Goal: Task Accomplishment & Management: Use online tool/utility

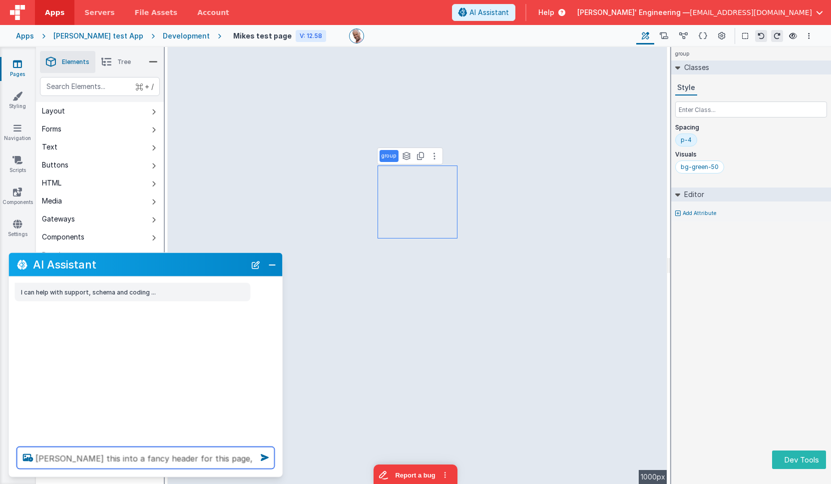
type textarea "thurn this into a fancy header for this page, go."
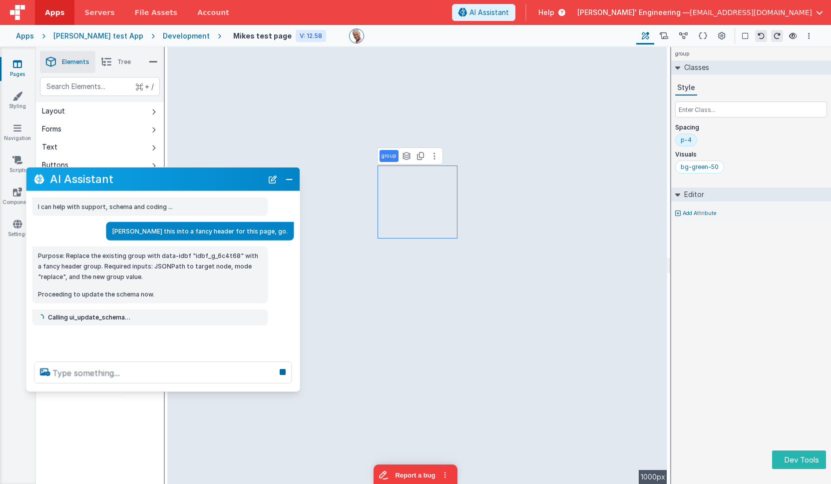
drag, startPoint x: 157, startPoint y: 265, endPoint x: 174, endPoint y: 176, distance: 90.6
click at [174, 176] on h2 "AI Assistant" at bounding box center [156, 179] width 213 height 12
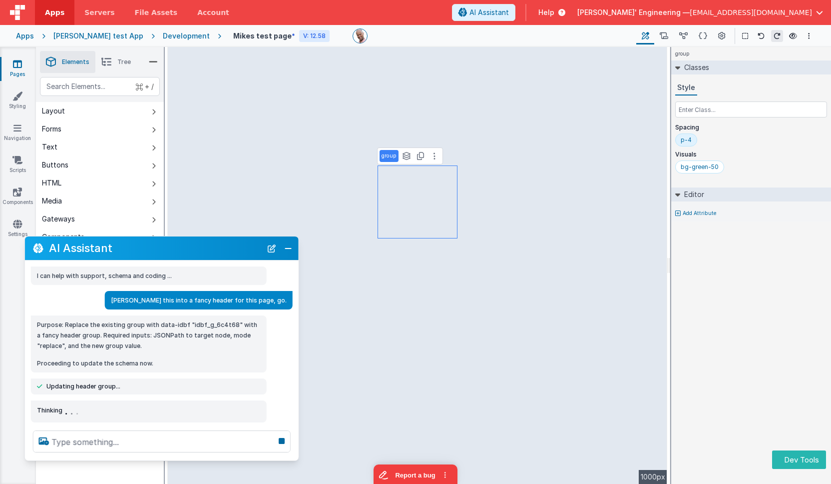
drag, startPoint x: 212, startPoint y: 174, endPoint x: 211, endPoint y: 248, distance: 74.4
click at [211, 248] on h2 "AI Assistant" at bounding box center [155, 248] width 213 height 12
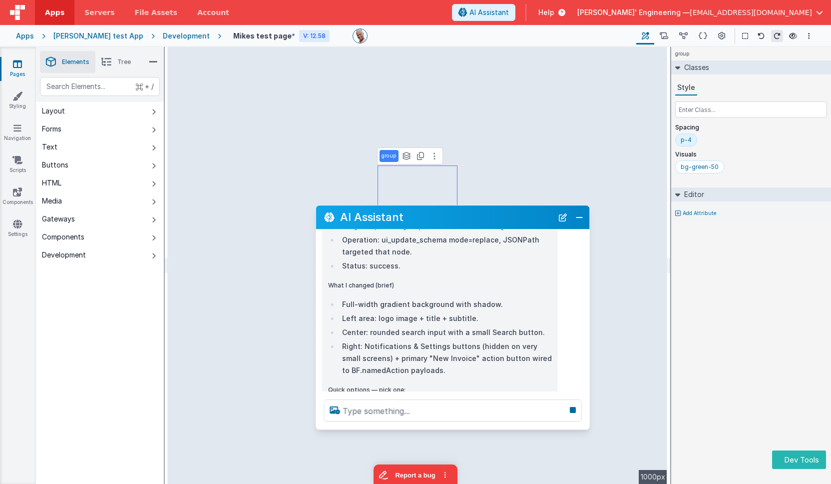
scroll to position [372, 0]
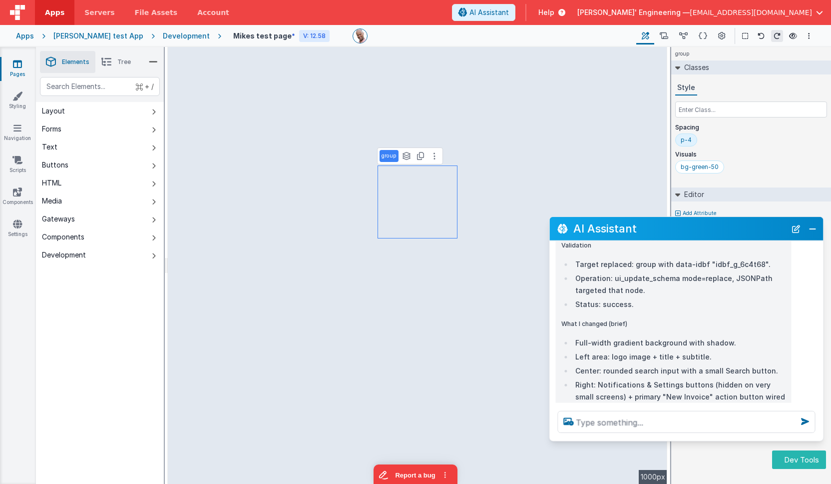
drag, startPoint x: 207, startPoint y: 248, endPoint x: 732, endPoint y: 356, distance: 535.6
click at [733, 227] on h2 "AI Assistant" at bounding box center [679, 228] width 213 height 12
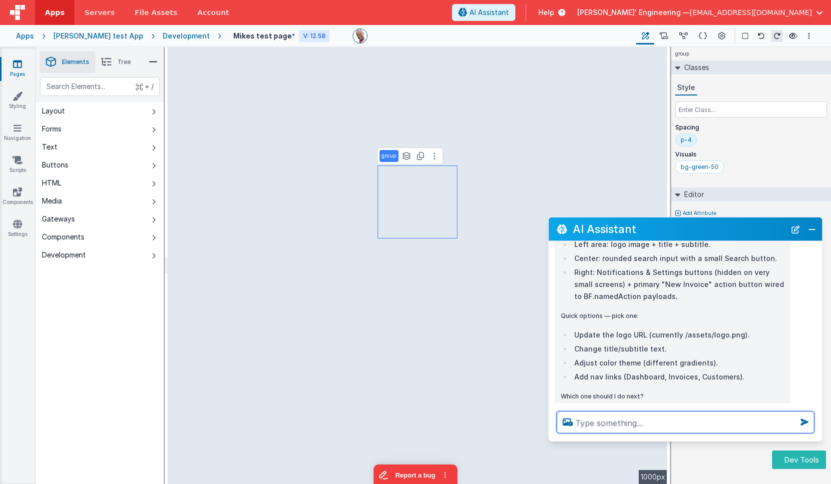
scroll to position [524, 0]
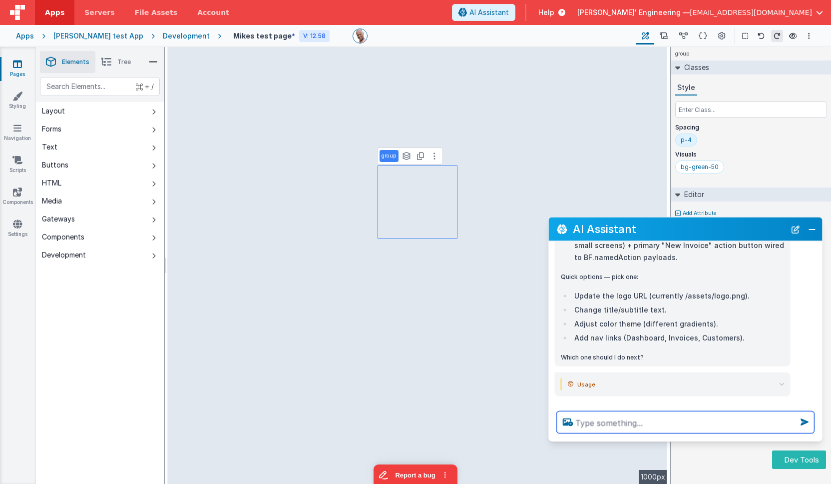
click at [637, 422] on textarea at bounding box center [686, 422] width 258 height 22
type textarea "lets compeltely redo this page, and turn it into an hotel booking site. try to …"
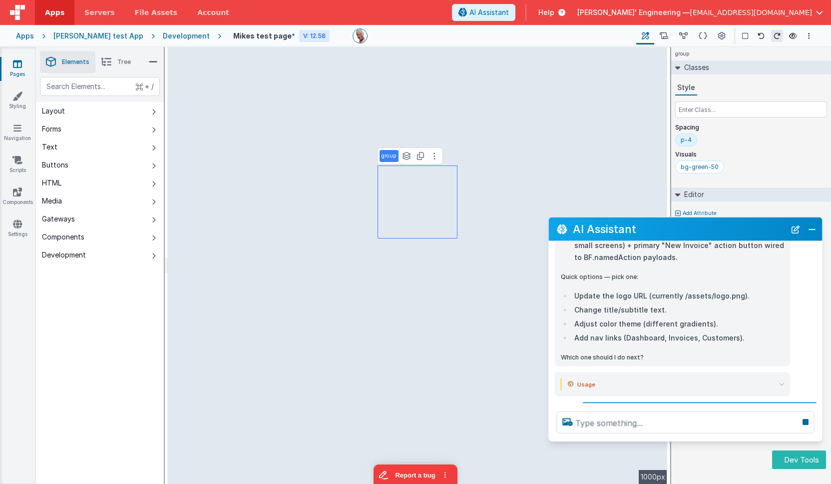
scroll to position [568, 0]
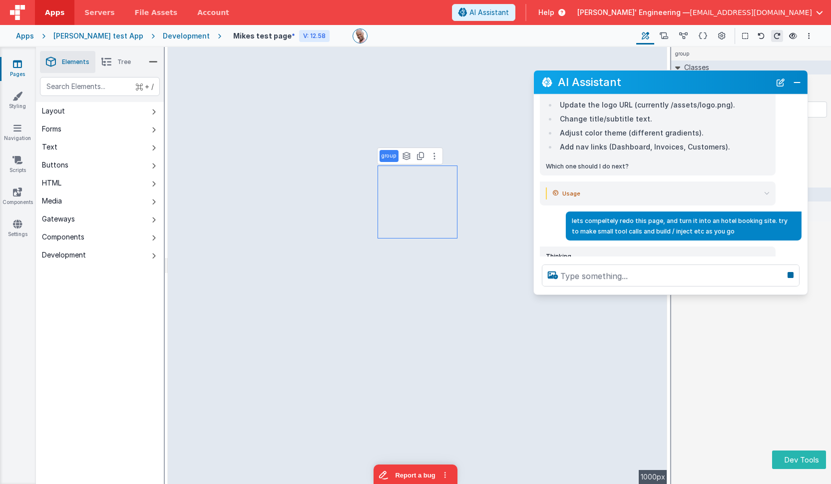
drag, startPoint x: 652, startPoint y: 227, endPoint x: 642, endPoint y: 86, distance: 140.8
click at [638, 80] on h2 "AI Assistant" at bounding box center [664, 82] width 213 height 12
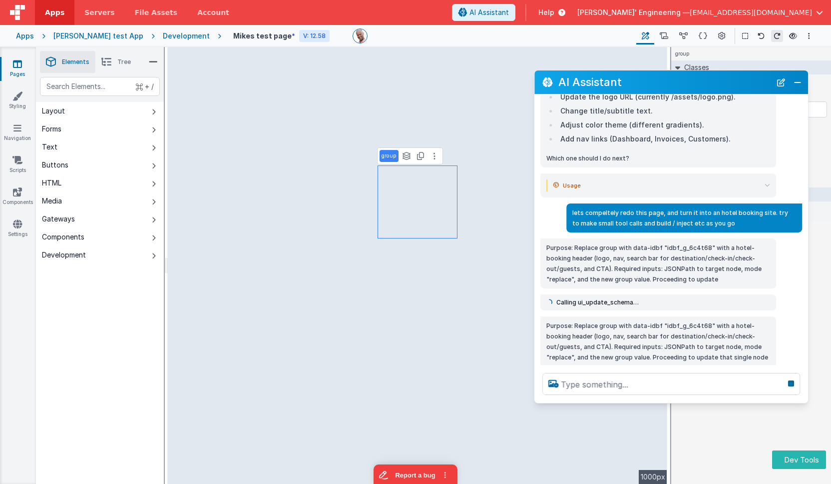
drag, startPoint x: 723, startPoint y: 292, endPoint x: 718, endPoint y: 400, distance: 108.5
click at [718, 400] on div at bounding box center [671, 384] width 274 height 38
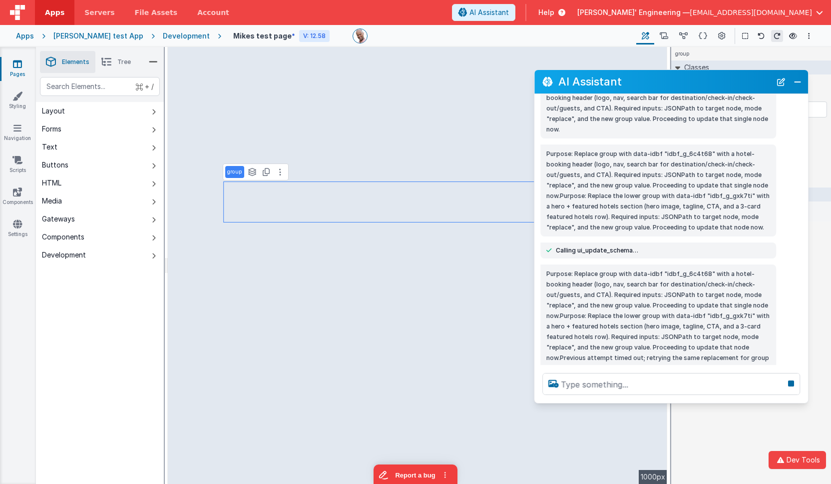
scroll to position [825, 0]
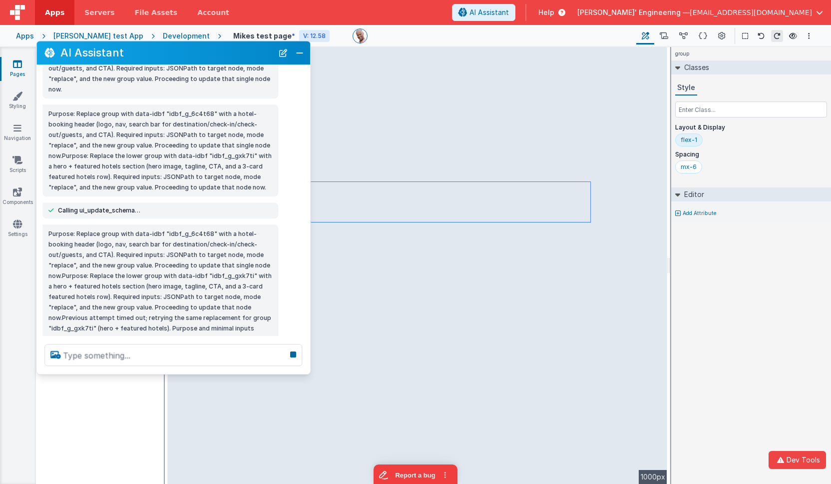
drag, startPoint x: 702, startPoint y: 87, endPoint x: 200, endPoint y: 59, distance: 502.8
click at [203, 56] on h2 "AI Assistant" at bounding box center [166, 53] width 213 height 12
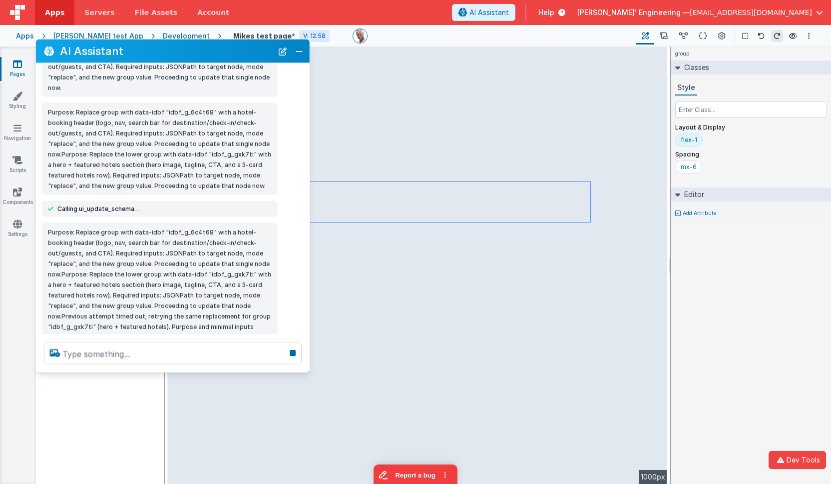
click at [160, 251] on p "Purpose: Replace group with data-idbf "idbf_g_6c4t68" with a hotel-booking head…" at bounding box center [160, 284] width 224 height 115
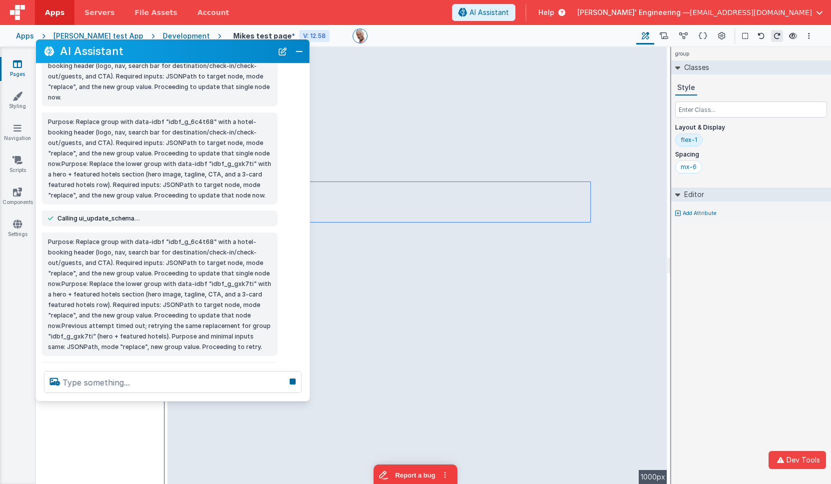
scroll to position [814, 0]
drag, startPoint x: 163, startPoint y: 371, endPoint x: 161, endPoint y: 404, distance: 33.0
click at [161, 401] on div at bounding box center [173, 382] width 274 height 38
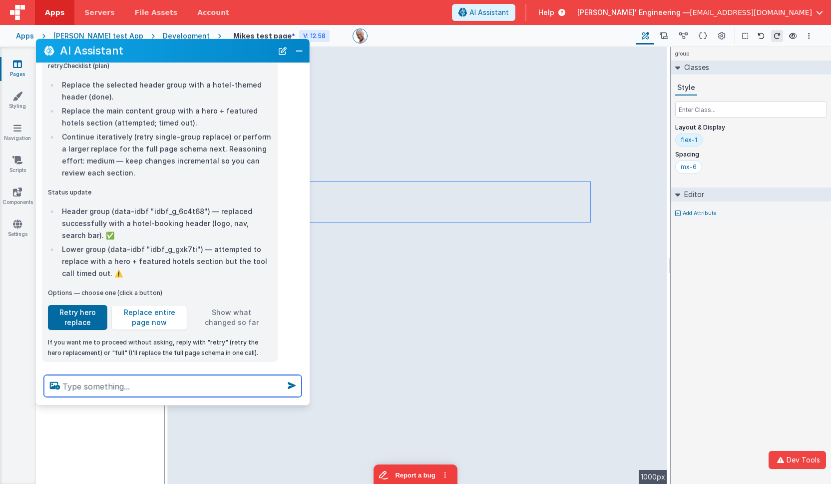
scroll to position [1372, 0]
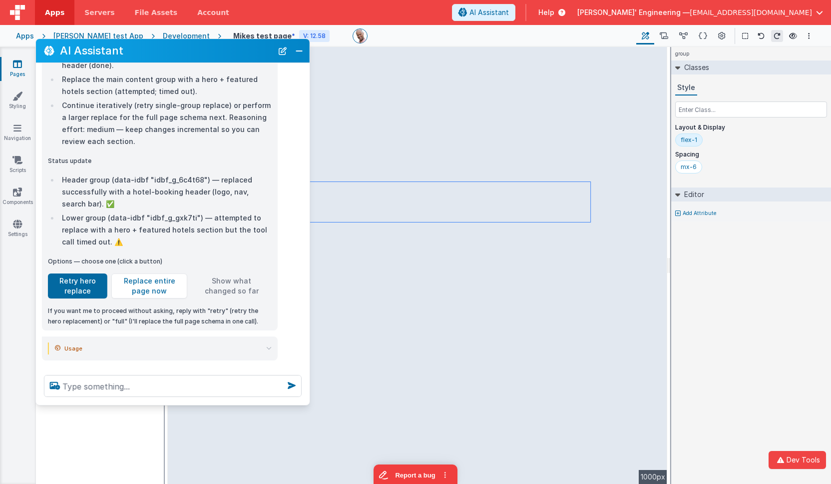
click at [157, 286] on div "Purpose: Replace group with data-idbf "idbf_g_6c4t68" with a hotel-booking head…" at bounding box center [160, 120] width 224 height 413
click at [156, 279] on button "Replace entire page now" at bounding box center [149, 285] width 76 height 25
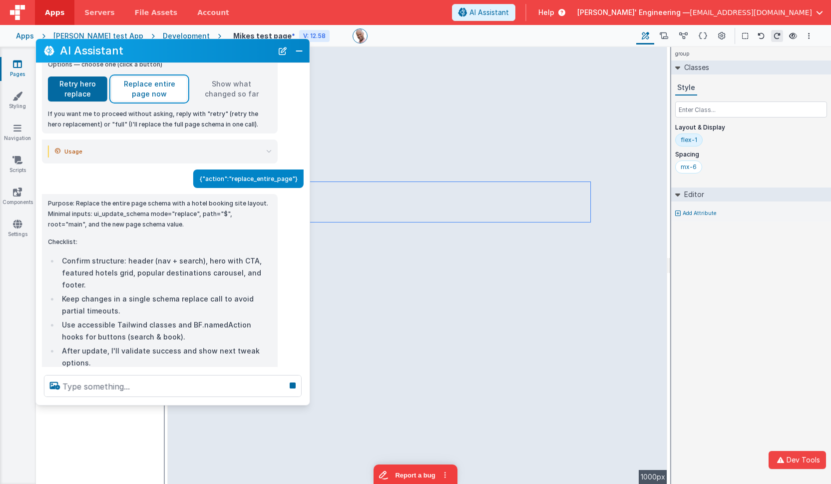
scroll to position [1591, 0]
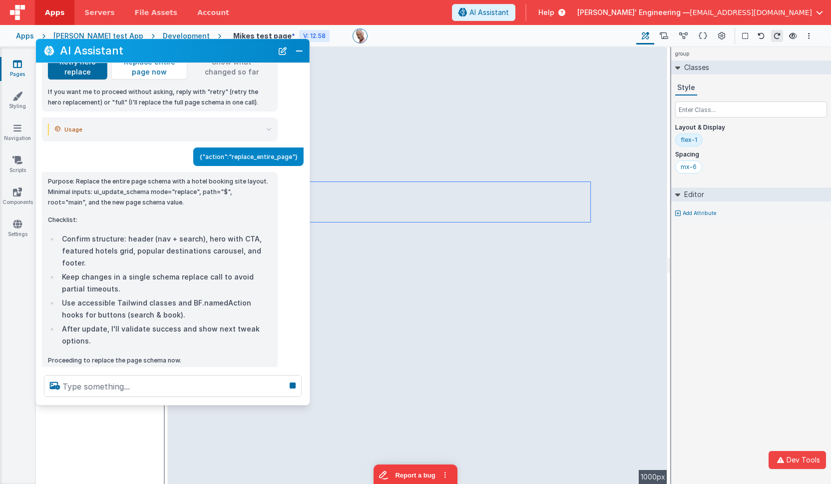
click at [205, 271] on li "Keep changes in a single schema replace call to avoid partial timeouts." at bounding box center [165, 283] width 213 height 24
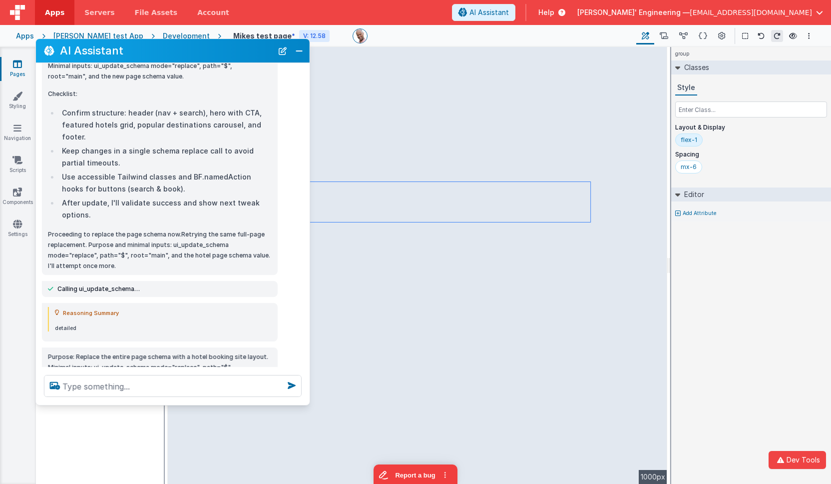
scroll to position [1960, 0]
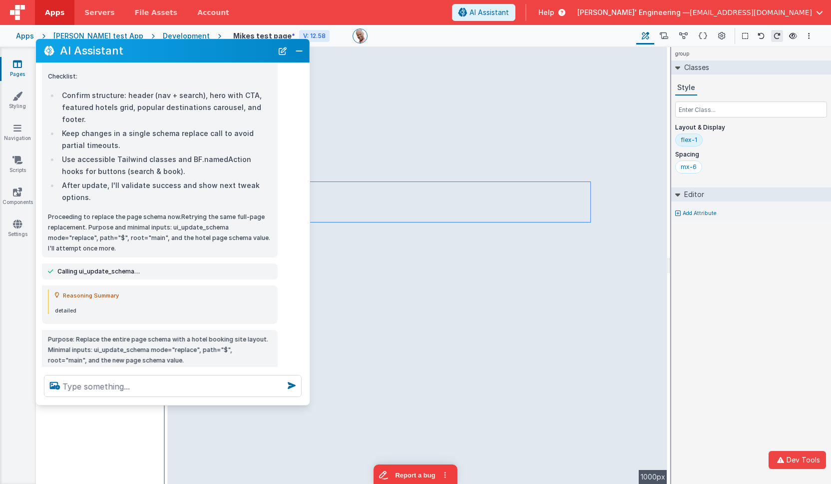
click at [62, 307] on p "detailed" at bounding box center [163, 310] width 217 height 6
drag, startPoint x: 283, startPoint y: 52, endPoint x: 267, endPoint y: 99, distance: 49.0
click at [283, 52] on button "New Chat" at bounding box center [283, 51] width 14 height 14
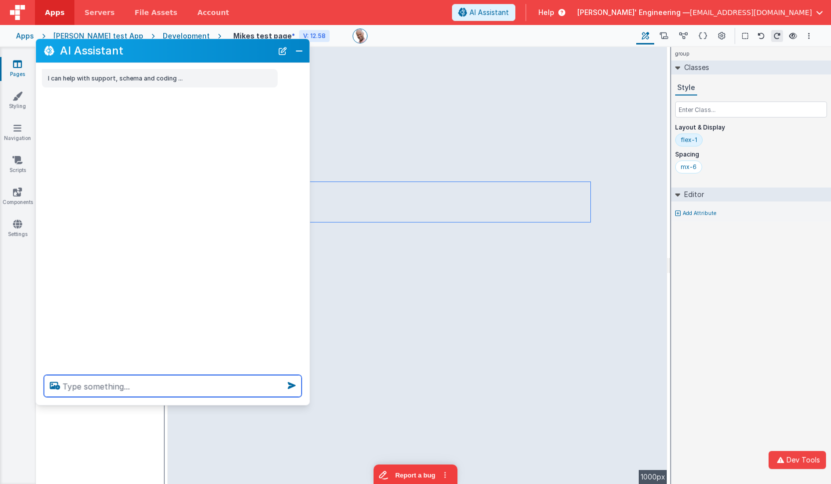
click at [179, 390] on textarea at bounding box center [173, 386] width 258 height 22
type textarea "hello"
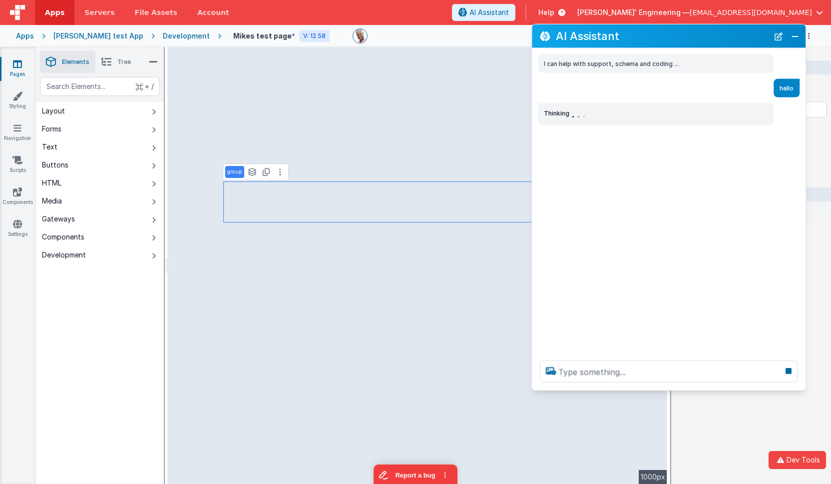
drag, startPoint x: 107, startPoint y: 56, endPoint x: 604, endPoint y: 39, distance: 497.3
click at [604, 39] on h2 "AI Assistant" at bounding box center [662, 36] width 213 height 12
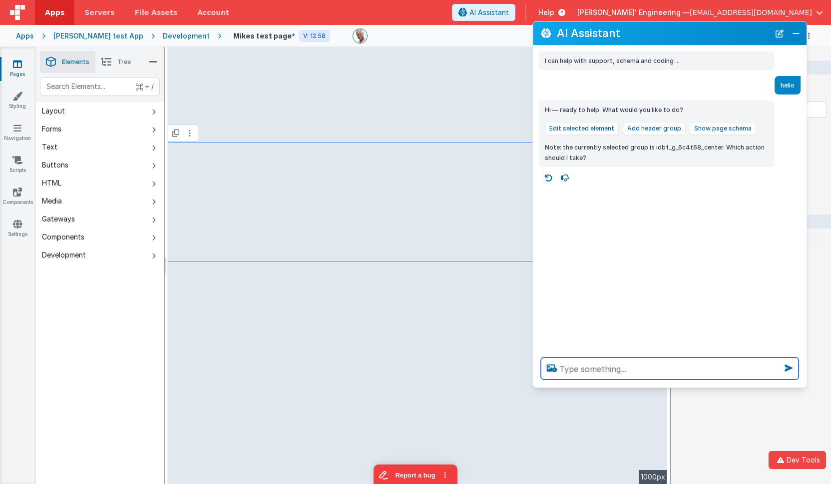
click at [584, 372] on textarea at bounding box center [670, 368] width 258 height 22
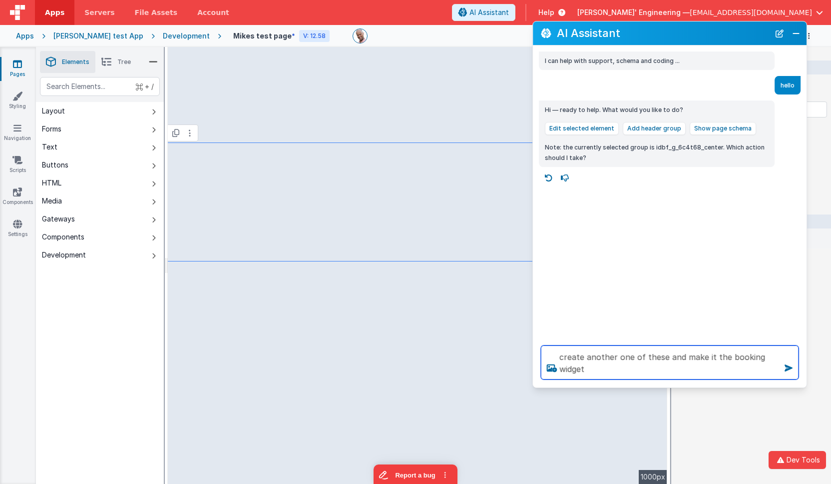
type textarea "create another one of these and make it the booking widget"
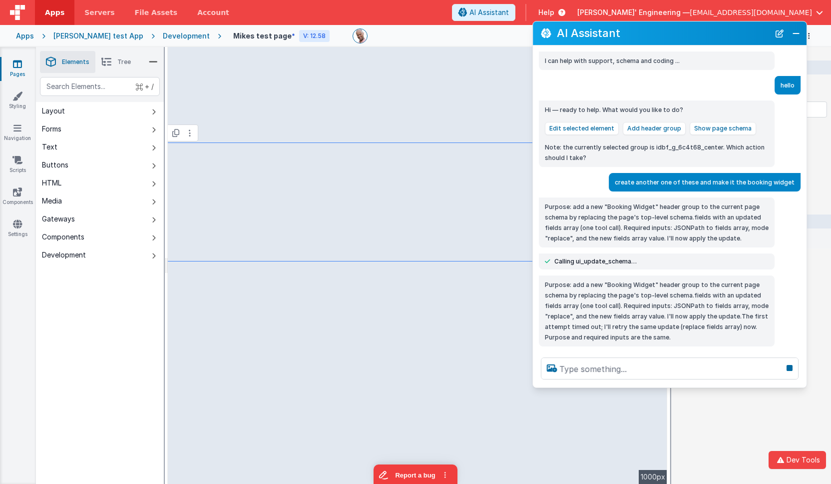
drag, startPoint x: 674, startPoint y: 252, endPoint x: 674, endPoint y: 246, distance: 6.0
click at [673, 251] on div "I can help with support, schema and coding ... hello Hi — ready to help. What w…" at bounding box center [670, 197] width 274 height 304
click at [794, 371] on icon at bounding box center [790, 368] width 14 height 16
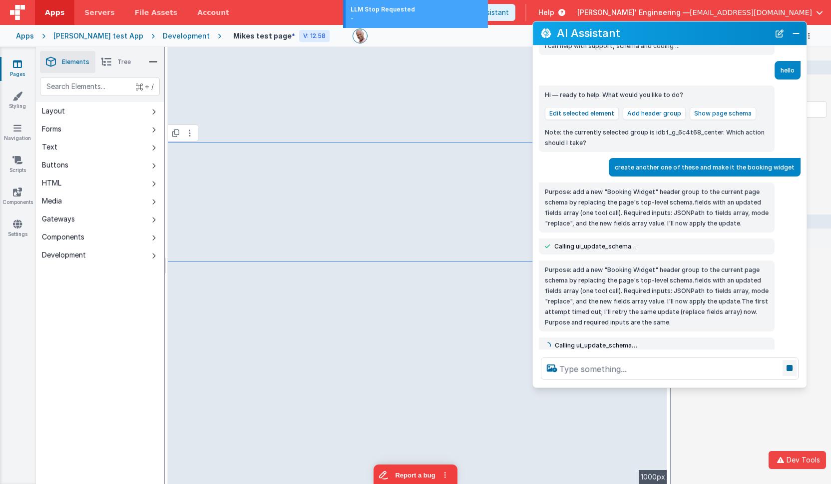
scroll to position [19, 0]
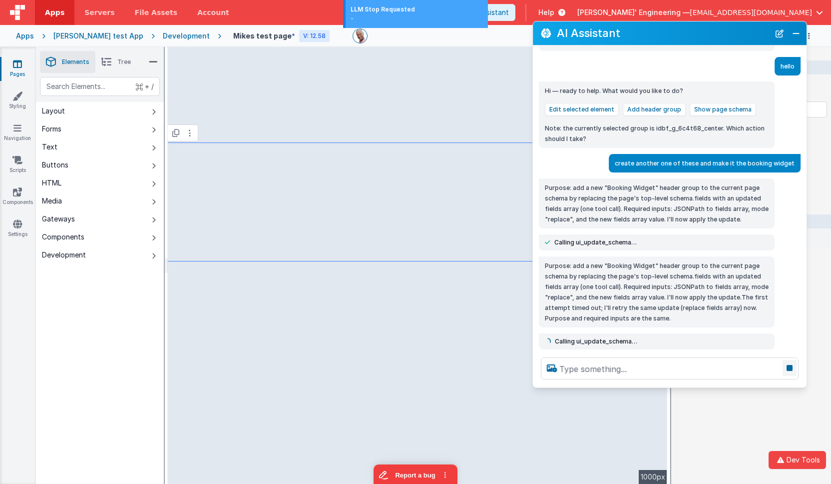
click at [794, 371] on icon at bounding box center [790, 368] width 14 height 16
click at [782, 32] on button "New Chat" at bounding box center [780, 33] width 14 height 14
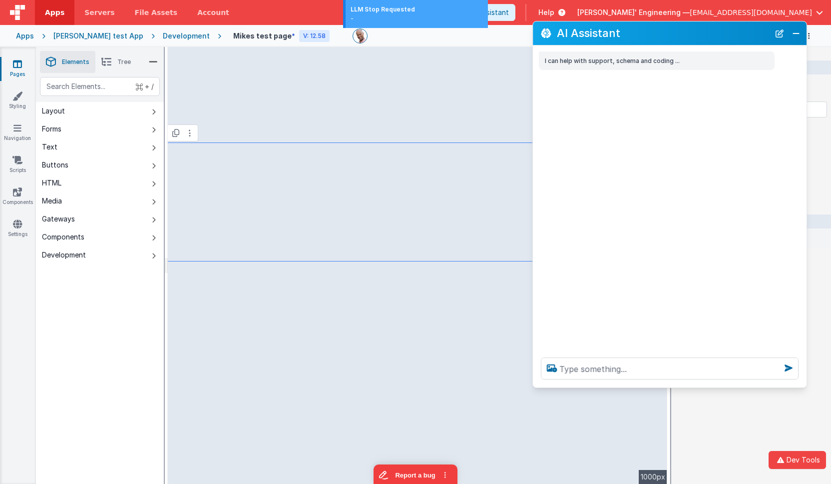
scroll to position [0, 0]
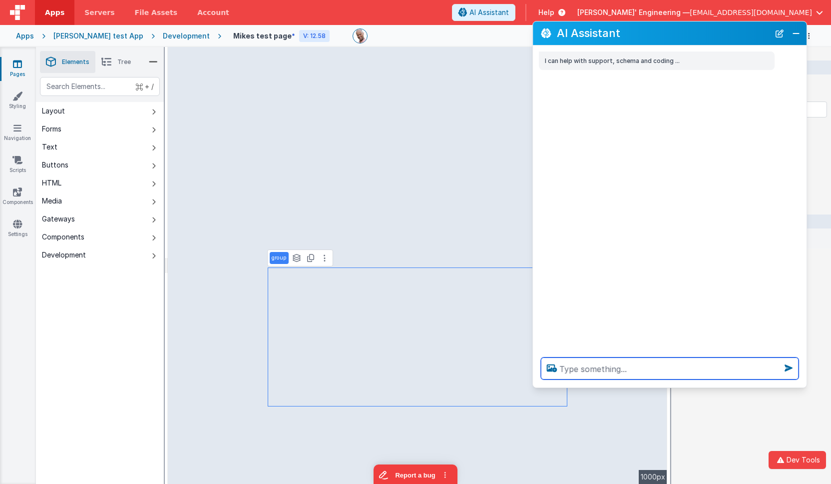
click at [588, 363] on textarea at bounding box center [670, 368] width 258 height 22
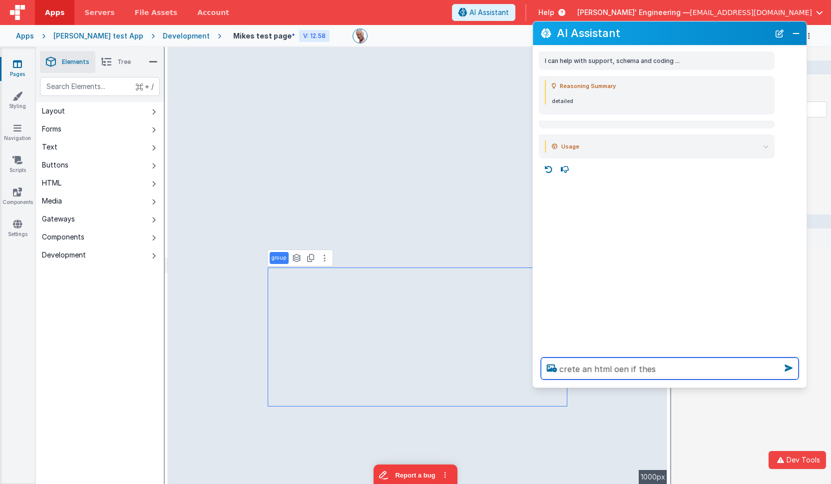
type textarea "crete an html oen if these"
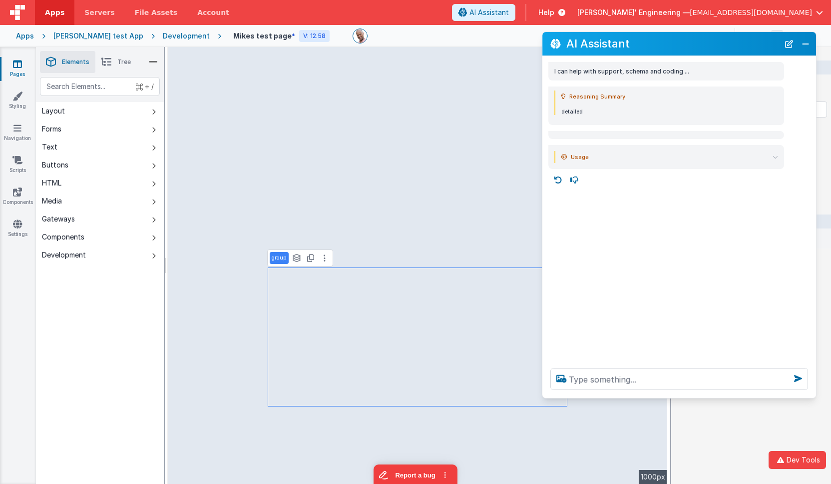
drag, startPoint x: 676, startPoint y: 34, endPoint x: 668, endPoint y: 41, distance: 11.0
click at [685, 44] on h2 "AI Assistant" at bounding box center [672, 43] width 213 height 12
click at [788, 41] on button "New Chat" at bounding box center [789, 43] width 14 height 14
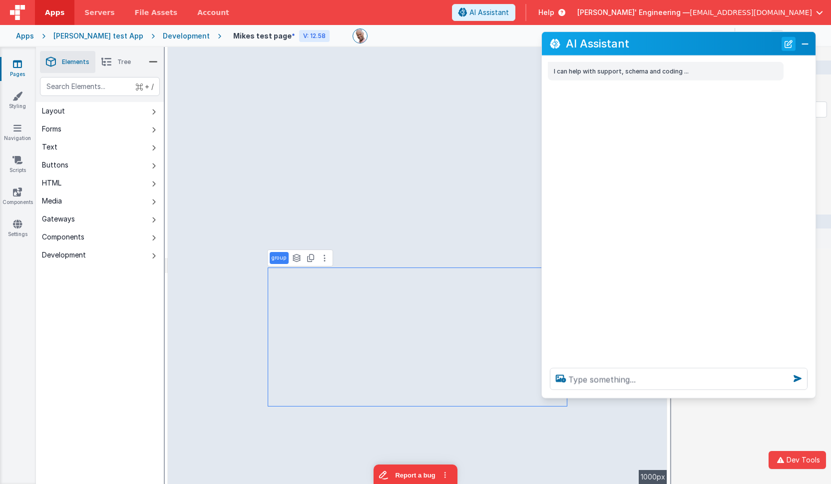
click at [788, 41] on button "New Chat" at bounding box center [789, 43] width 14 height 14
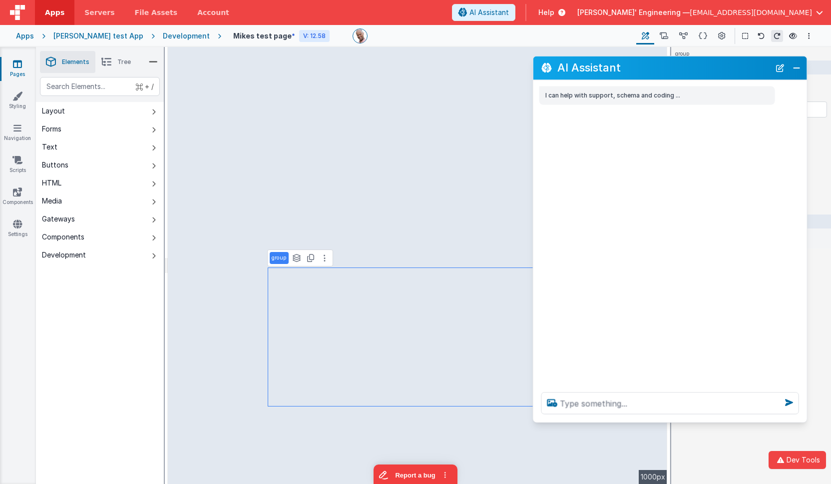
drag, startPoint x: 740, startPoint y: 42, endPoint x: 731, endPoint y: 67, distance: 25.9
click at [731, 67] on h2 "AI Assistant" at bounding box center [663, 68] width 213 height 12
click at [635, 402] on textarea at bounding box center [670, 403] width 258 height 22
type textarea "debugp"
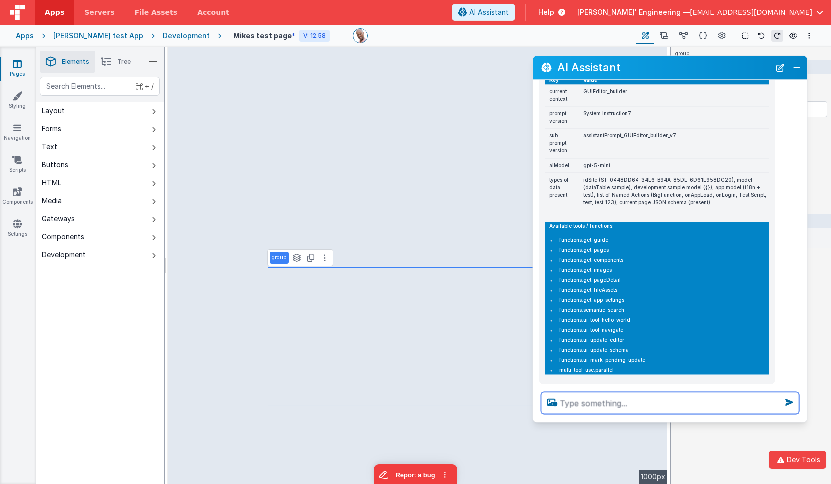
scroll to position [81, 0]
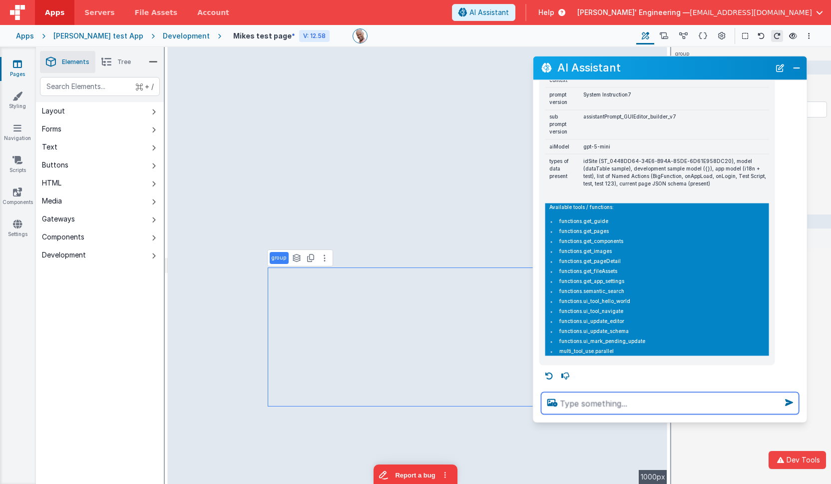
click at [596, 402] on textarea at bounding box center [670, 403] width 258 height 22
type textarea "i want to test the mark pending state tool"
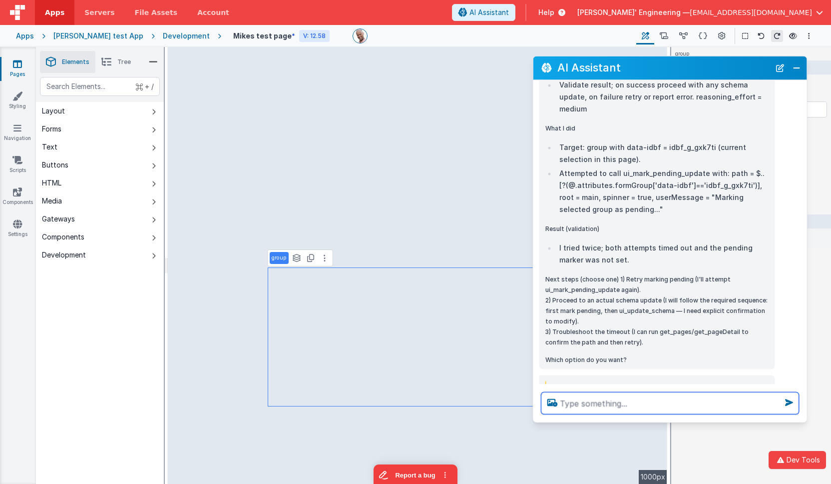
scroll to position [1034, 0]
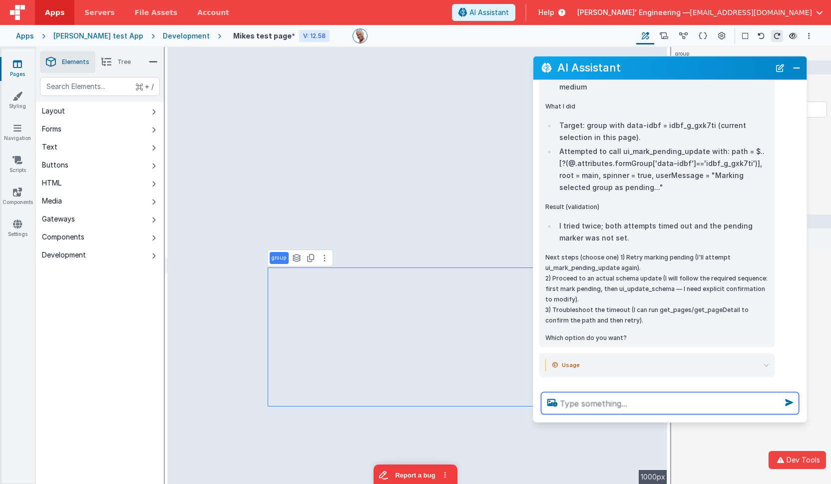
click at [580, 404] on textarea at bounding box center [670, 403] width 258 height 22
type textarea "show me the args you woudl use to edit the email1 field label"
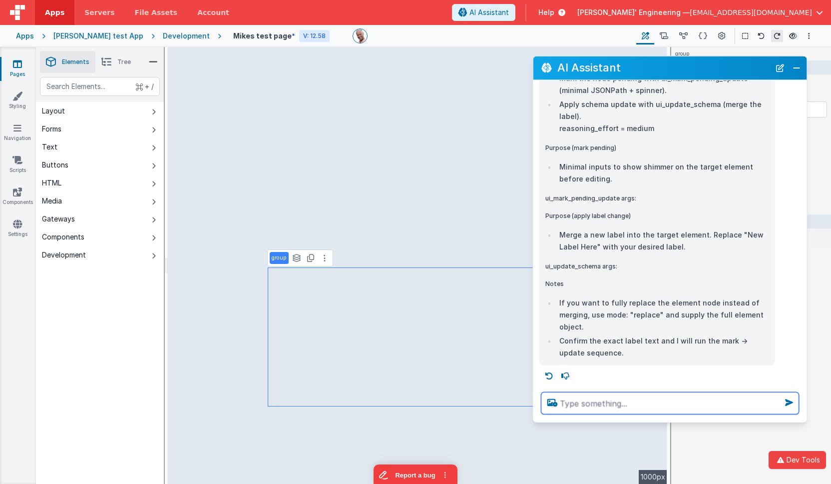
scroll to position [1653, 0]
click at [674, 292] on div "{ "path": "$..[?(@.attributes.formElement['data-idbf']=='idbf_e_fmkzad')]", "ro…" at bounding box center [657, 80] width 224 height 558
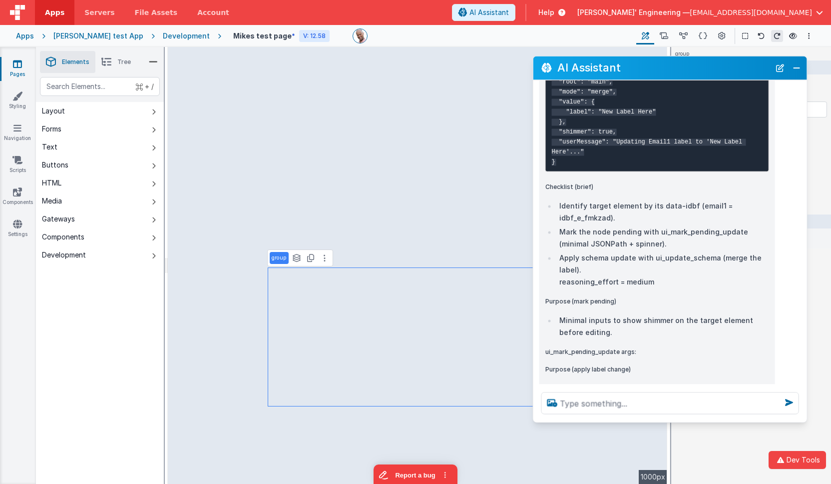
scroll to position [1379, 0]
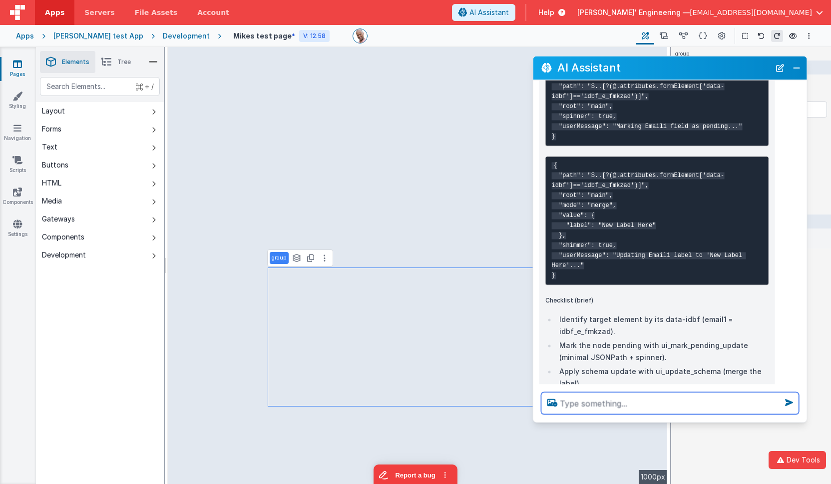
click at [575, 399] on textarea at bounding box center [670, 403] width 258 height 22
type textarea "ok and lets try it out, change the email1 label to just Home email"
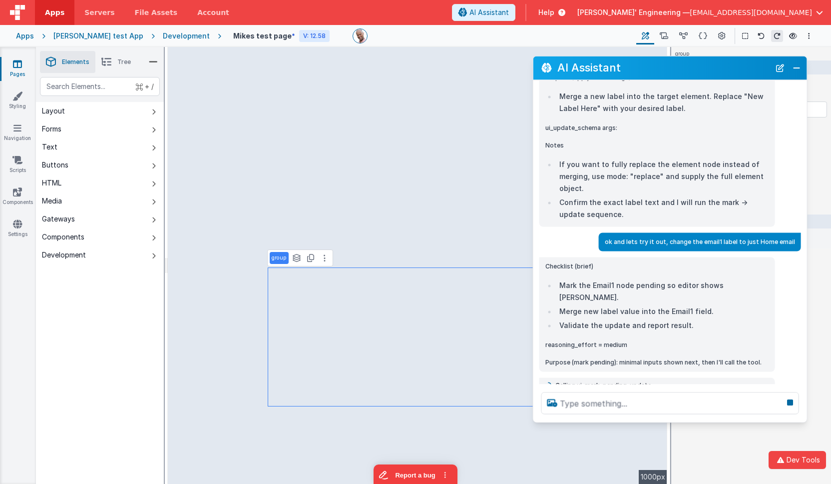
scroll to position [1789, 0]
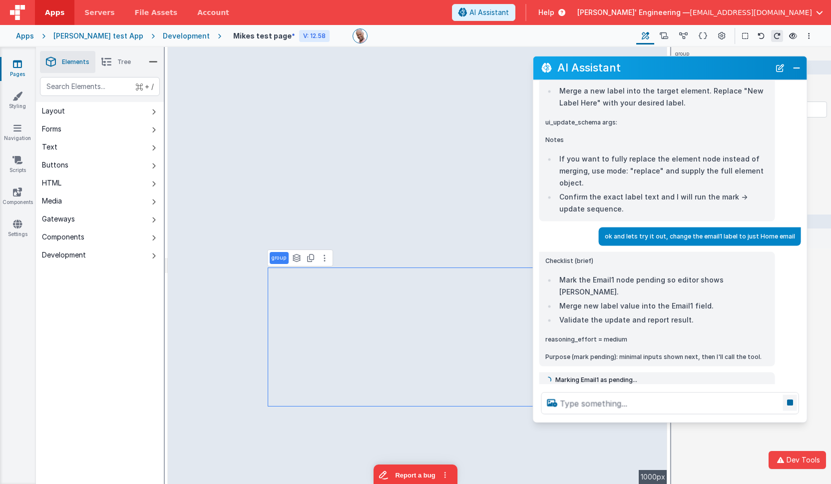
click at [795, 402] on icon at bounding box center [790, 402] width 14 height 16
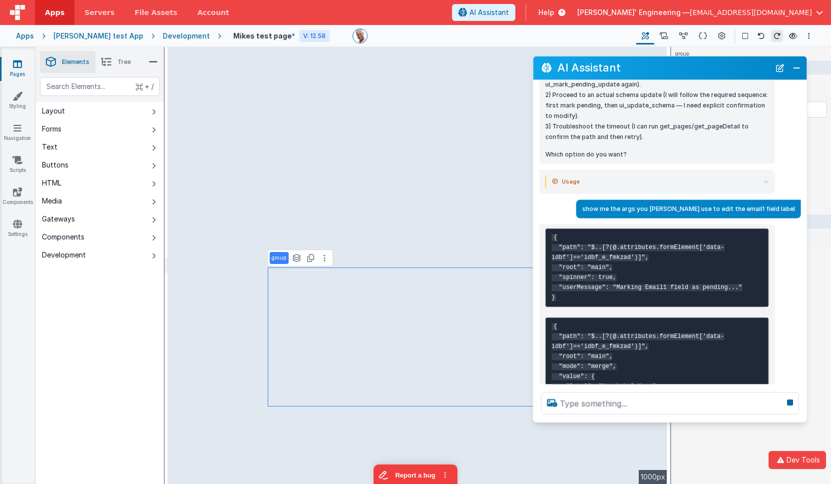
scroll to position [1038, 0]
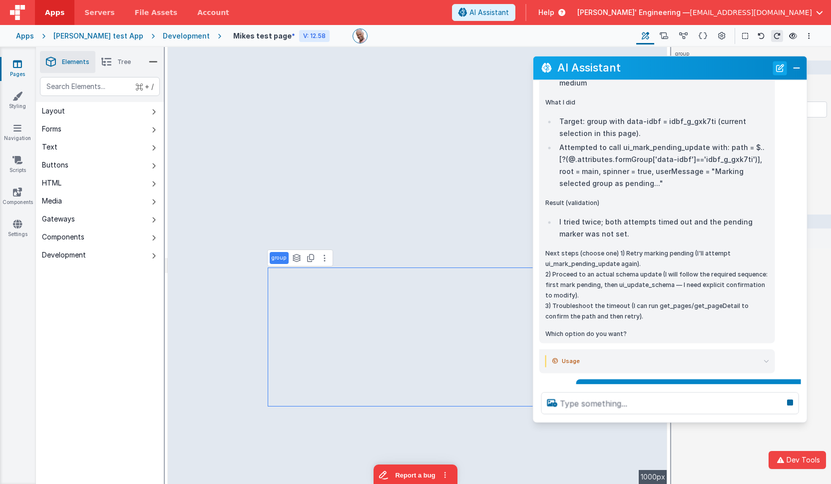
click at [781, 70] on button "New Chat" at bounding box center [780, 68] width 14 height 14
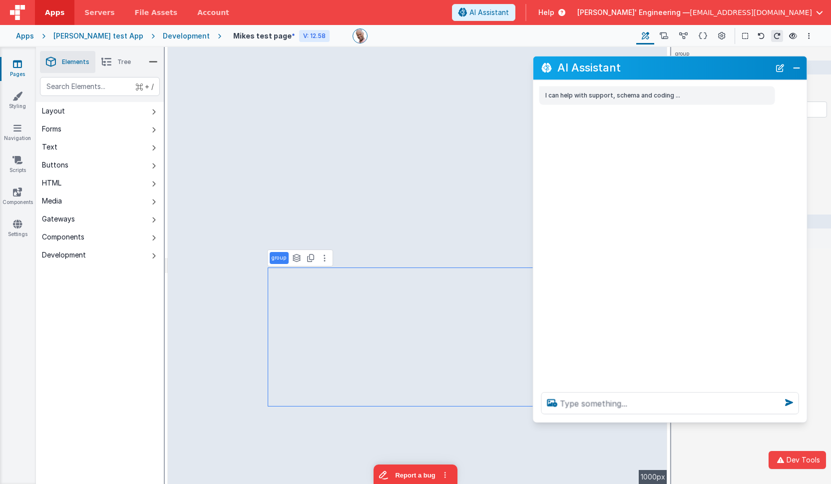
scroll to position [0, 0]
click at [589, 404] on textarea at bounding box center [670, 403] width 258 height 22
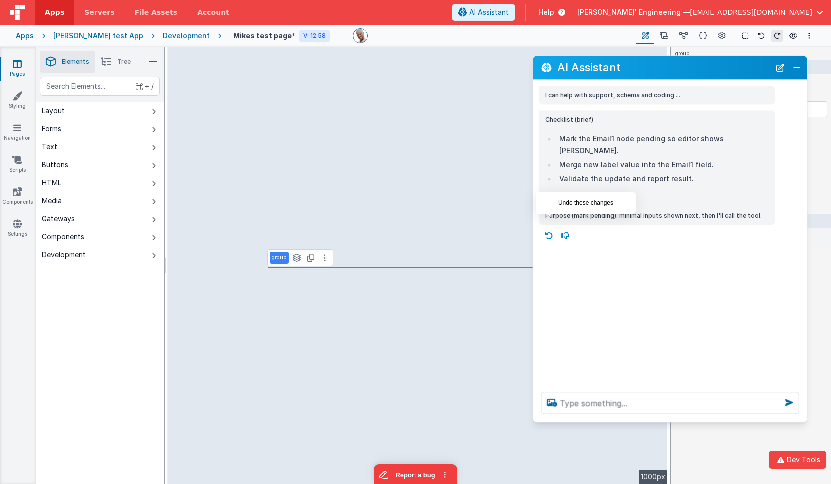
click at [550, 228] on icon at bounding box center [549, 236] width 16 height 16
type textarea "I can help with support, schema and coding ..."
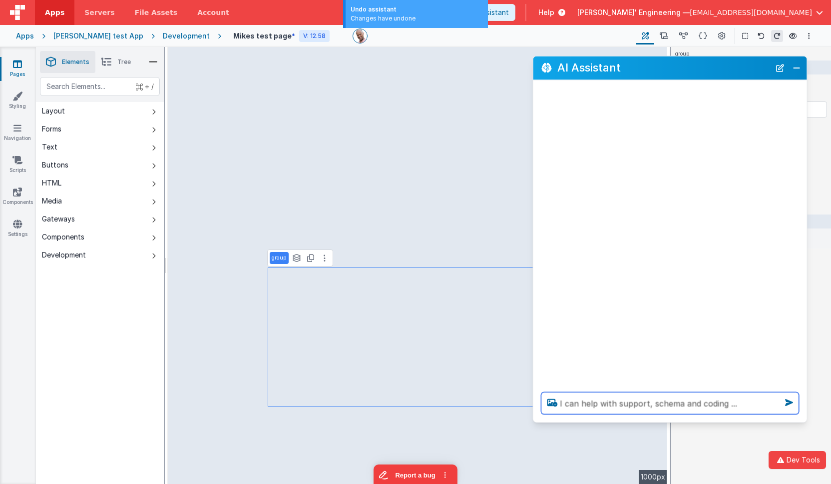
click at [652, 399] on textarea "I can help with support, schema and coding ..." at bounding box center [670, 403] width 258 height 22
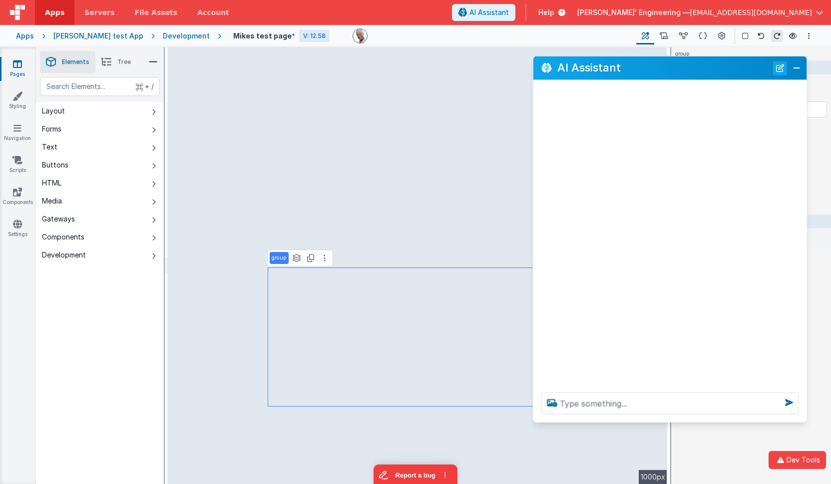
click at [778, 66] on button "New Chat" at bounding box center [780, 68] width 14 height 14
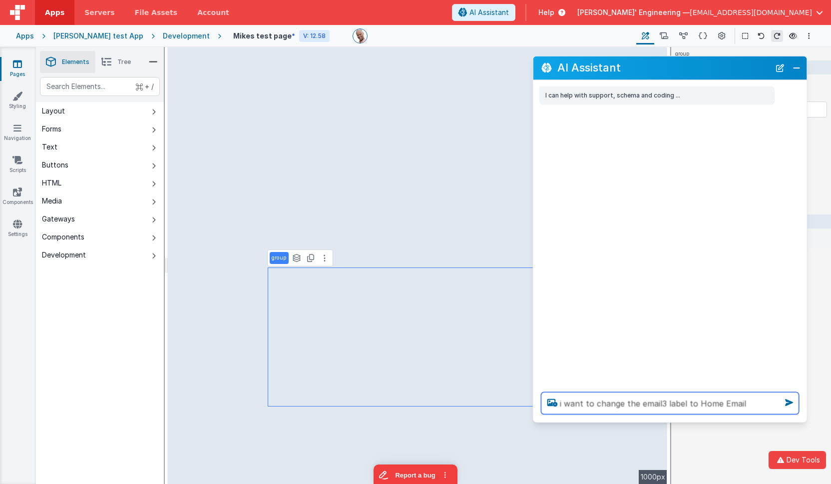
type textarea "i want to change the email3 label to Home Email"
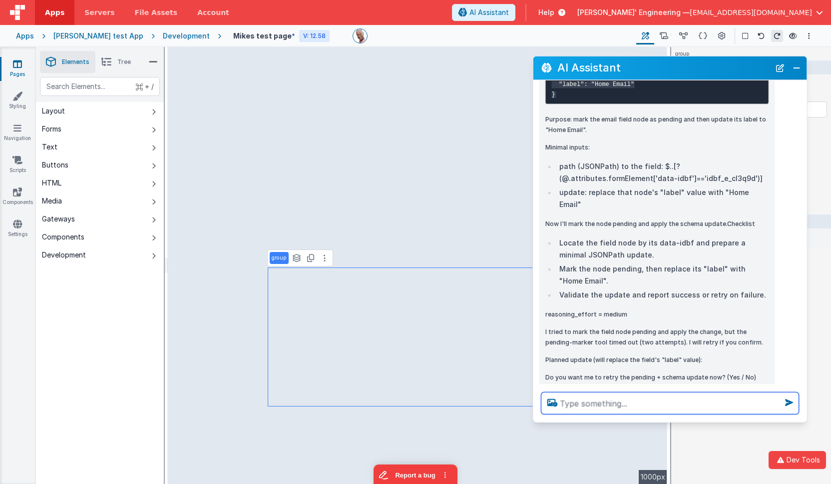
scroll to position [341, 0]
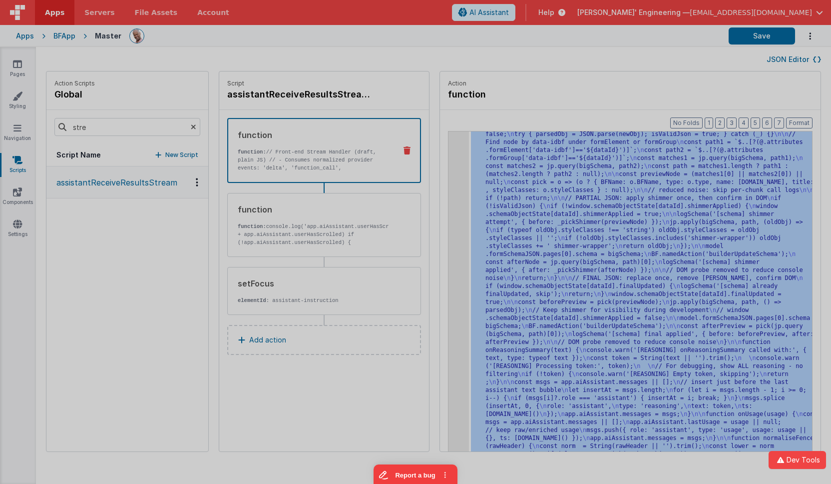
scroll to position [4405, 0]
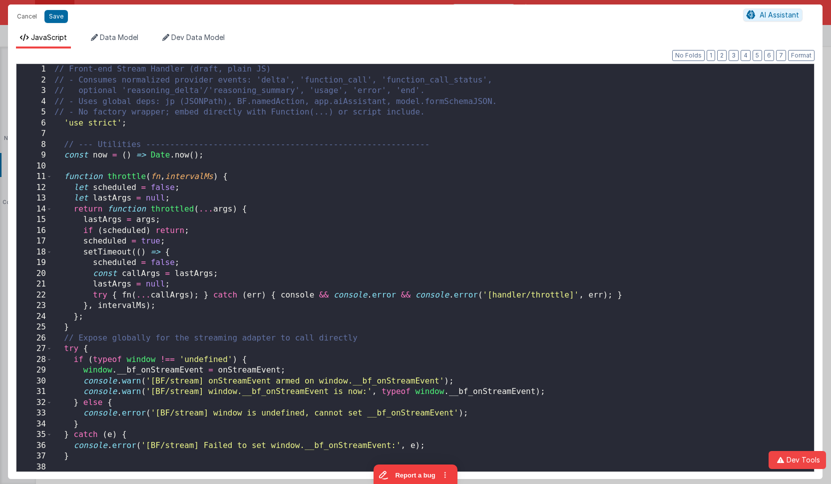
click at [440, 177] on div "// Front-end Stream Handler (draft, plain JS) // - Consumes normalized provider…" at bounding box center [433, 278] width 762 height 429
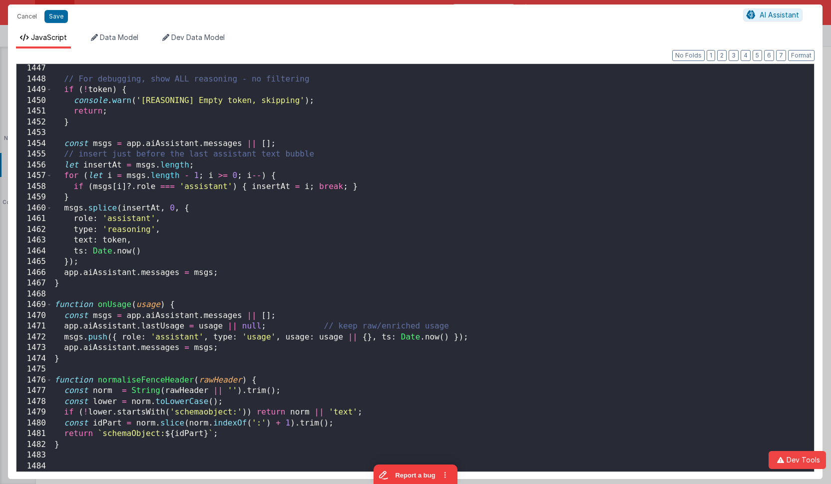
scroll to position [15605, 0]
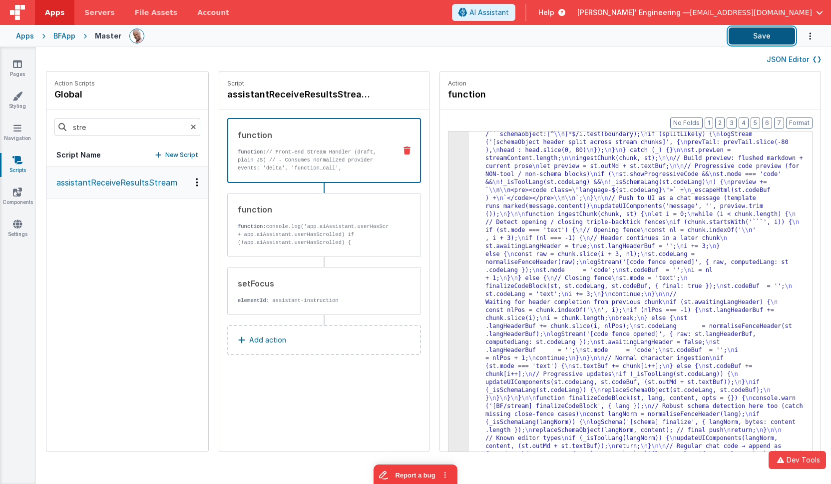
click at [765, 41] on button "Save" at bounding box center [762, 35] width 66 height 17
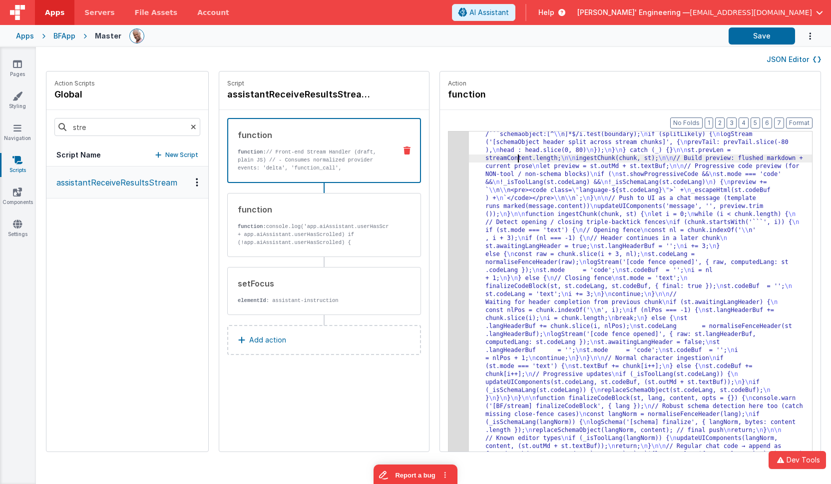
drag, startPoint x: 502, startPoint y: 154, endPoint x: 451, endPoint y: 152, distance: 51.0
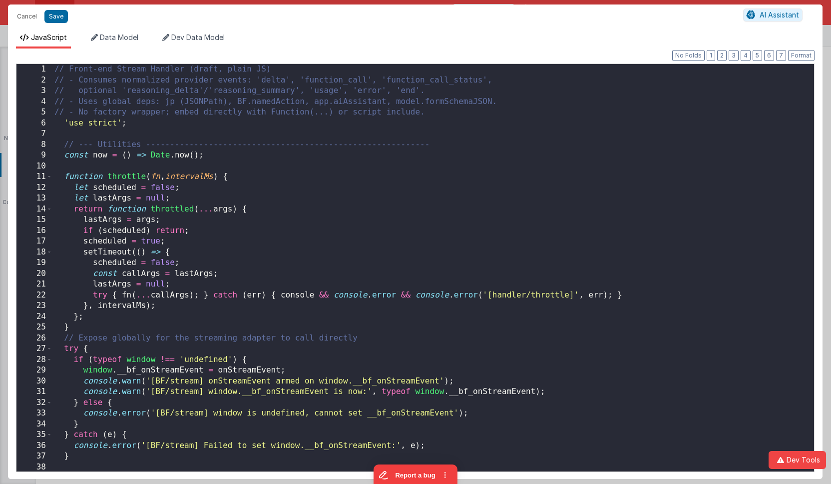
click at [447, 152] on div "// Front-end Stream Handler (draft, plain JS) // - Consumes normalized provider…" at bounding box center [433, 278] width 762 height 429
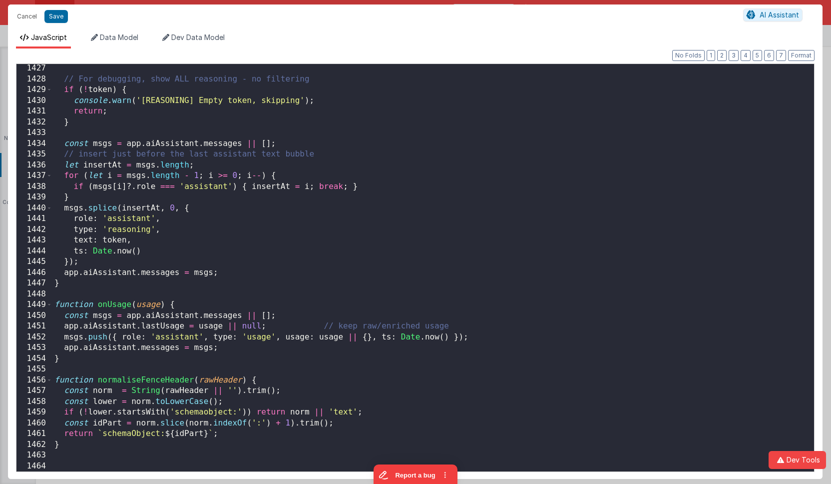
scroll to position [15391, 0]
click at [199, 201] on div "// For debugging, show ALL reasoning - no filtering if ( ! token ) { console . …" at bounding box center [433, 277] width 762 height 429
drag, startPoint x: 58, startPoint y: 15, endPoint x: 138, endPoint y: 30, distance: 81.3
click at [127, 12] on div "Cancel Save" at bounding box center [377, 16] width 731 height 14
click at [274, 196] on div "// For debugging, show ALL reasoning - no filtering if ( ! token ) { console . …" at bounding box center [433, 277] width 762 height 429
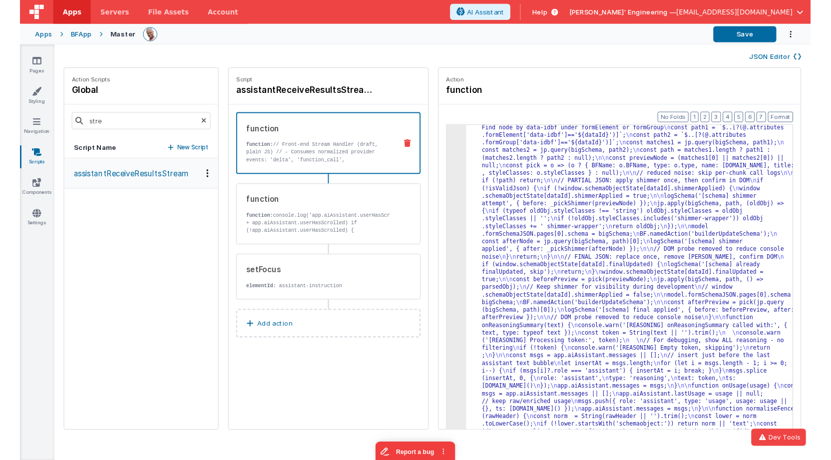
scroll to position [5100, 0]
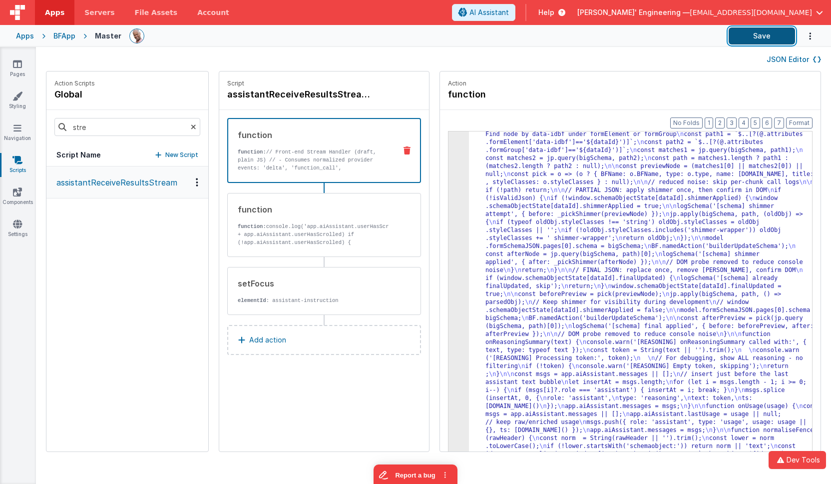
click at [746, 32] on button "Save" at bounding box center [762, 35] width 66 height 17
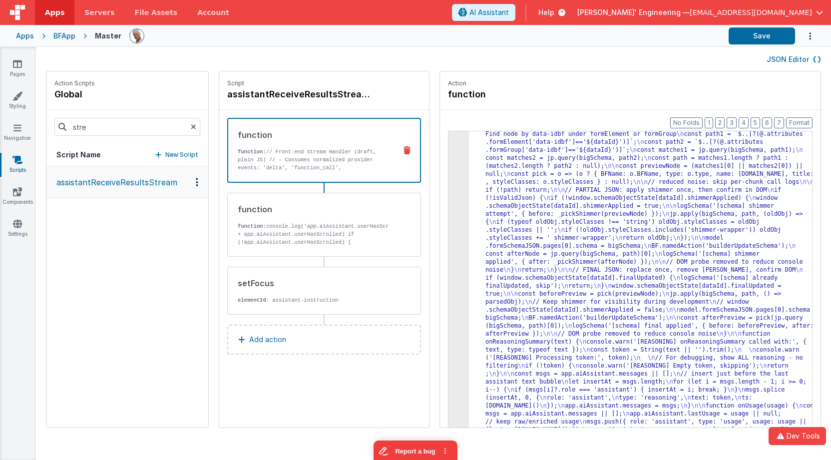
click at [29, 37] on div "Apps" at bounding box center [25, 36] width 18 height 10
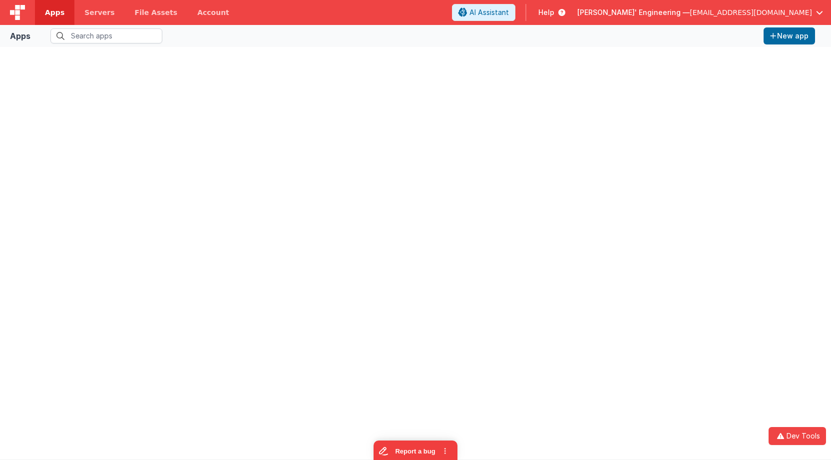
click at [21, 15] on img at bounding box center [17, 12] width 15 height 15
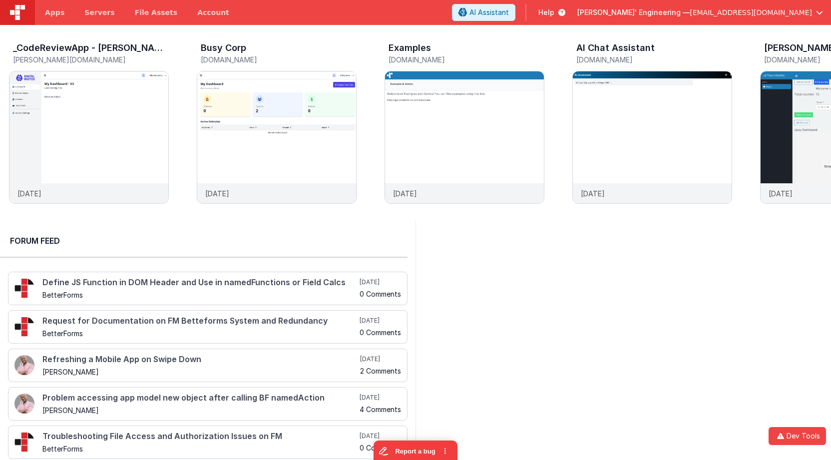
scroll to position [0, 2817]
click at [55, 17] on link "Apps" at bounding box center [54, 12] width 39 height 25
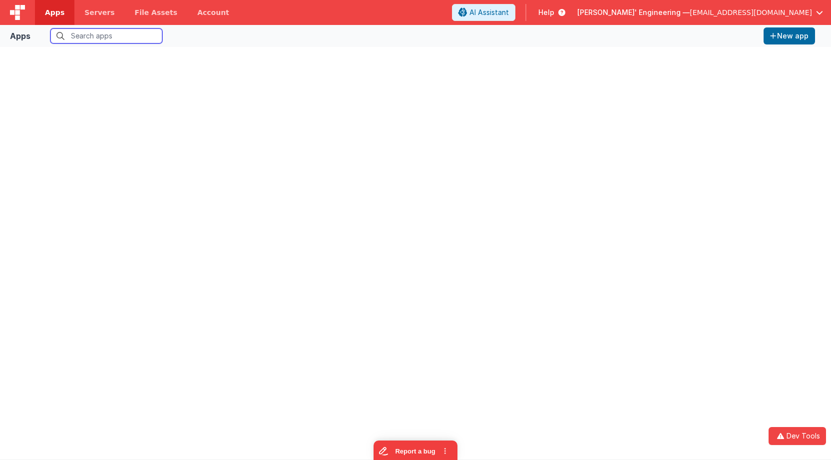
click at [96, 35] on input "text" at bounding box center [106, 35] width 112 height 15
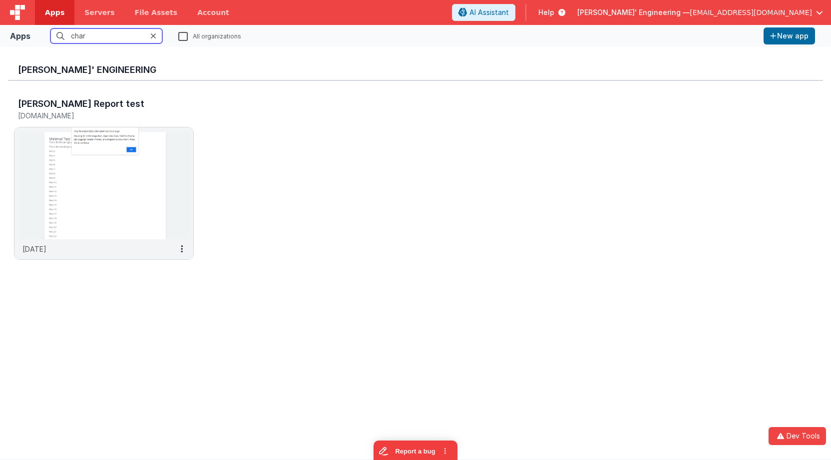
type input "char"
click at [183, 38] on label "All organizations" at bounding box center [209, 35] width 63 height 9
click at [0, 0] on input "All organizations" at bounding box center [0, 0] width 0 height 0
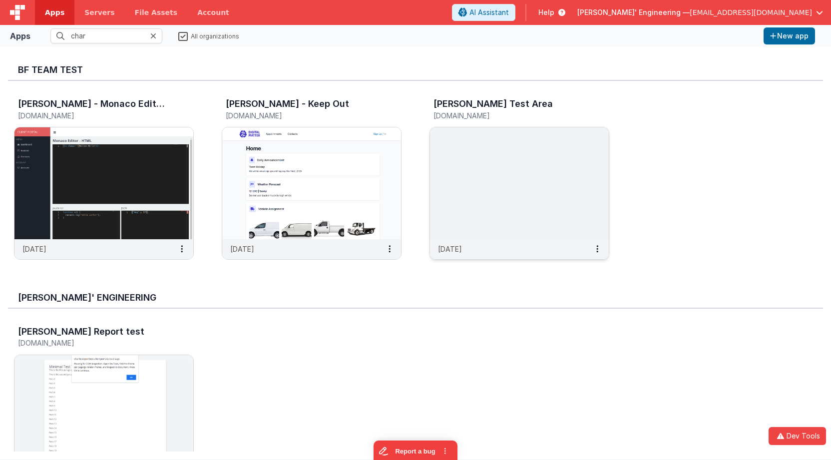
click at [484, 154] on img at bounding box center [519, 183] width 179 height 112
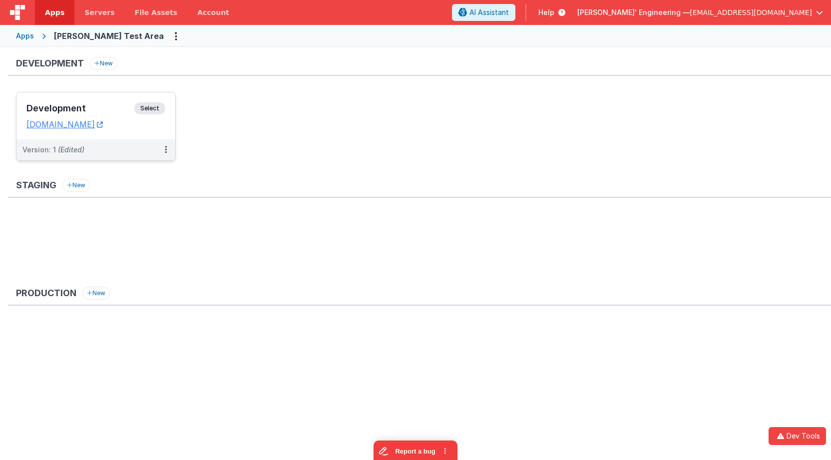
click at [140, 108] on span "Select" at bounding box center [149, 108] width 31 height 12
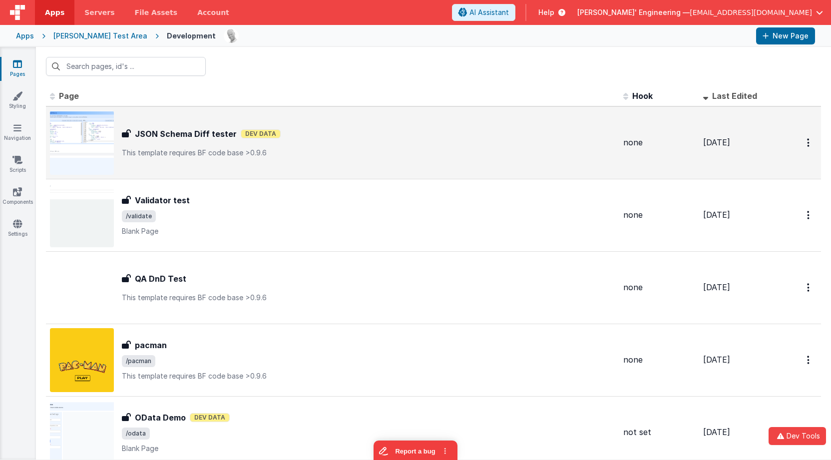
click at [174, 129] on h3 "JSON Schema Diff tester" at bounding box center [186, 134] width 102 height 12
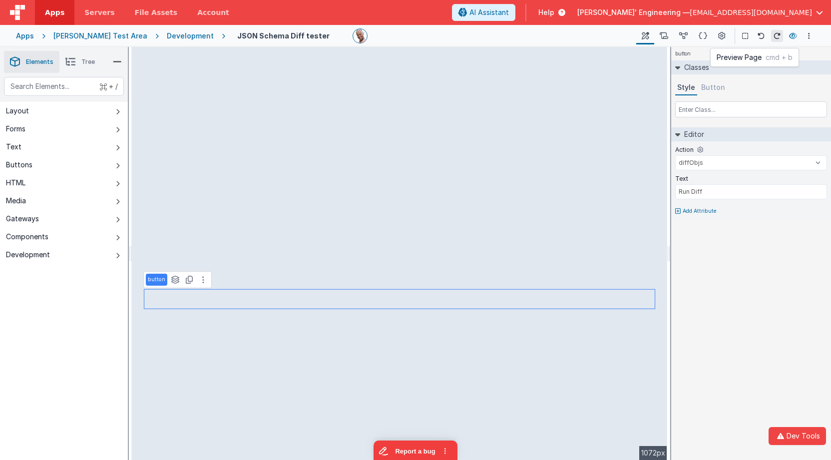
click at [791, 36] on icon at bounding box center [793, 35] width 8 height 7
click at [684, 34] on icon at bounding box center [683, 36] width 8 height 10
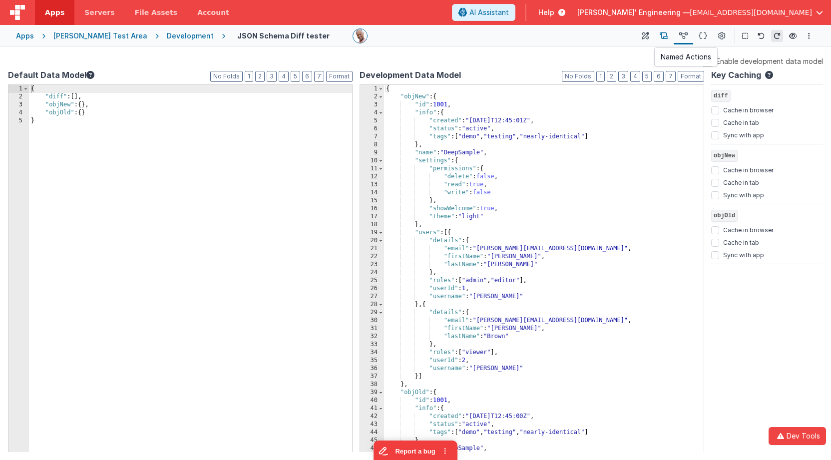
click at [668, 36] on icon at bounding box center [664, 36] width 8 height 10
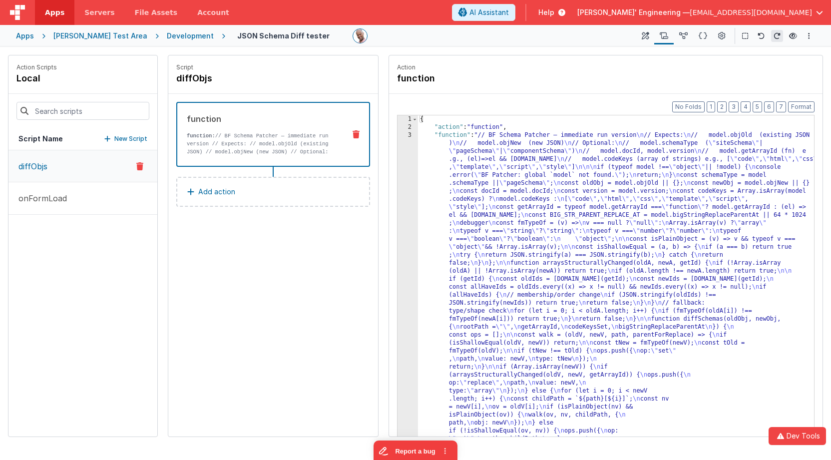
drag, startPoint x: 440, startPoint y: 158, endPoint x: 410, endPoint y: 154, distance: 30.7
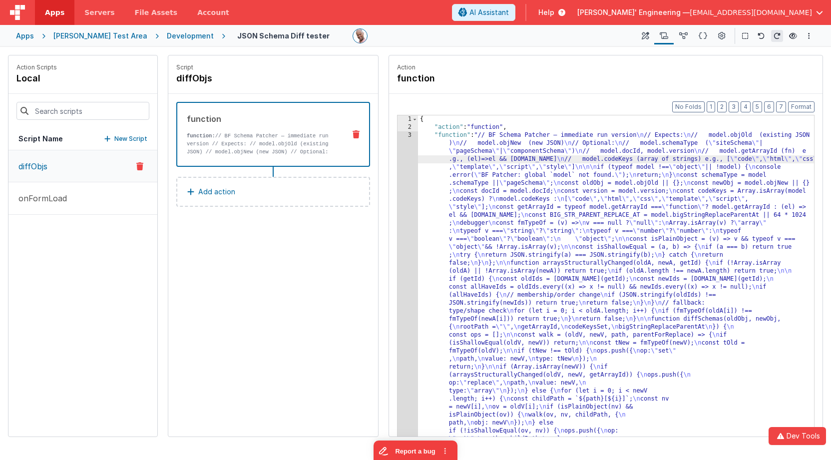
click at [412, 151] on div "3" at bounding box center [408, 398] width 20 height 535
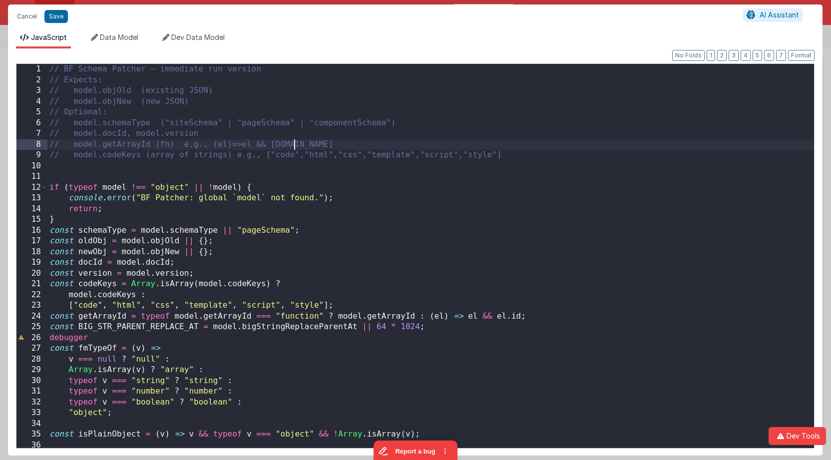
click at [392, 149] on div "// BF Schema Patcher — immediate run version // Expects: // model.objOld (exist…" at bounding box center [430, 267] width 767 height 406
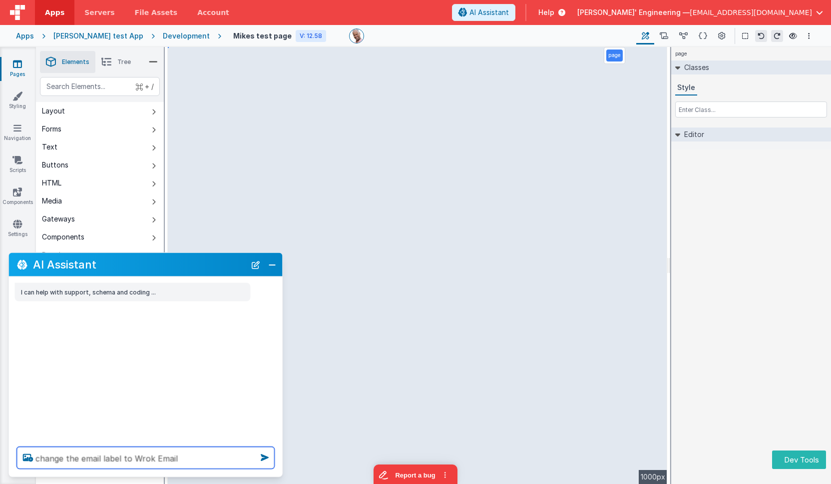
type textarea "change the email label to Wrok Email"
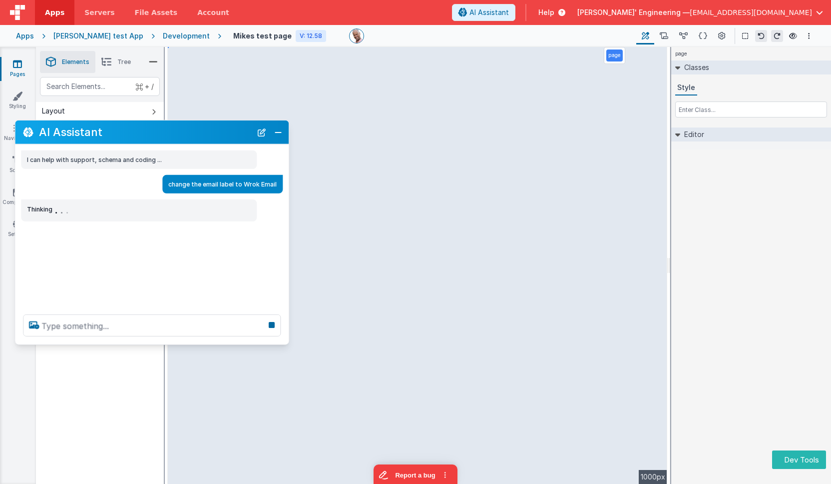
drag, startPoint x: 125, startPoint y: 259, endPoint x: 131, endPoint y: 126, distance: 133.0
click at [131, 126] on h2 "AI Assistant" at bounding box center [145, 132] width 213 height 12
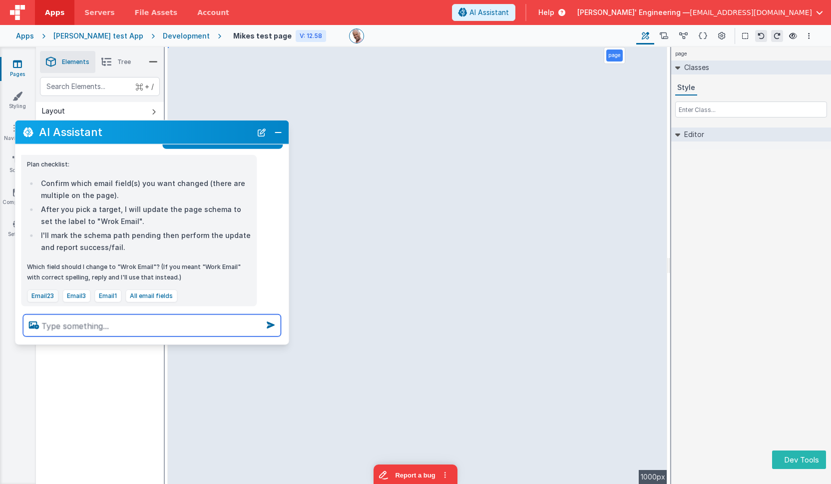
scroll to position [60, 0]
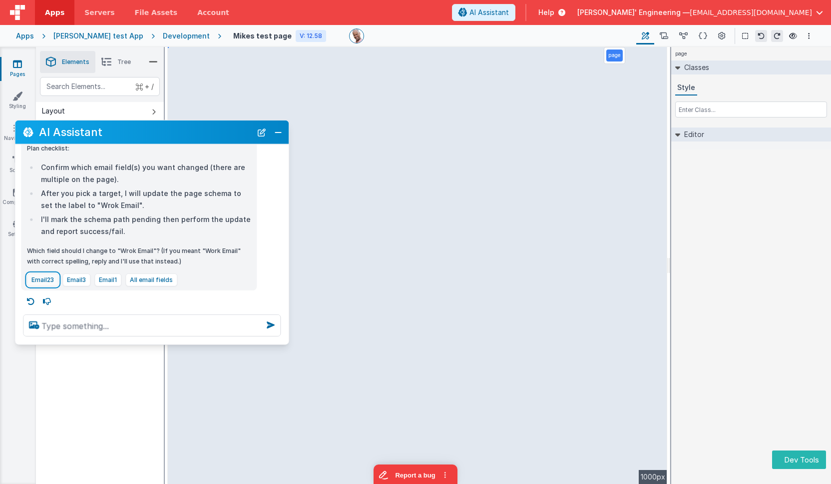
click at [46, 277] on button "Email23" at bounding box center [42, 279] width 31 height 13
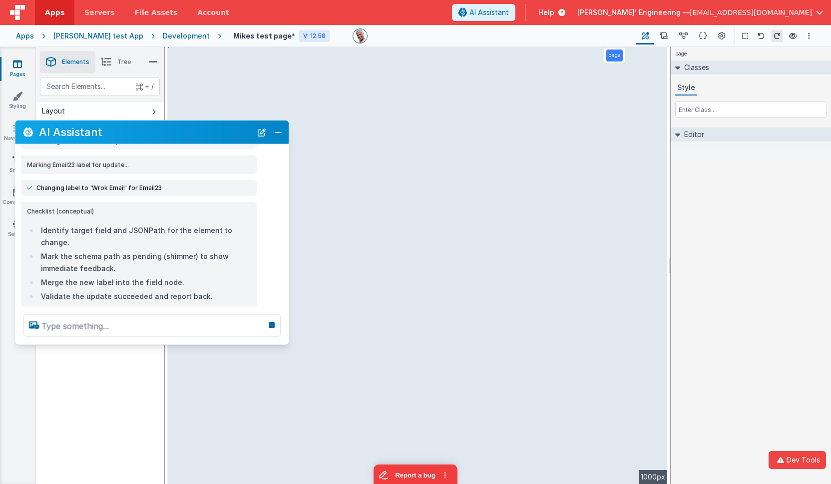
scroll to position [254, 0]
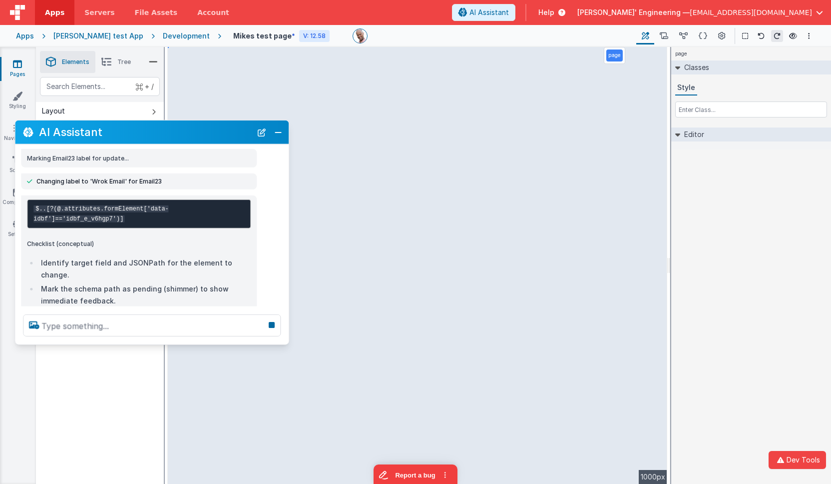
select select "email"
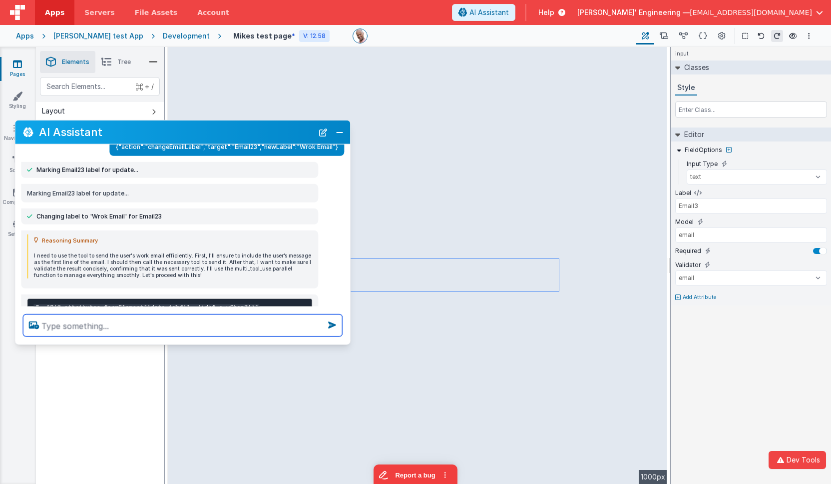
scroll to position [195, 0]
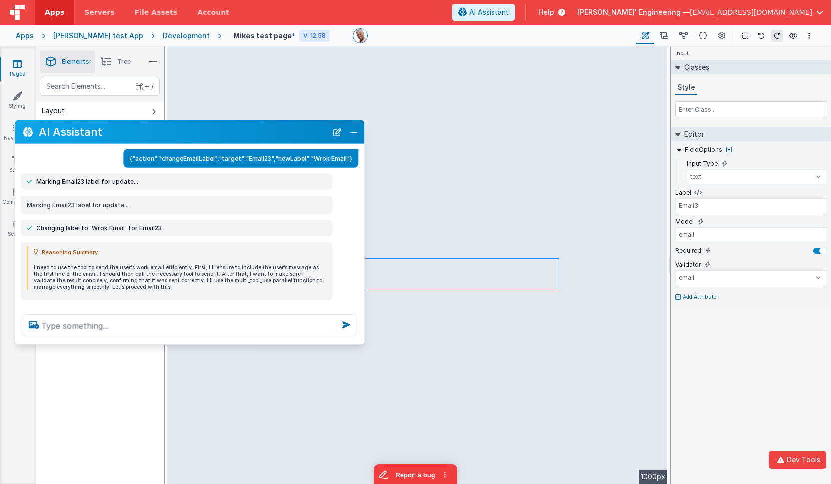
click at [363, 267] on div "Reasoning Summary I need to use the tool to send the user's work email efficien…" at bounding box center [189, 271] width 349 height 58
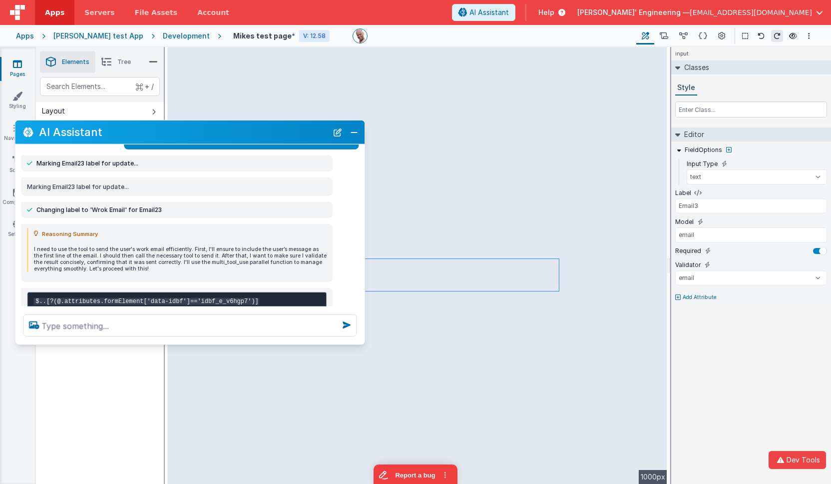
scroll to position [223, 0]
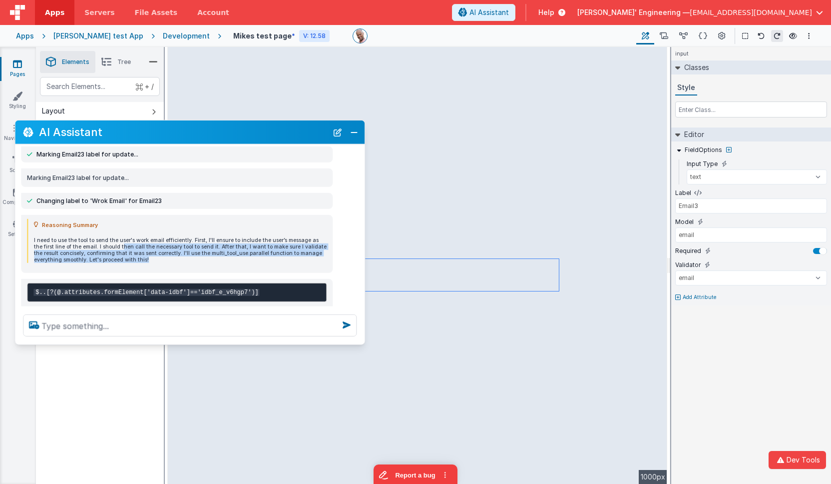
drag, startPoint x: 110, startPoint y: 225, endPoint x: 158, endPoint y: 236, distance: 49.7
click at [158, 237] on p "I need to use the tool to send the user's work email efficiently. First, I'll e…" at bounding box center [180, 250] width 293 height 26
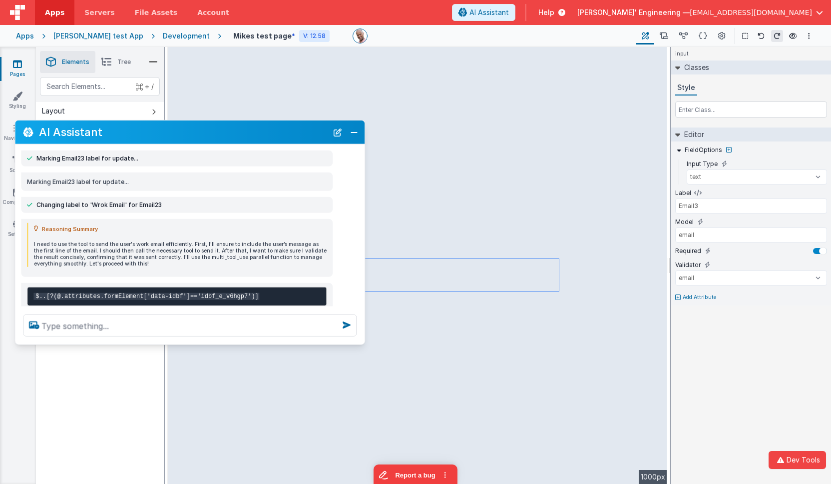
scroll to position [209, 0]
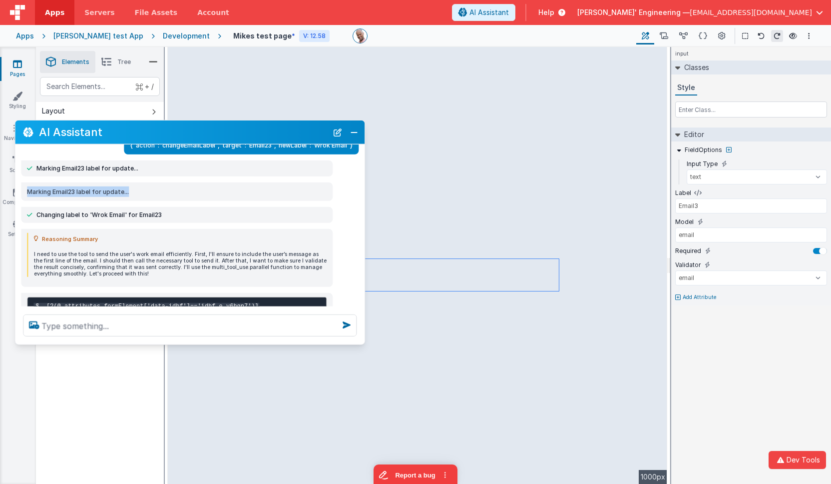
drag, startPoint x: 128, startPoint y: 166, endPoint x: 77, endPoint y: 226, distance: 78.0
click at [17, 182] on div "Marking Email23 label for update..." at bounding box center [190, 191] width 350 height 18
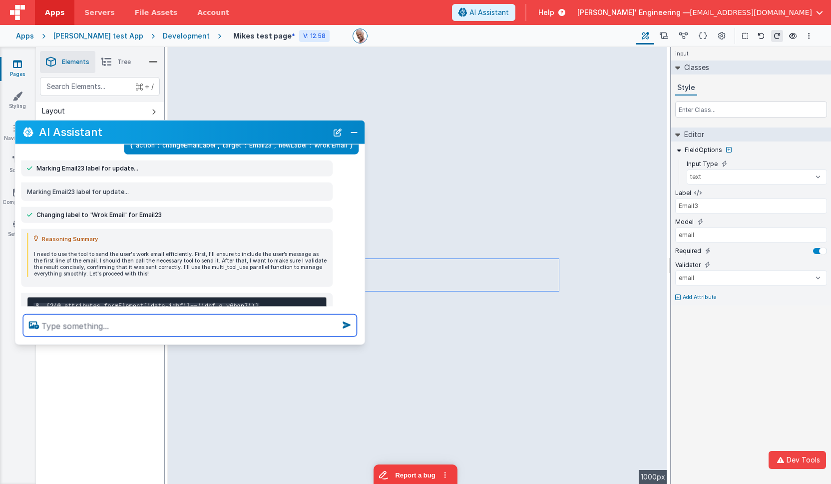
click at [100, 324] on textarea at bounding box center [190, 325] width 334 height 22
type textarea "im debuggint tools, mark the Wrok Email field for udpate"
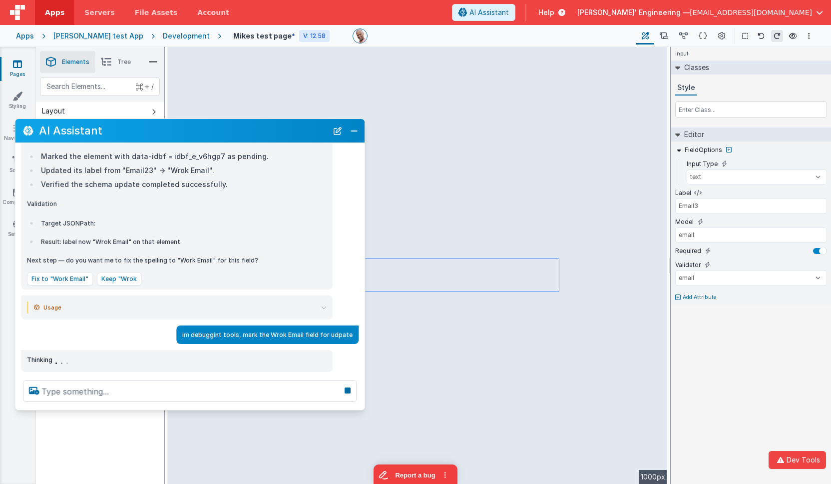
scroll to position [485, 0]
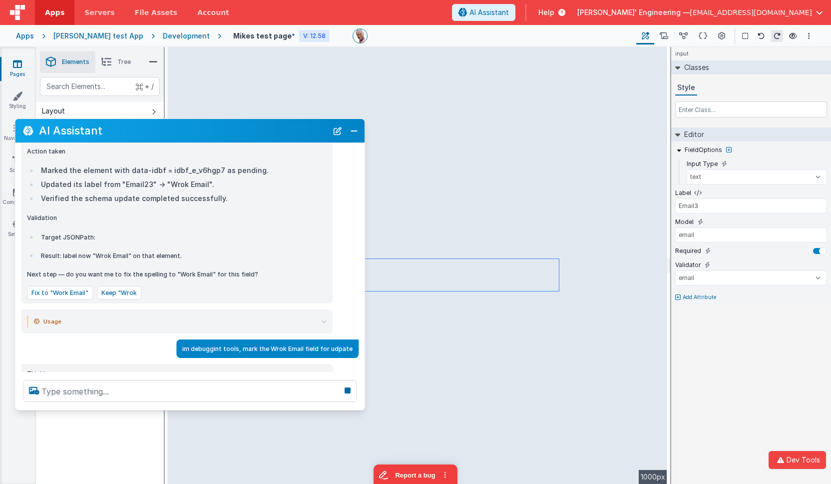
drag, startPoint x: 118, startPoint y: 343, endPoint x: 116, endPoint y: 410, distance: 66.5
click at [116, 410] on div "AI Assistant I can help with support, schema and coding ... change the email la…" at bounding box center [189, 264] width 351 height 292
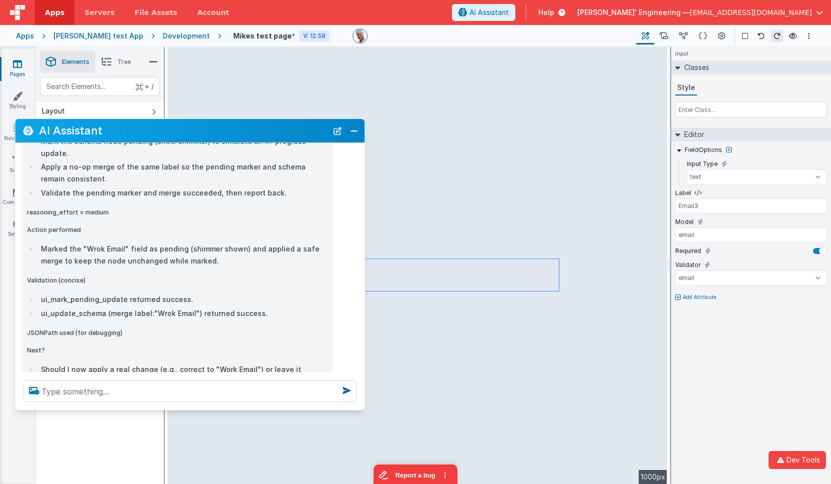
scroll to position [947, 0]
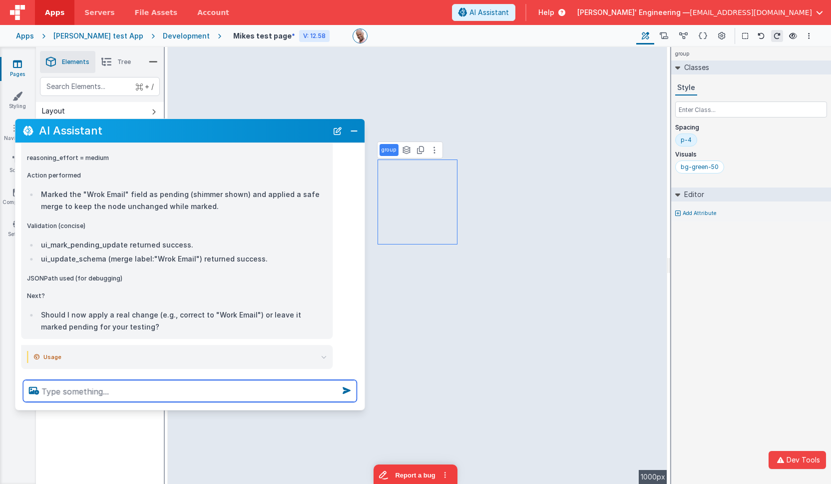
click at [212, 393] on textarea at bounding box center [190, 391] width 334 height 22
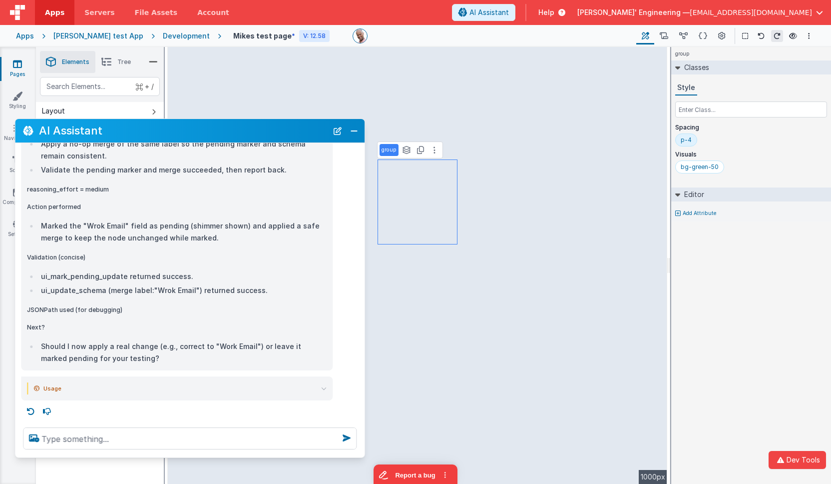
scroll to position [899, 0]
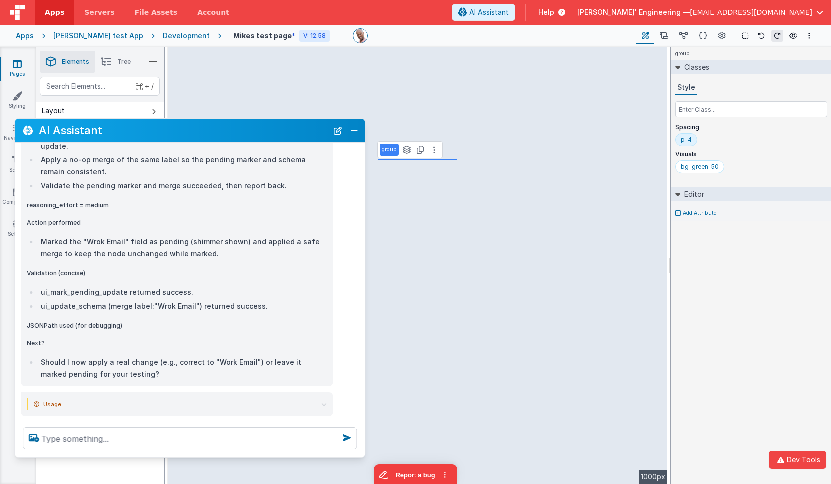
click at [167, 456] on div at bounding box center [190, 438] width 350 height 38
click at [230, 338] on p "Next?" at bounding box center [177, 343] width 300 height 10
click at [340, 130] on button "New Chat" at bounding box center [338, 131] width 14 height 14
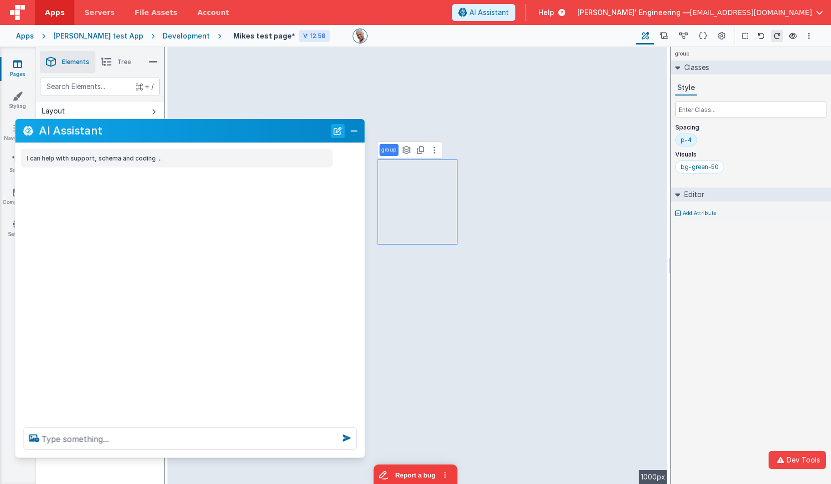
scroll to position [0, 0]
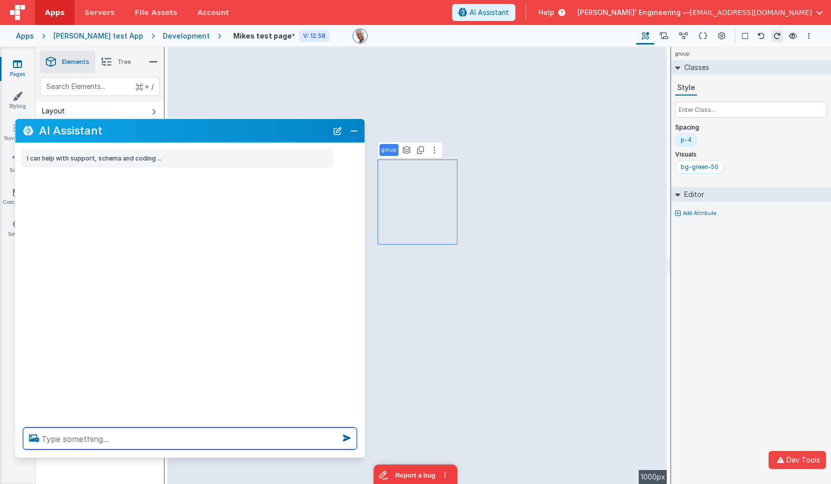
click at [213, 436] on textarea at bounding box center [190, 438] width 334 height 22
type textarea "change the bg color to white from green"
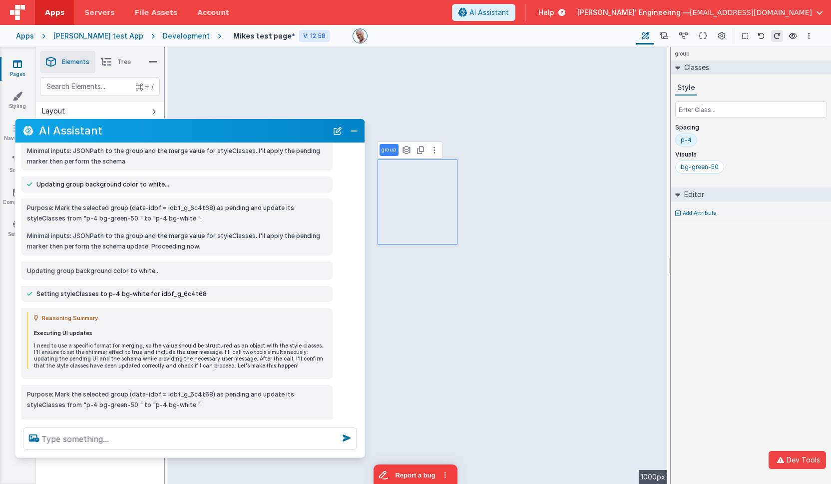
scroll to position [44, 0]
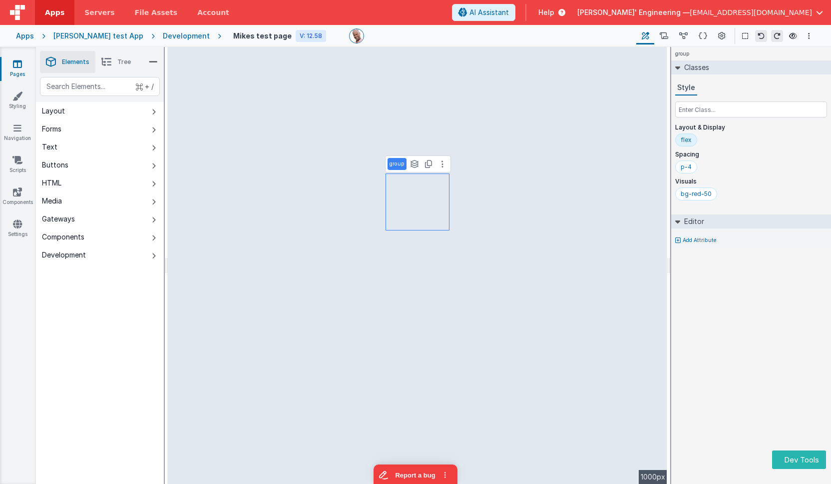
select select "email"
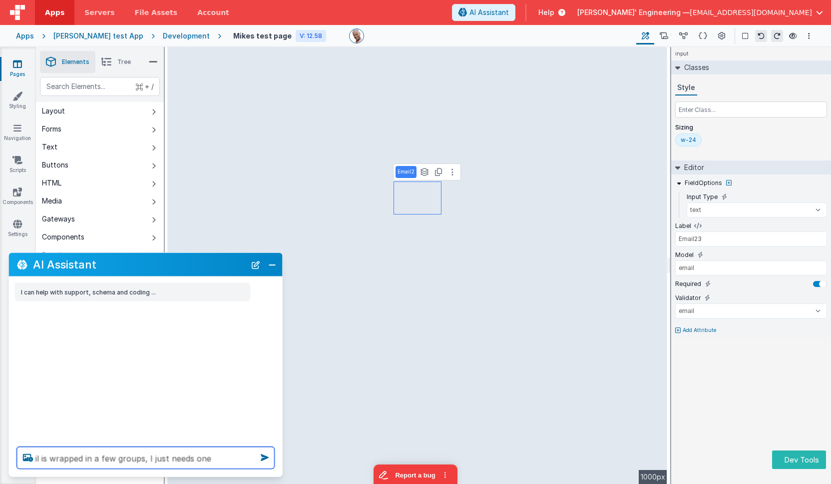
type textarea "il is wrapped in a few groups, I just needs one"
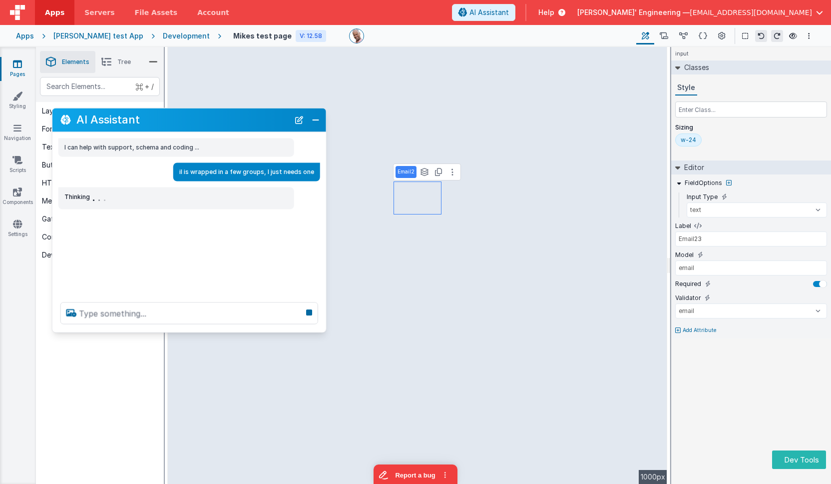
drag, startPoint x: 81, startPoint y: 265, endPoint x: 124, endPoint y: 120, distance: 150.8
click at [124, 120] on h2 "AI Assistant" at bounding box center [182, 120] width 213 height 12
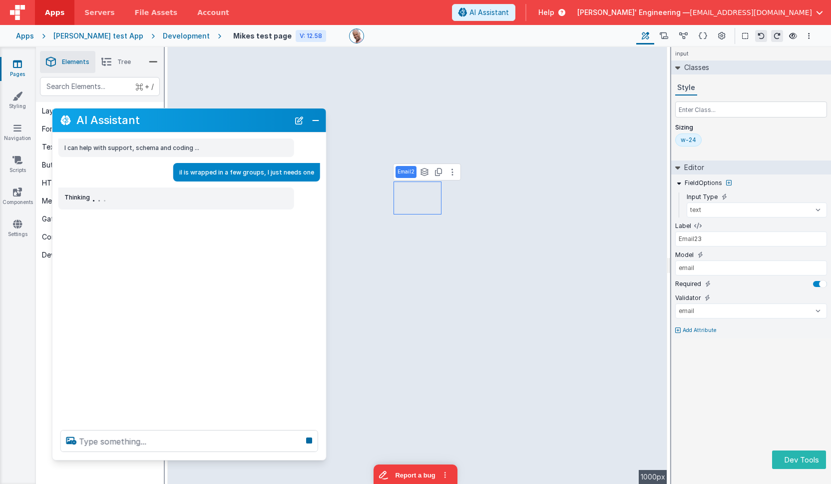
drag, startPoint x: 121, startPoint y: 330, endPoint x: 126, endPoint y: 456, distance: 126.5
click at [125, 457] on div at bounding box center [189, 441] width 274 height 38
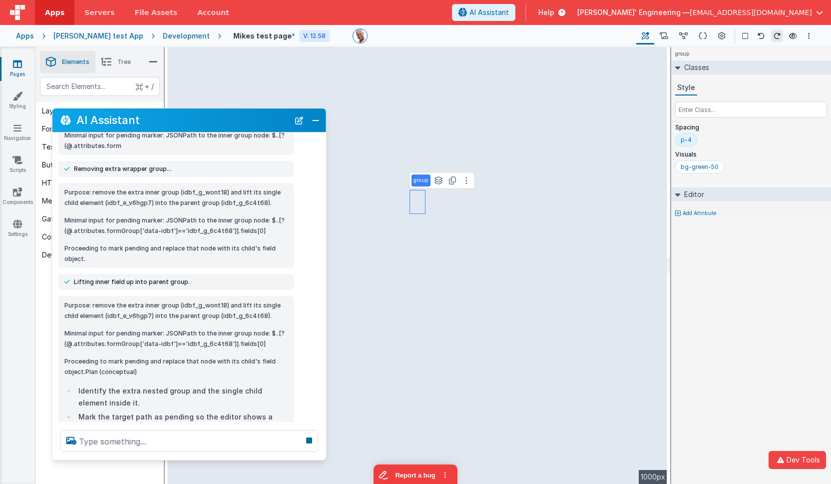
scroll to position [122, 0]
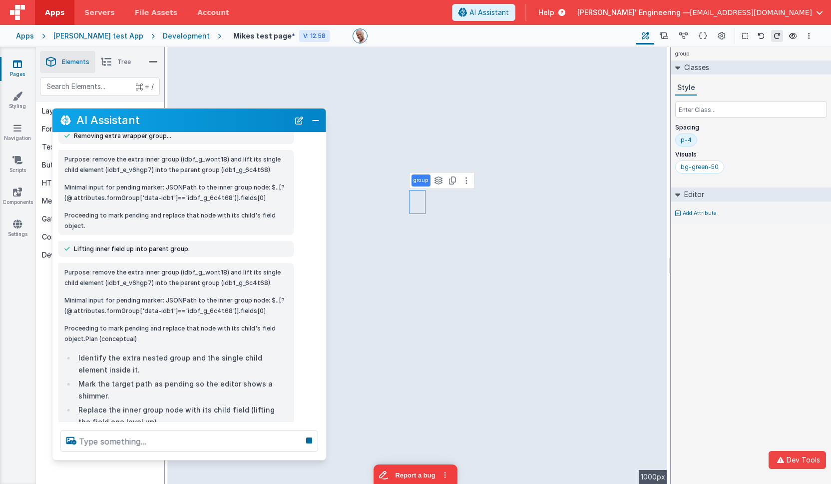
click at [108, 64] on icon at bounding box center [106, 62] width 10 height 14
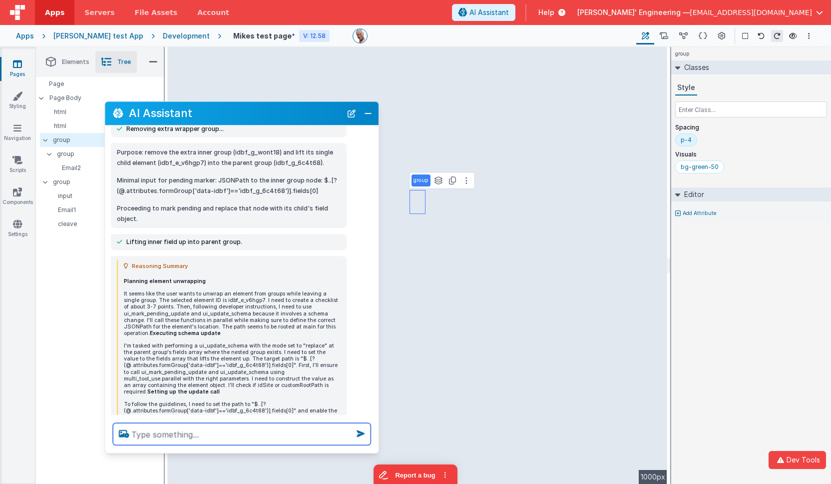
drag, startPoint x: 103, startPoint y: 115, endPoint x: 138, endPoint y: 112, distance: 35.6
click at [154, 109] on h2 "AI Assistant" at bounding box center [235, 113] width 213 height 12
click at [71, 167] on p "Email2" at bounding box center [107, 168] width 111 height 8
select select "email"
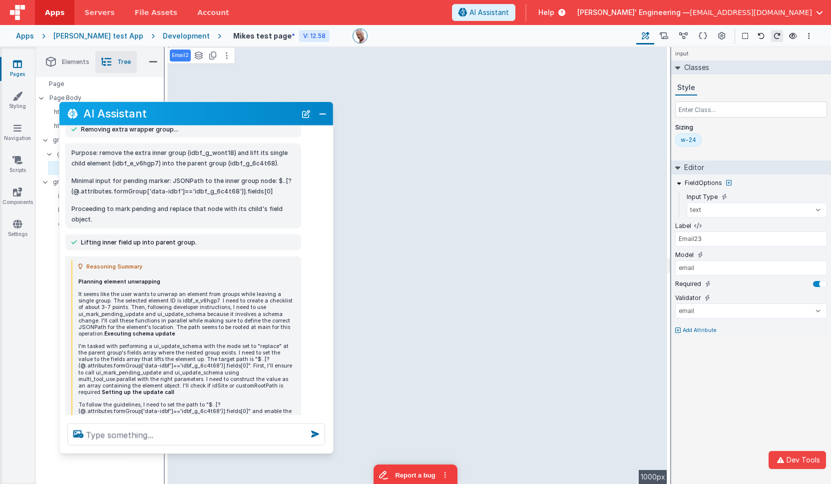
drag, startPoint x: 179, startPoint y: 114, endPoint x: 133, endPoint y: 114, distance: 46.0
click at [133, 114] on h2 "AI Assistant" at bounding box center [189, 113] width 213 height 12
click at [689, 139] on div "w-24" at bounding box center [688, 140] width 15 height 8
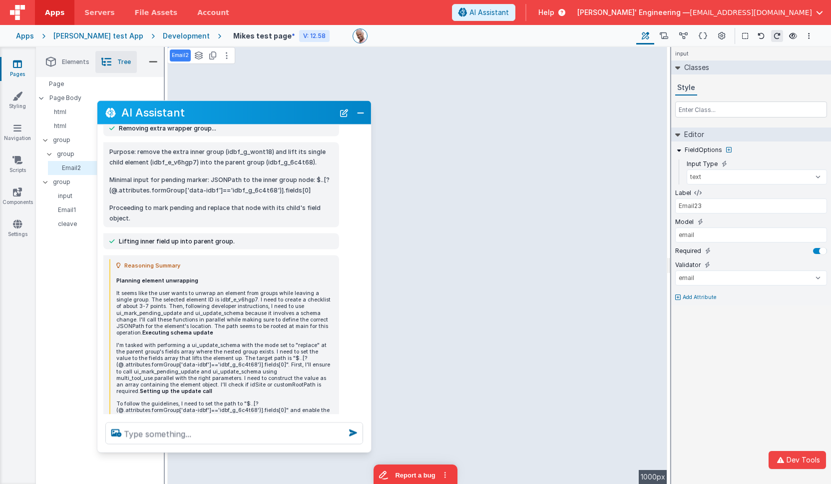
drag, startPoint x: 164, startPoint y: 118, endPoint x: 163, endPoint y: 123, distance: 5.1
click at [180, 118] on h2 "AI Assistant" at bounding box center [227, 112] width 213 height 12
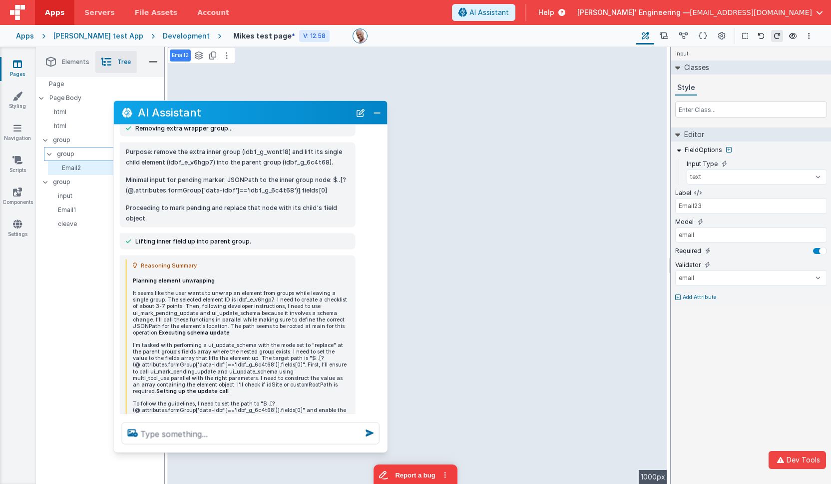
click at [81, 151] on p "group" at bounding box center [110, 153] width 106 height 11
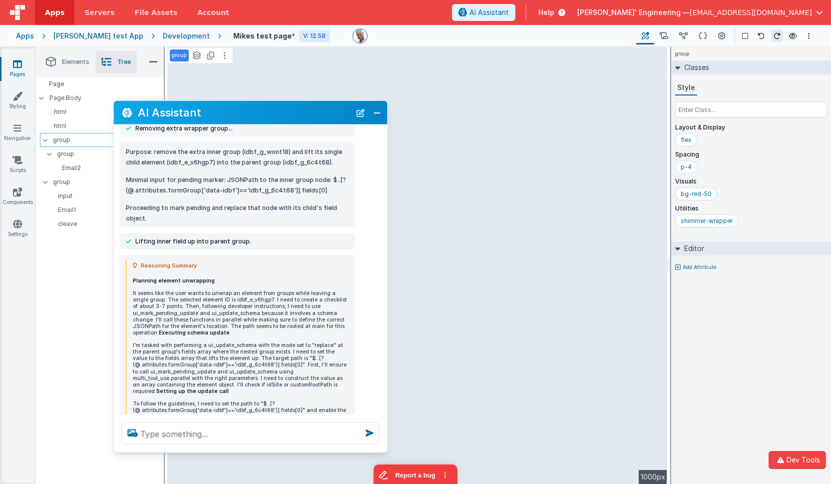
click at [68, 137] on p "group" at bounding box center [108, 139] width 110 height 11
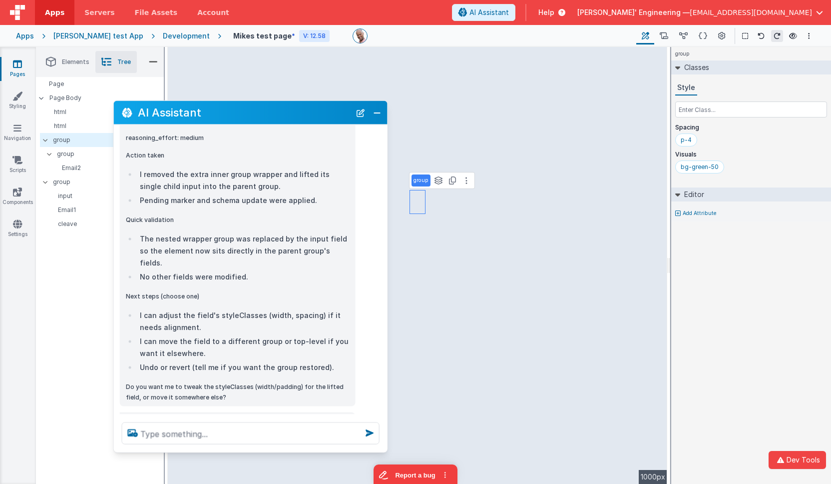
scroll to position [660, 0]
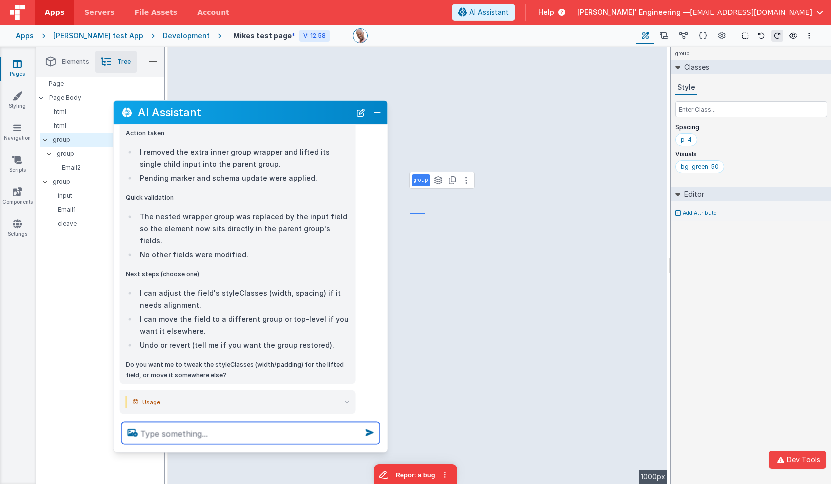
click at [247, 431] on textarea at bounding box center [251, 433] width 258 height 22
click at [760, 37] on icon at bounding box center [761, 35] width 7 height 7
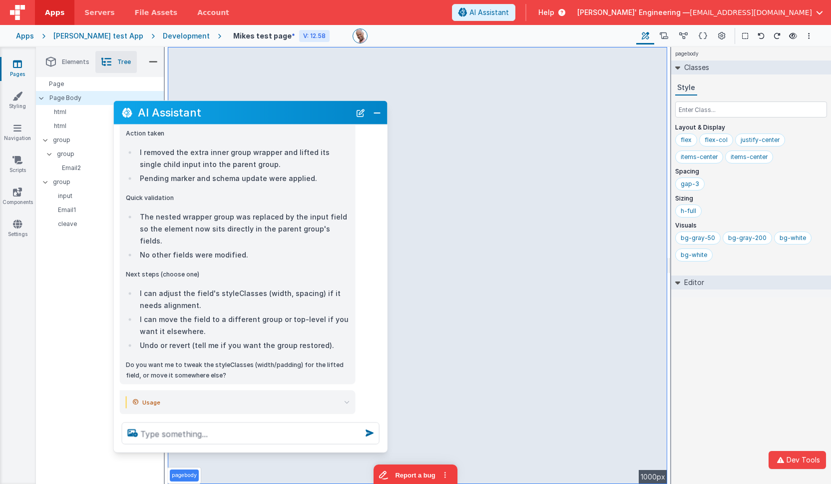
click at [760, 35] on icon at bounding box center [761, 35] width 7 height 7
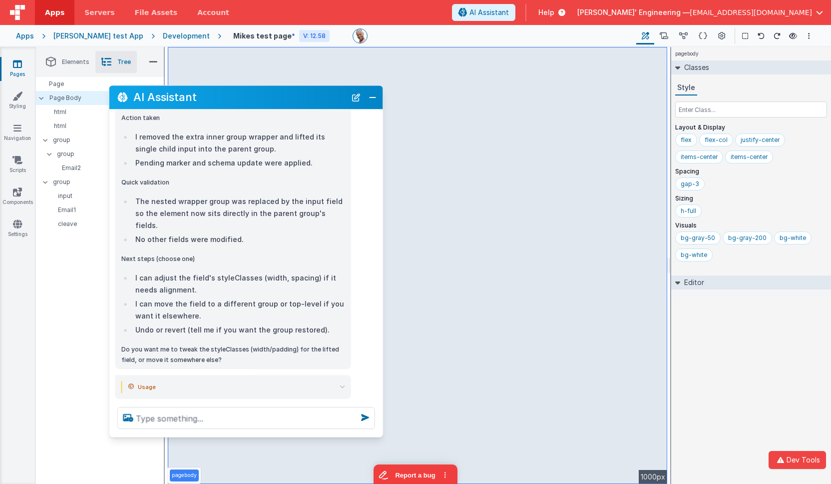
drag, startPoint x: 294, startPoint y: 114, endPoint x: 296, endPoint y: 100, distance: 14.1
click at [292, 98] on h2 "AI Assistant" at bounding box center [239, 97] width 213 height 12
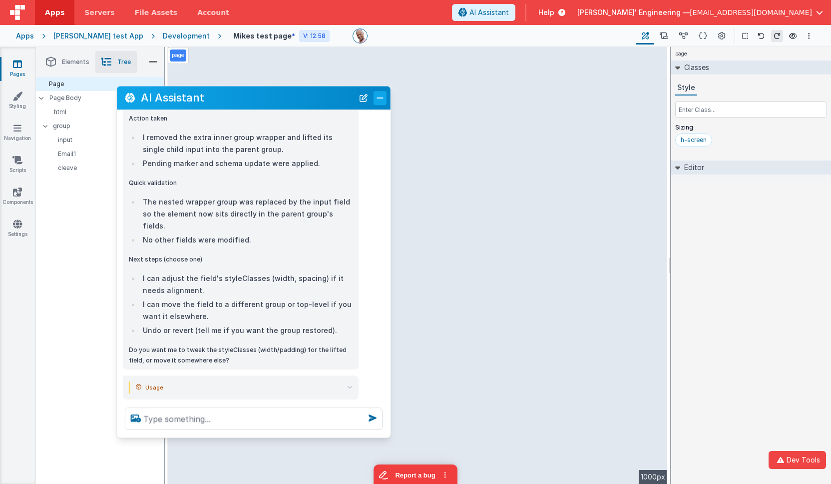
click at [381, 96] on button "Close" at bounding box center [380, 98] width 13 height 14
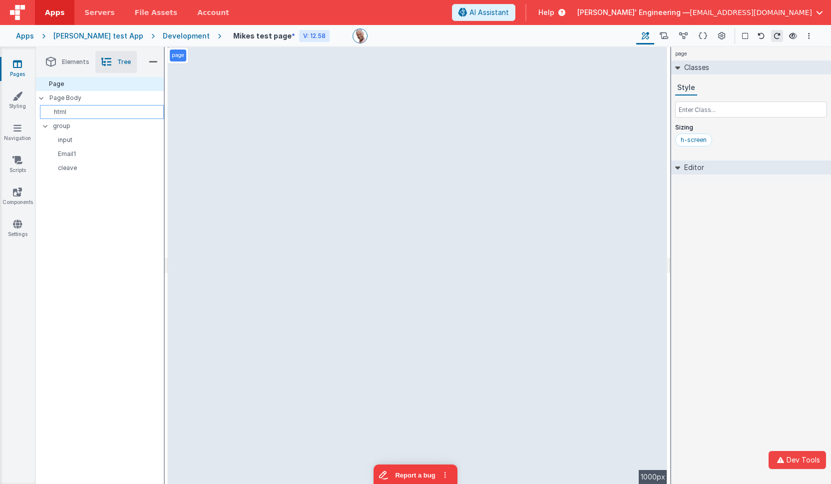
click at [63, 108] on p "html" at bounding box center [103, 112] width 119 height 8
click at [70, 58] on span "Elements" at bounding box center [75, 62] width 27 height 8
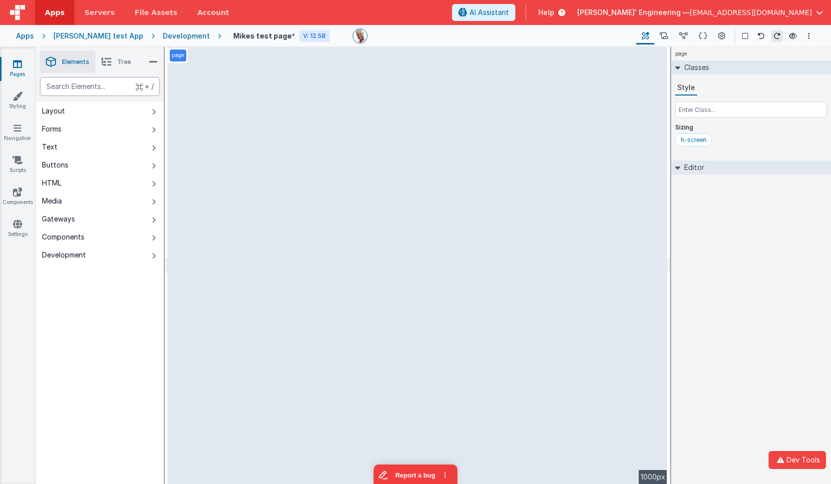
click at [72, 88] on div "text" at bounding box center [100, 86] width 120 height 19
type div "html"
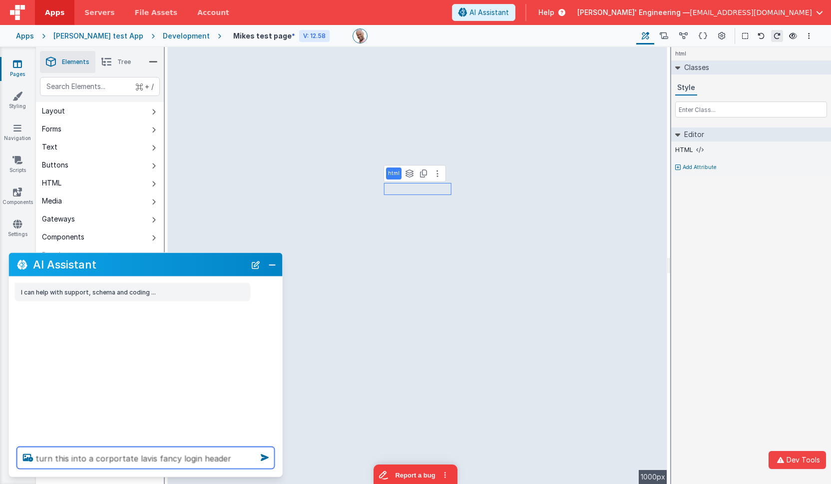
type textarea "turn this into a corportate lavis fancy login header"
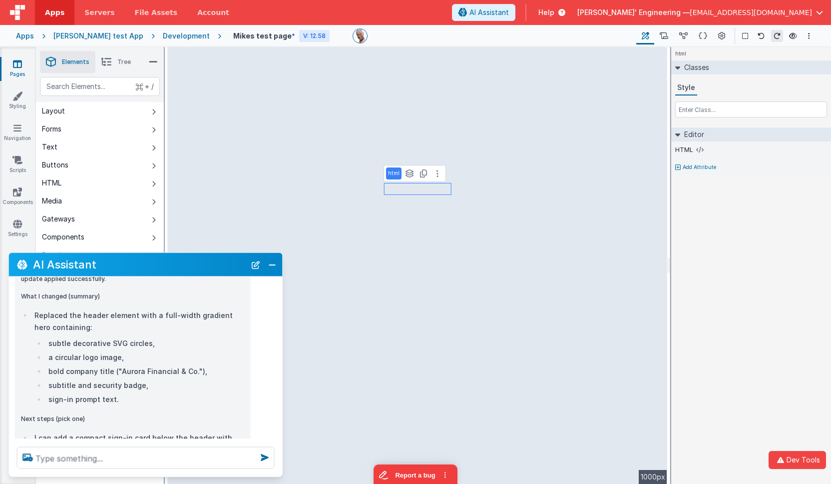
scroll to position [389, 0]
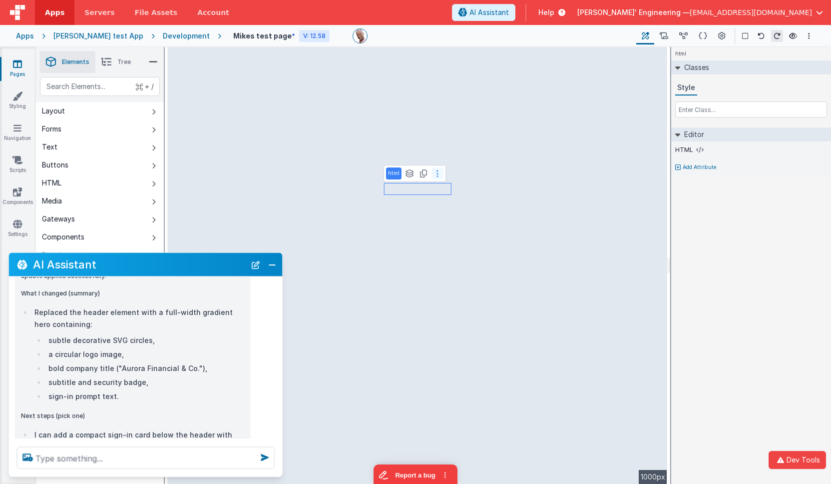
click at [437, 173] on icon at bounding box center [438, 173] width 2 height 8
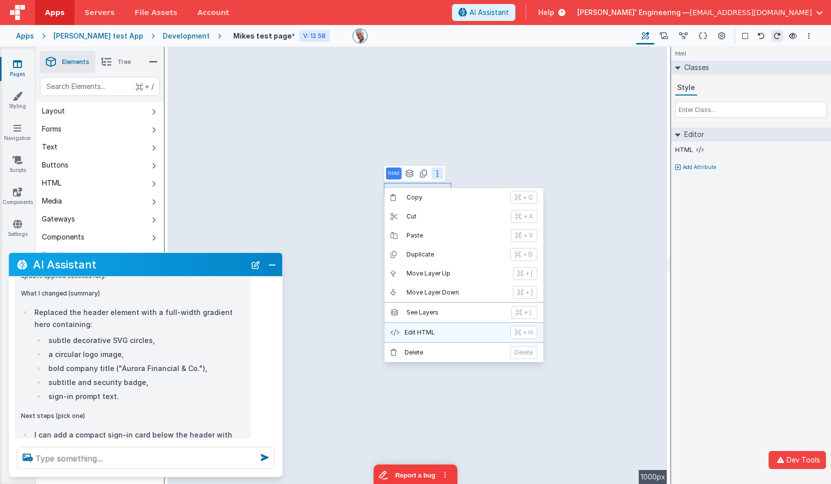
click at [423, 328] on p "Edit HTML" at bounding box center [455, 332] width 100 height 8
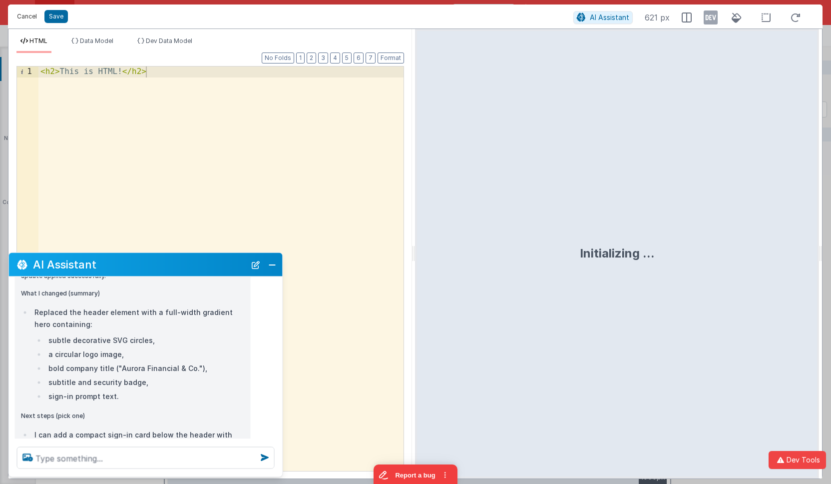
click at [28, 16] on button "Cancel" at bounding box center [27, 16] width 30 height 14
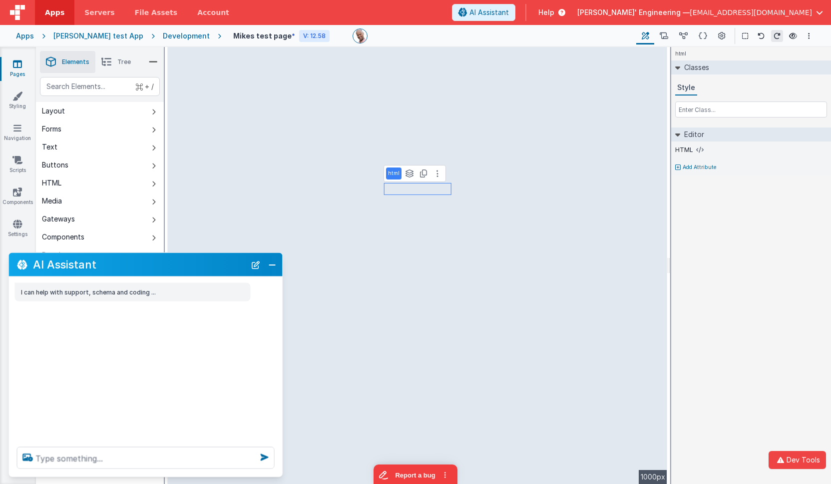
scroll to position [0, 0]
click at [409, 173] on icon at bounding box center [409, 173] width 9 height 8
click at [406, 152] on button "pagebody" at bounding box center [407, 153] width 41 height 12
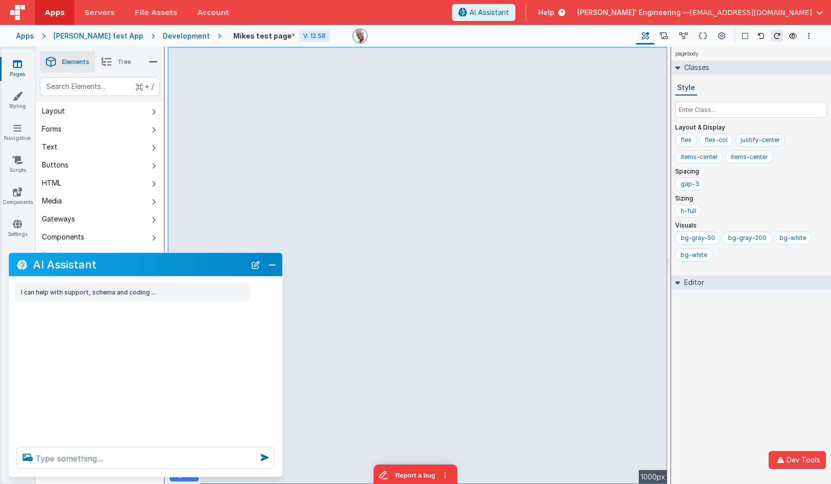
click at [110, 66] on icon at bounding box center [106, 62] width 10 height 14
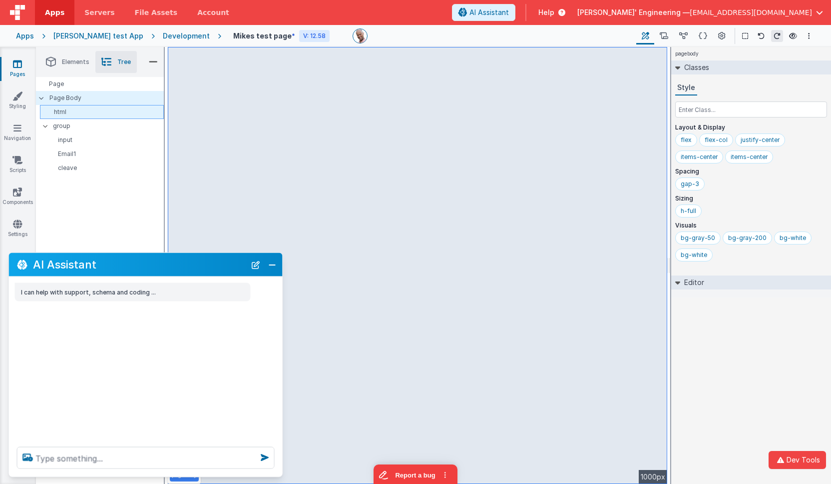
click at [68, 112] on p "html" at bounding box center [103, 112] width 119 height 8
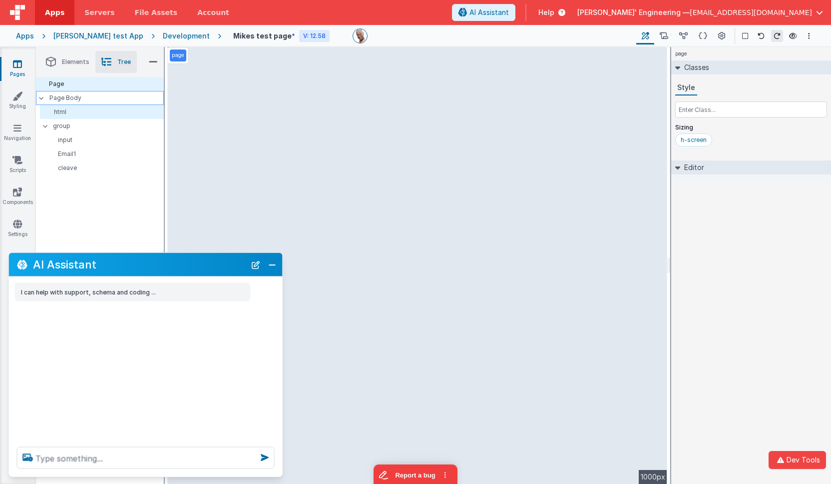
click at [77, 100] on p "Page Body" at bounding box center [106, 98] width 114 height 8
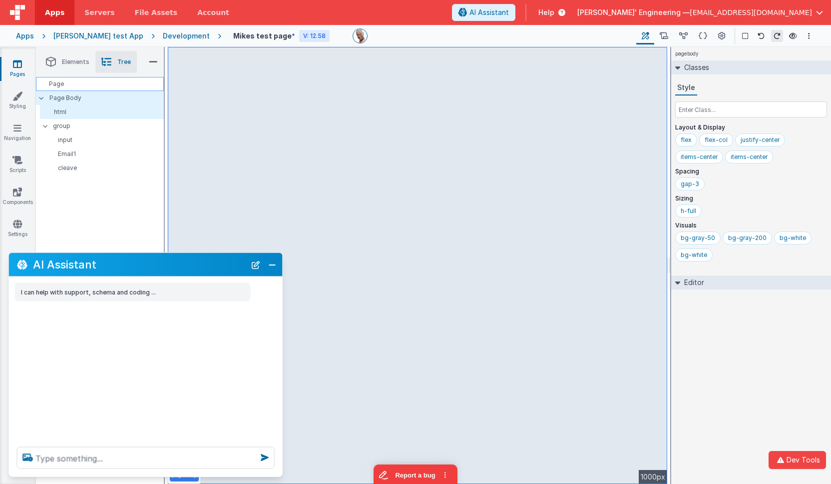
click at [73, 77] on div "Page" at bounding box center [100, 84] width 128 height 14
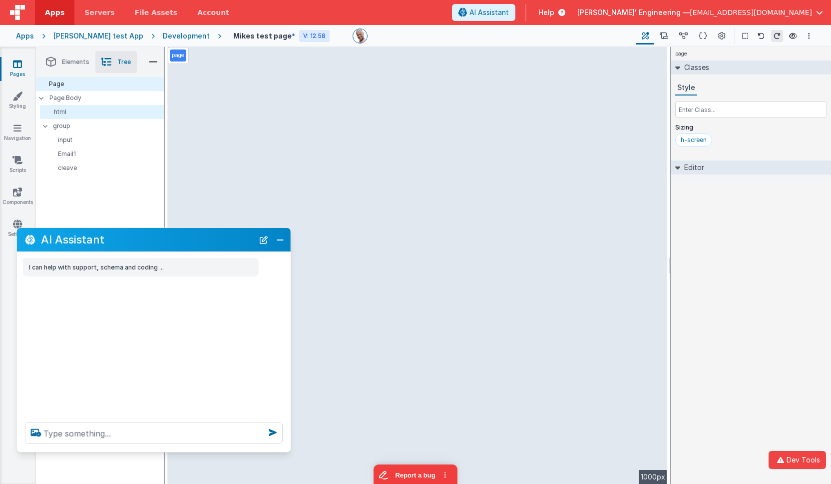
drag, startPoint x: 179, startPoint y: 264, endPoint x: 186, endPoint y: 244, distance: 21.3
click at [186, 244] on h2 "AI Assistant" at bounding box center [147, 239] width 213 height 12
click at [163, 444] on div at bounding box center [154, 433] width 274 height 38
click at [160, 440] on textarea at bounding box center [154, 432] width 258 height 22
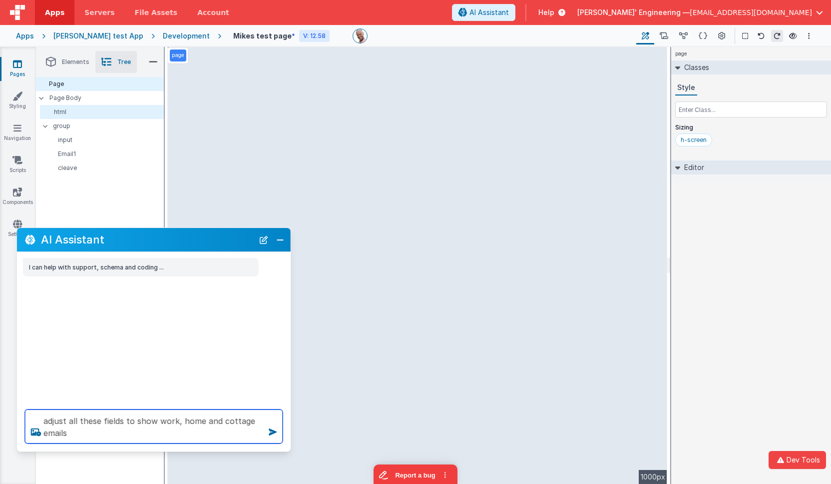
type textarea "adjust all these fields to show work, home and cottage emails"
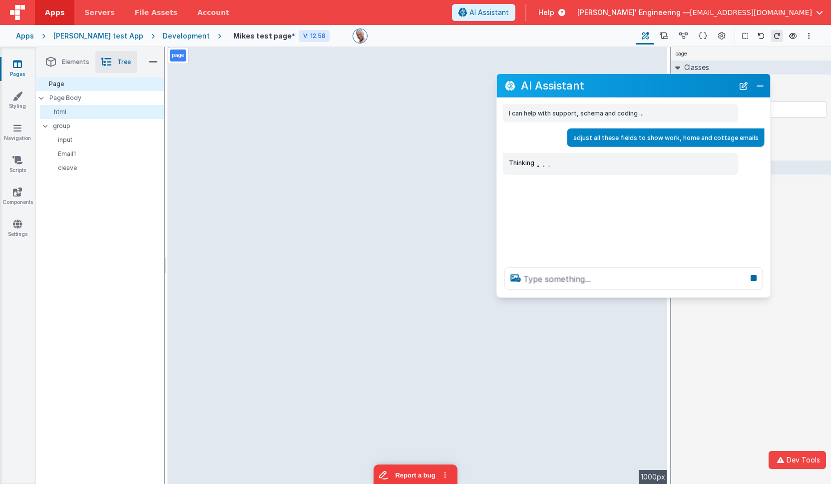
drag, startPoint x: 96, startPoint y: 243, endPoint x: 573, endPoint y: 102, distance: 497.4
click at [575, 89] on h2 "AI Assistant" at bounding box center [627, 85] width 213 height 12
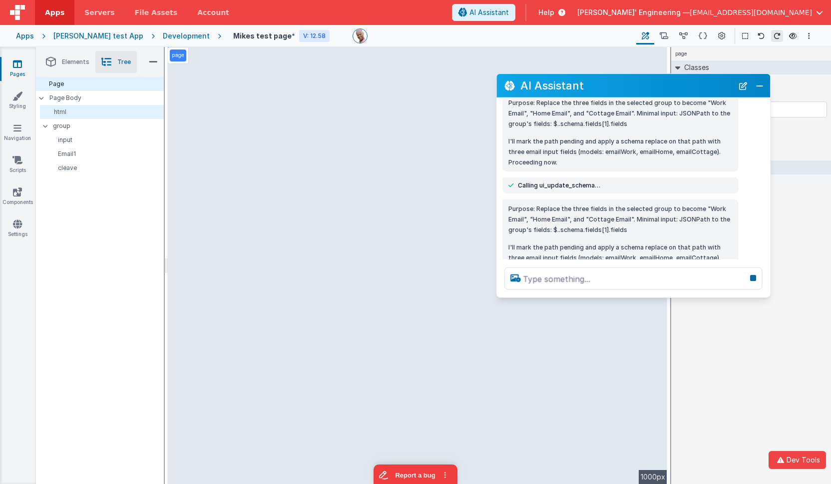
scroll to position [140, 0]
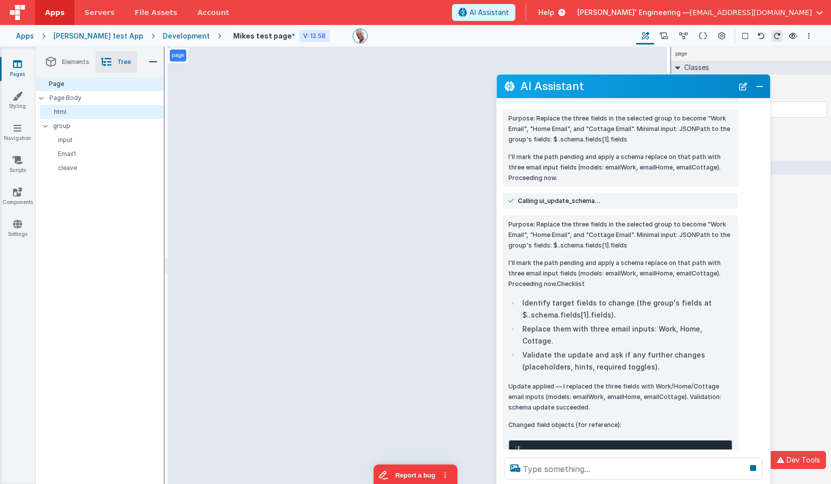
drag, startPoint x: 696, startPoint y: 331, endPoint x: 696, endPoint y: 482, distance: 151.4
click at [696, 482] on div at bounding box center [634, 468] width 274 height 38
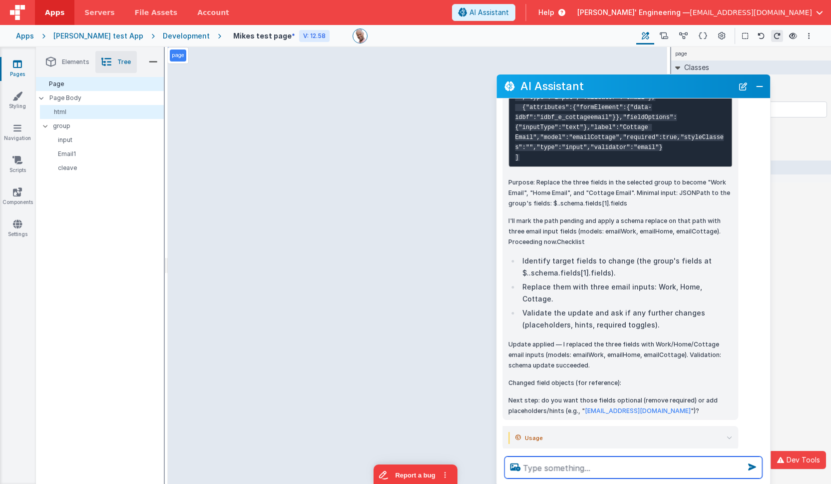
scroll to position [460, 0]
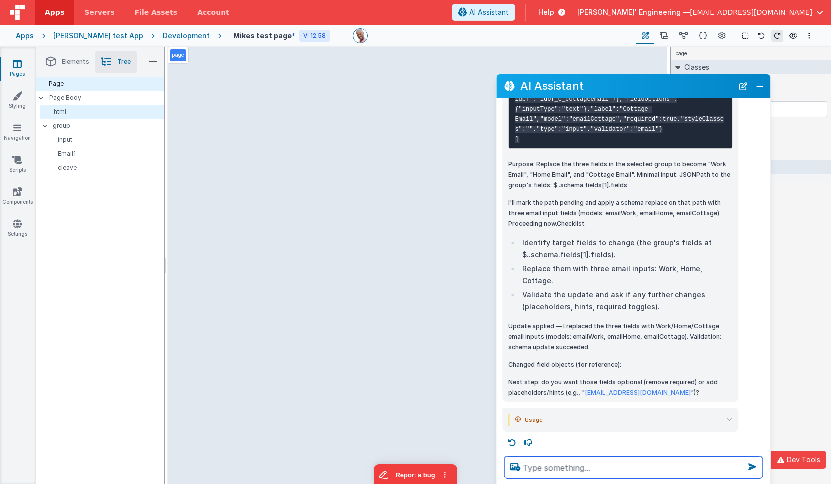
click at [608, 466] on textarea at bounding box center [634, 467] width 258 height 22
type textarea "check that it worked"
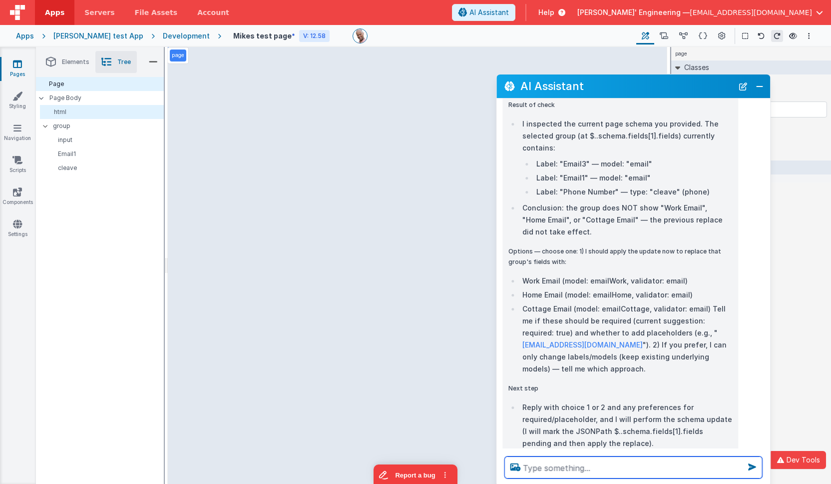
scroll to position [958, 0]
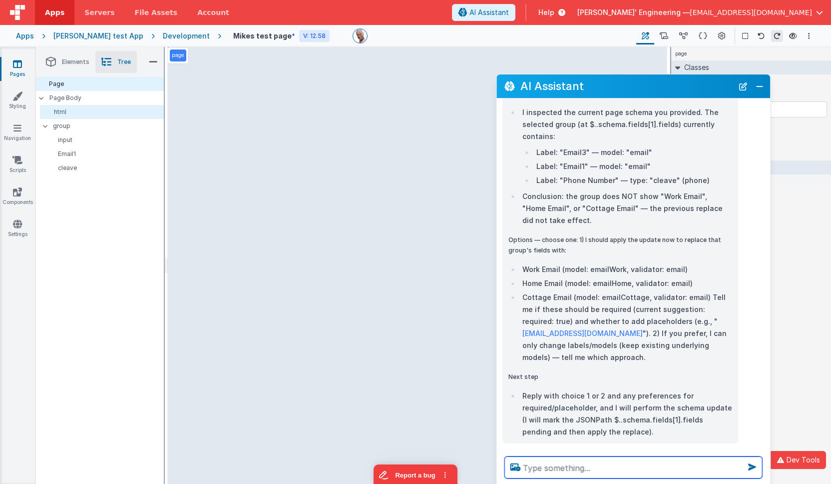
click at [590, 467] on textarea at bounding box center [634, 467] width 258 height 22
type textarea "just make better, no more questions"
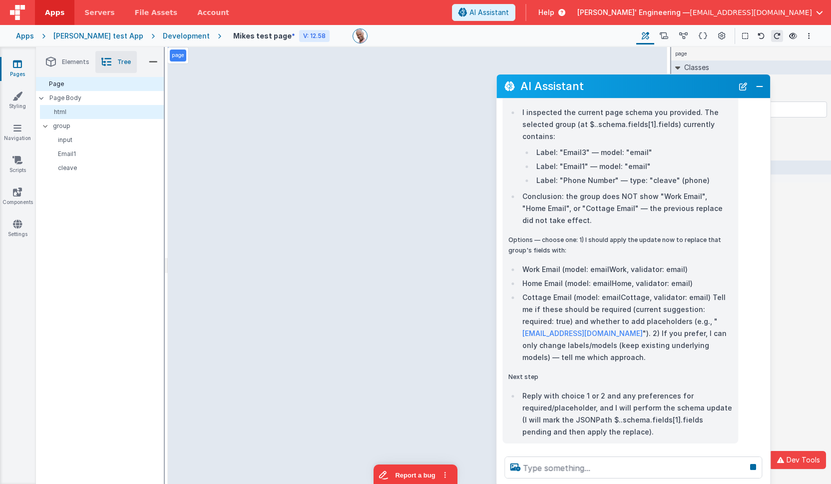
scroll to position [991, 0]
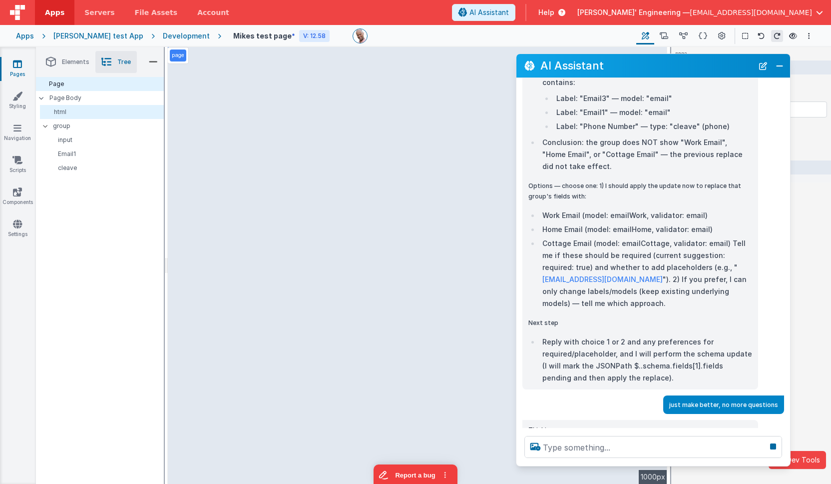
drag, startPoint x: 622, startPoint y: 85, endPoint x: 642, endPoint y: 65, distance: 28.6
click at [642, 65] on h2 "AI Assistant" at bounding box center [646, 65] width 213 height 12
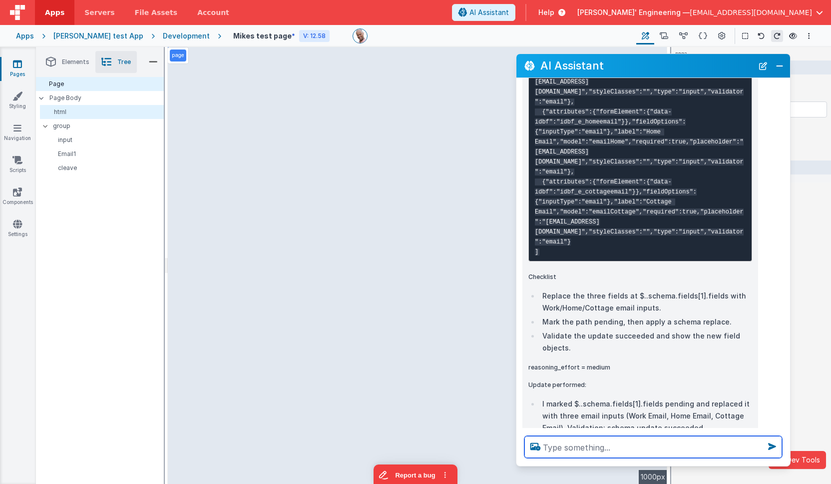
scroll to position [1542, 0]
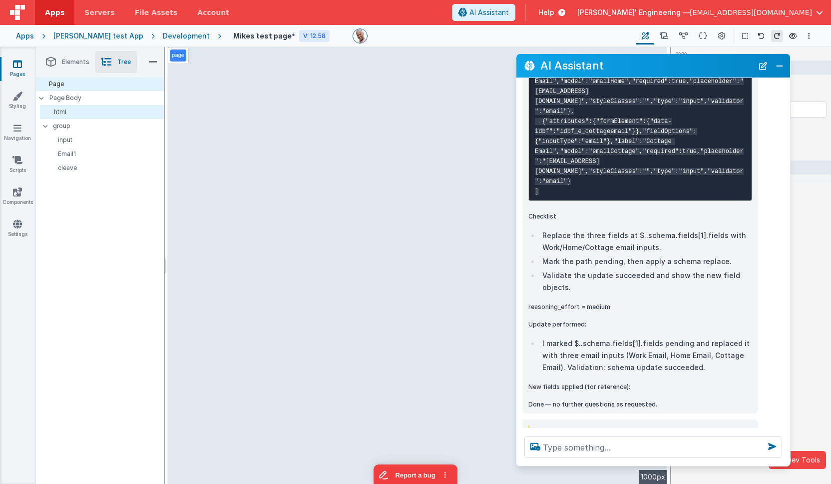
click at [750, 428] on icon at bounding box center [749, 430] width 5 height 5
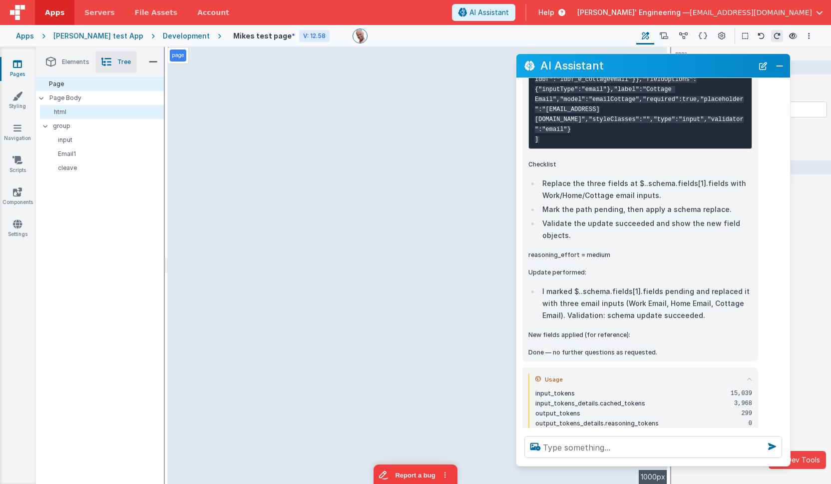
click at [751, 376] on icon at bounding box center [749, 378] width 5 height 5
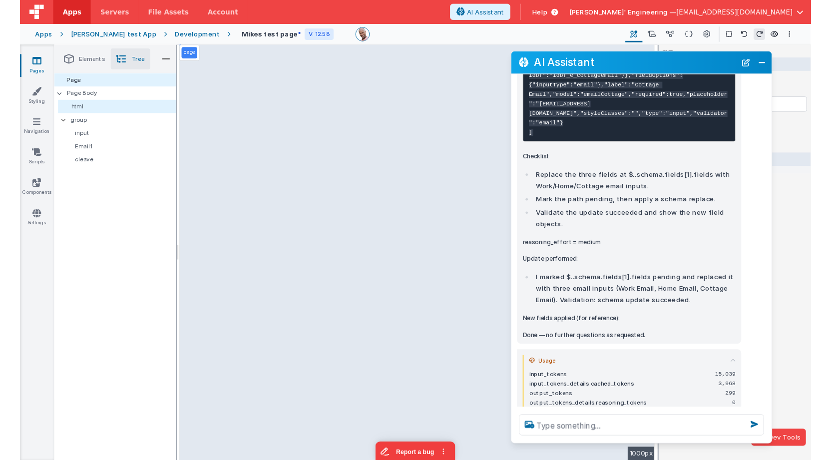
scroll to position [1542, 0]
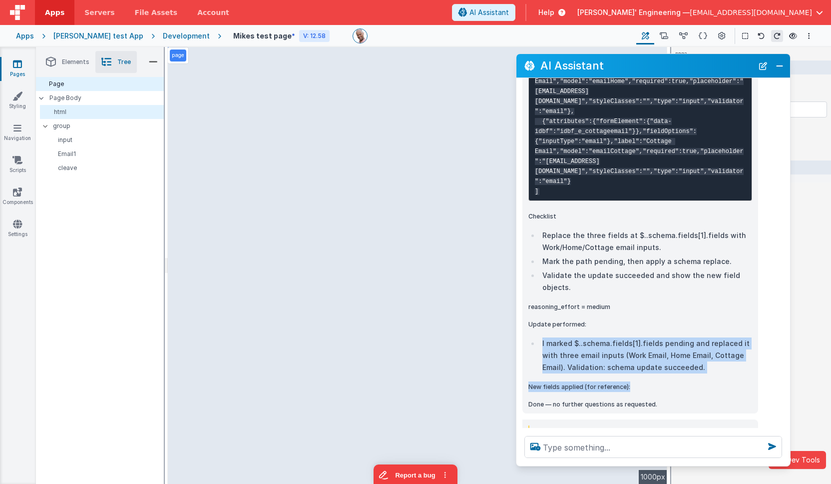
drag, startPoint x: 694, startPoint y: 292, endPoint x: 696, endPoint y: 348, distance: 56.5
click at [696, 348] on div "[ {"attributes":{"formElement":{"data-idbf":"idbf_e_workemail"}},"fieldOptions"…" at bounding box center [640, 185] width 224 height 447
click at [696, 381] on p "New fields applied (for reference):" at bounding box center [640, 386] width 224 height 10
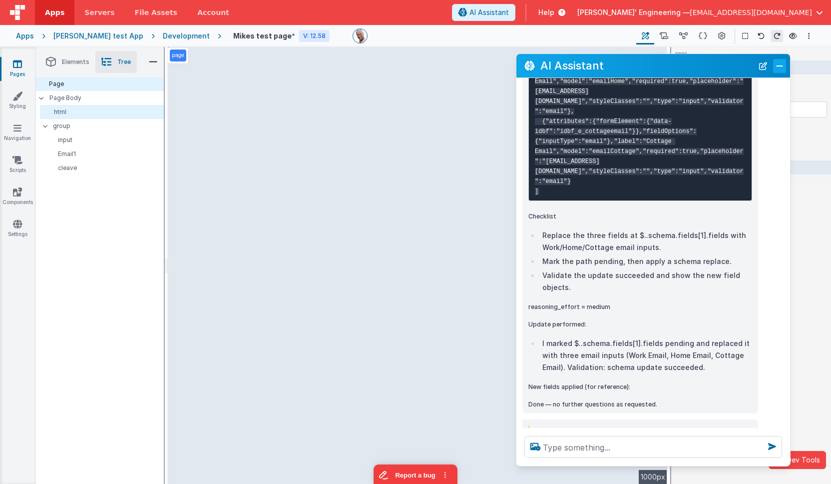
click at [781, 69] on button "Close" at bounding box center [779, 66] width 13 height 14
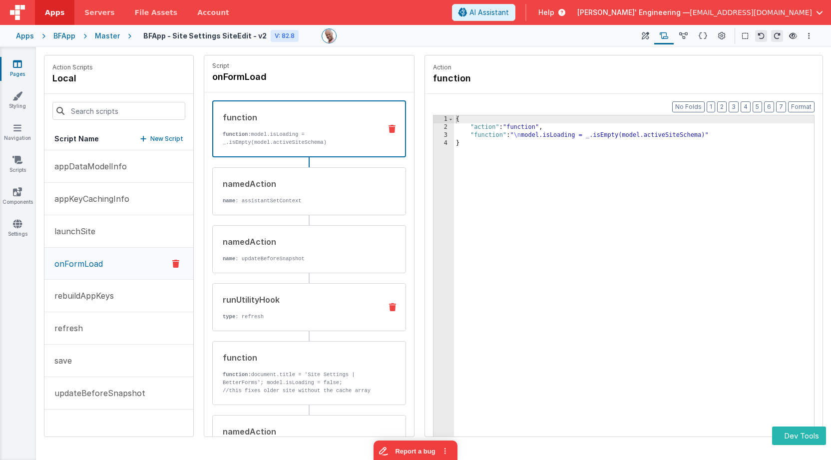
click at [310, 325] on div "runUtilityHook type : refresh" at bounding box center [309, 307] width 194 height 48
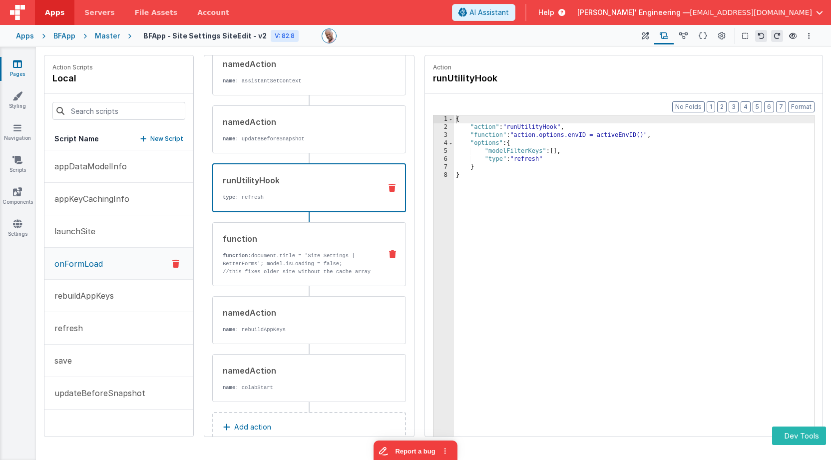
scroll to position [144, 0]
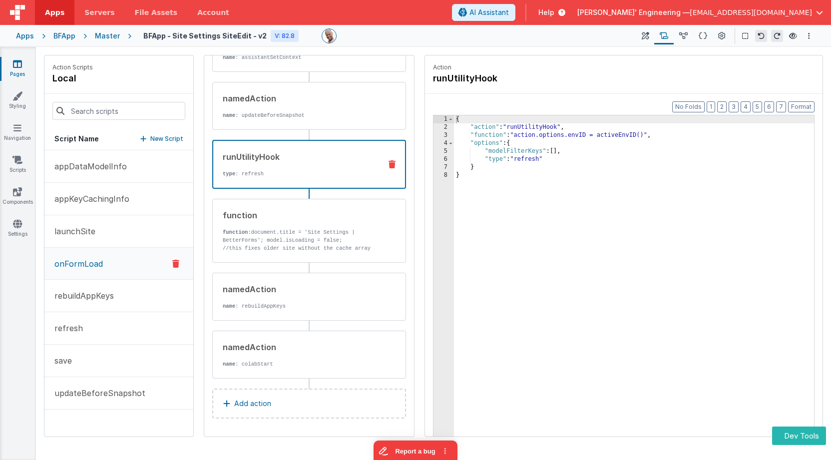
click at [527, 174] on div "{ "action" : "runUtilityHook" , "function" : "action.options.envID = activeEnvI…" at bounding box center [634, 299] width 360 height 368
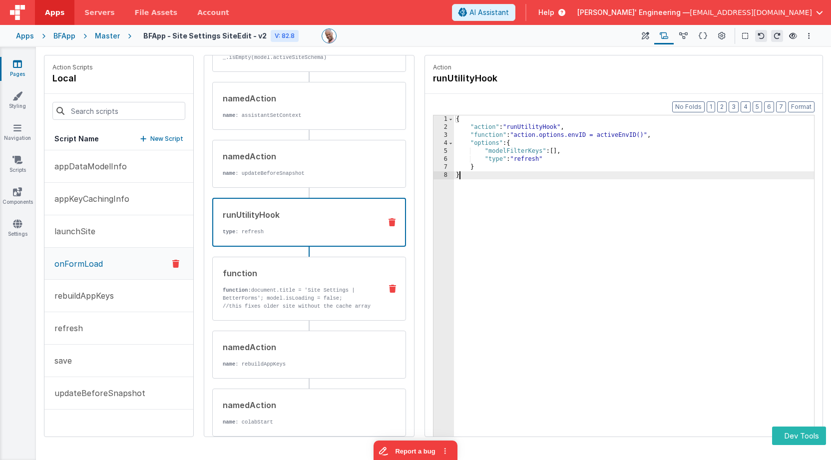
scroll to position [75, 0]
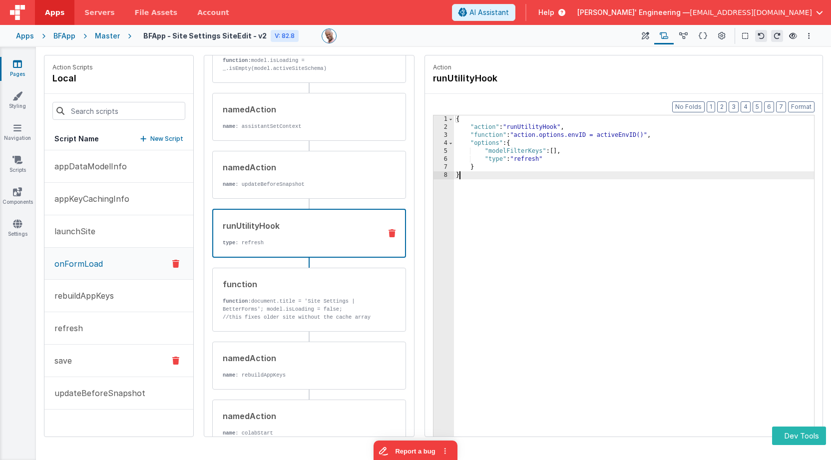
click at [101, 368] on button "save" at bounding box center [118, 361] width 149 height 32
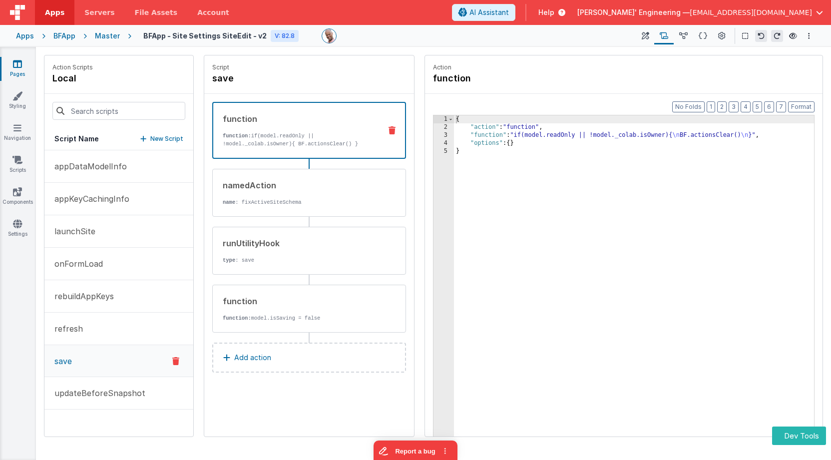
scroll to position [0, 0]
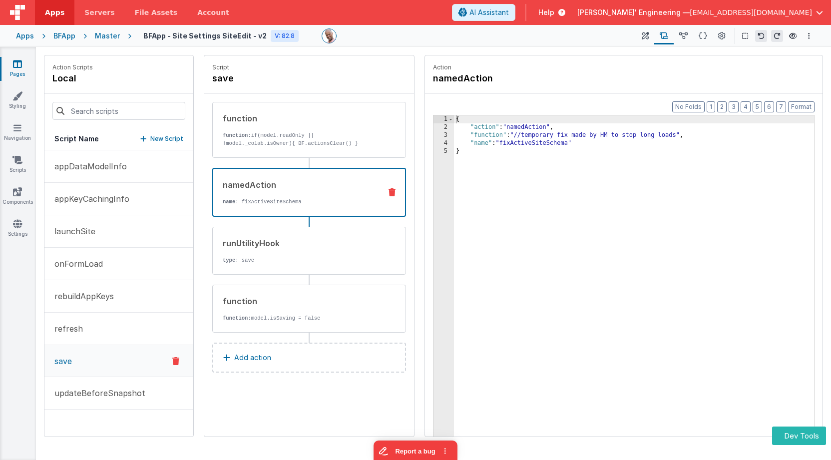
click at [335, 208] on div "namedAction name : fixActiveSiteSchema" at bounding box center [309, 192] width 194 height 49
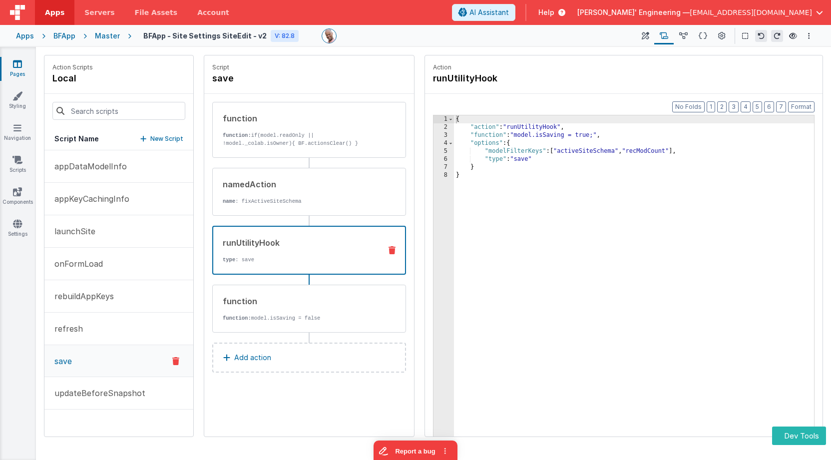
click at [336, 272] on div "runUtilityHook type : save" at bounding box center [309, 250] width 194 height 49
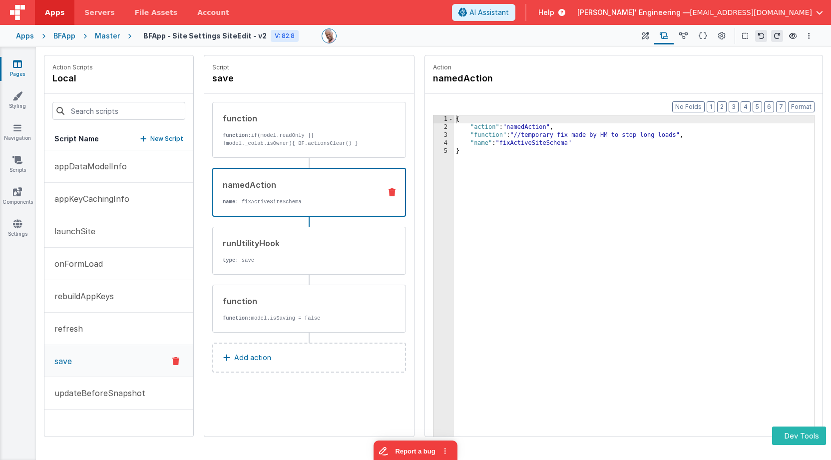
click at [339, 208] on div "namedAction name : fixActiveSiteSchema" at bounding box center [309, 192] width 194 height 49
click at [445, 136] on div "3" at bounding box center [444, 135] width 20 height 8
click at [340, 357] on button "Add action" at bounding box center [309, 358] width 194 height 30
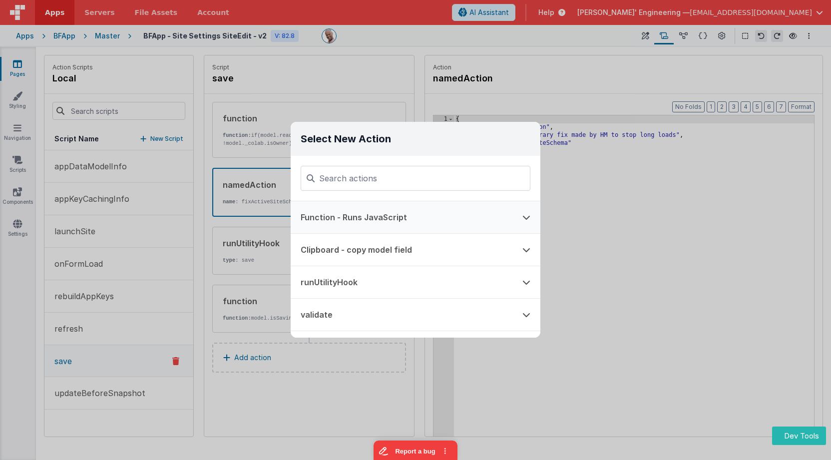
click at [395, 207] on button "Function - Runs JavaScript" at bounding box center [402, 217] width 222 height 32
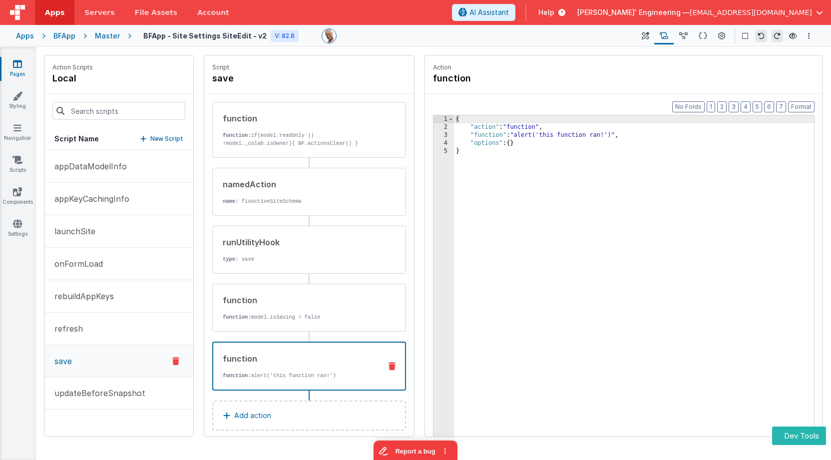
scroll to position [10, 0]
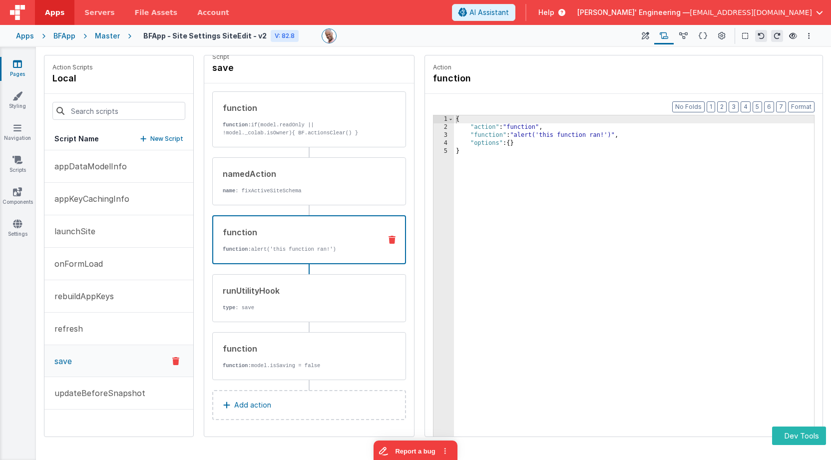
click at [446, 136] on div "3" at bounding box center [444, 135] width 20 height 8
click at [446, 135] on div "3" at bounding box center [444, 135] width 20 height 8
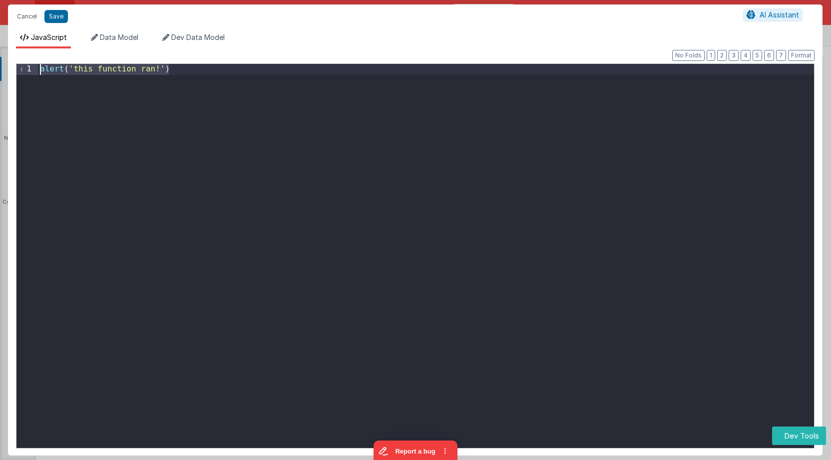
drag, startPoint x: 433, startPoint y: 156, endPoint x: 184, endPoint y: 29, distance: 278.8
click at [184, 29] on div "JavaScript Data Model Dev Data Model Format 7 6 5 4 3 2 1 No Folds 1 alert ( 't…" at bounding box center [415, 241] width 815 height 427
click at [59, 20] on button "Save" at bounding box center [55, 16] width 23 height 13
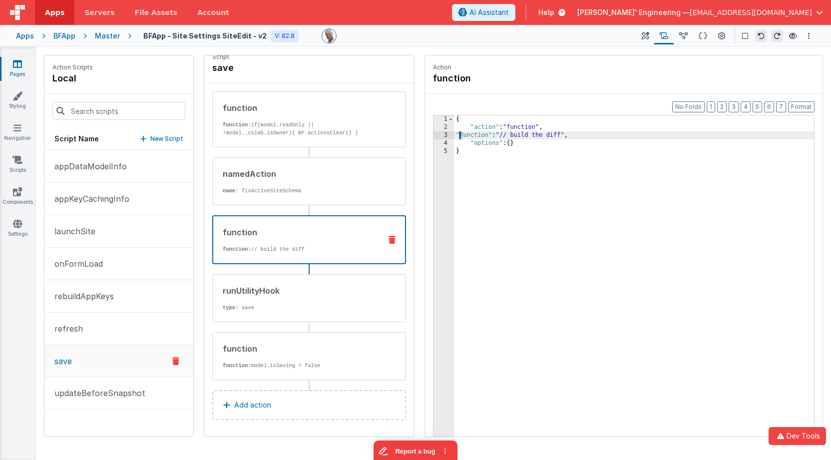
click at [461, 133] on div "{ "action" : "function" , "function" : "// build the diff" , "options" : { } }" at bounding box center [634, 299] width 360 height 368
click at [446, 133] on div "3" at bounding box center [444, 135] width 20 height 8
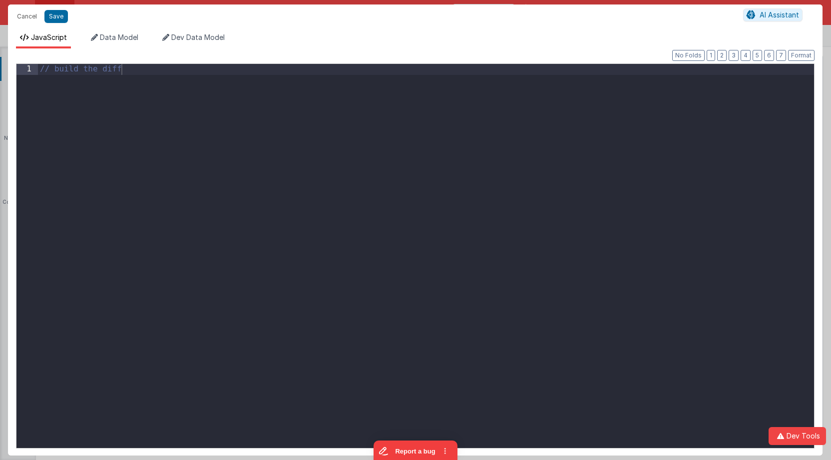
click at [445, 133] on div "// build the diff" at bounding box center [426, 267] width 776 height 406
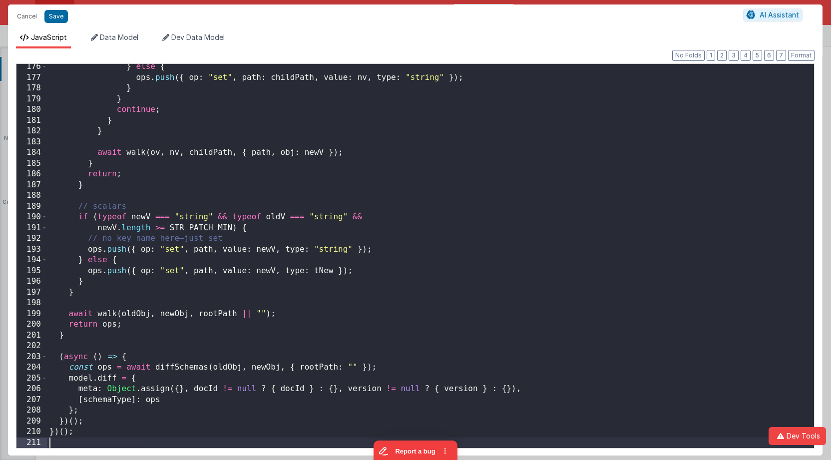
scroll to position [1882, 0]
click at [804, 58] on button "Format" at bounding box center [801, 55] width 26 height 11
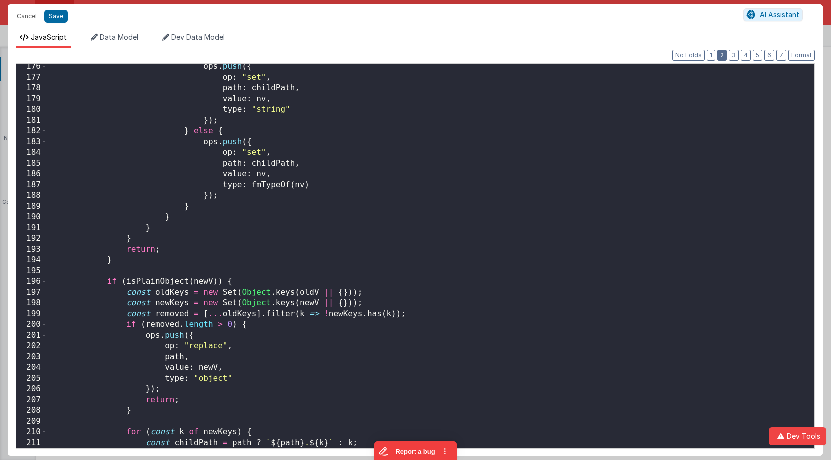
click at [726, 57] on button "2" at bounding box center [721, 55] width 9 height 11
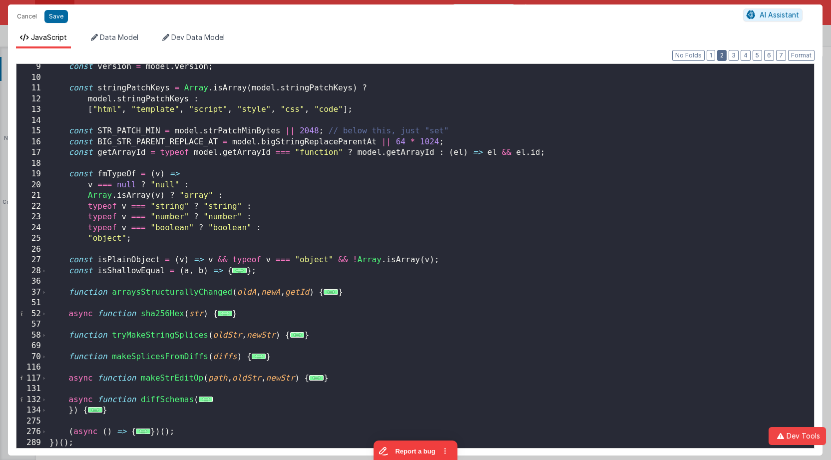
scroll to position [88, 0]
click at [715, 57] on button "1" at bounding box center [711, 55] width 8 height 11
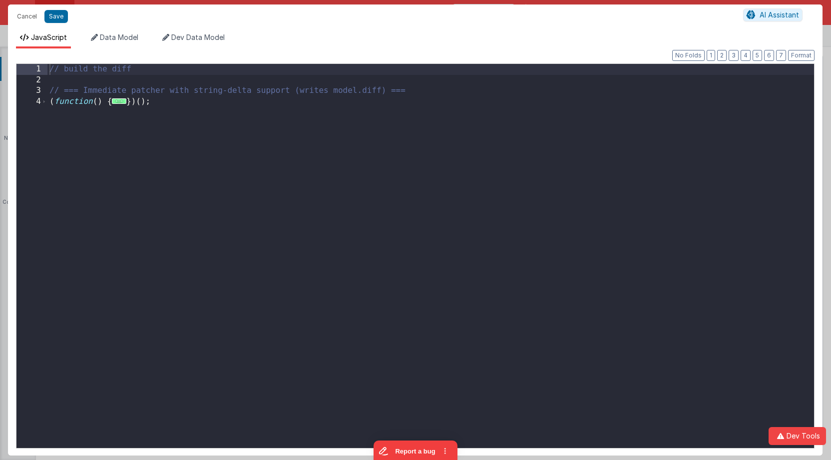
click at [101, 98] on div "// build the diff // === Immediate patcher with string-delta support (writes mo…" at bounding box center [430, 267] width 767 height 406
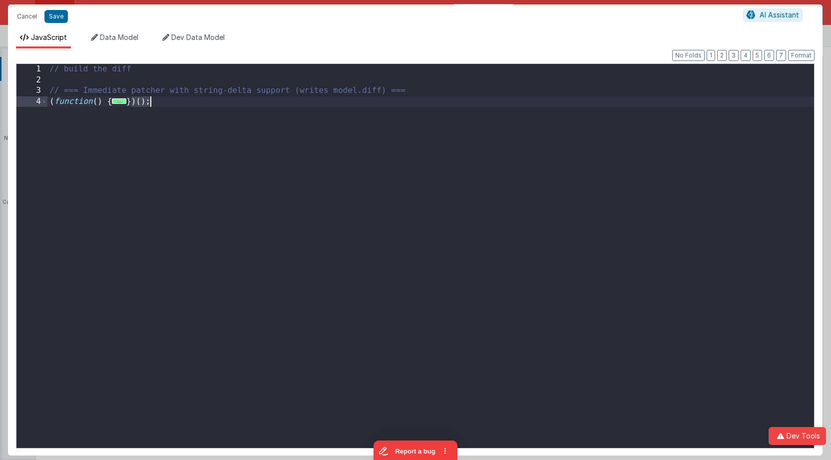
drag, startPoint x: 132, startPoint y: 100, endPoint x: 161, endPoint y: 109, distance: 30.3
click at [195, 104] on div "// build the diff // === Immediate patcher with string-delta support (writes mo…" at bounding box center [430, 267] width 767 height 406
drag, startPoint x: 103, startPoint y: 101, endPoint x: 35, endPoint y: 100, distance: 67.9
click at [35, 100] on div "1 2 3 4 // build the diff // === Immediate patcher with string-delta support (w…" at bounding box center [415, 255] width 799 height 385
click at [66, 100] on span "..." at bounding box center [66, 100] width 14 height 5
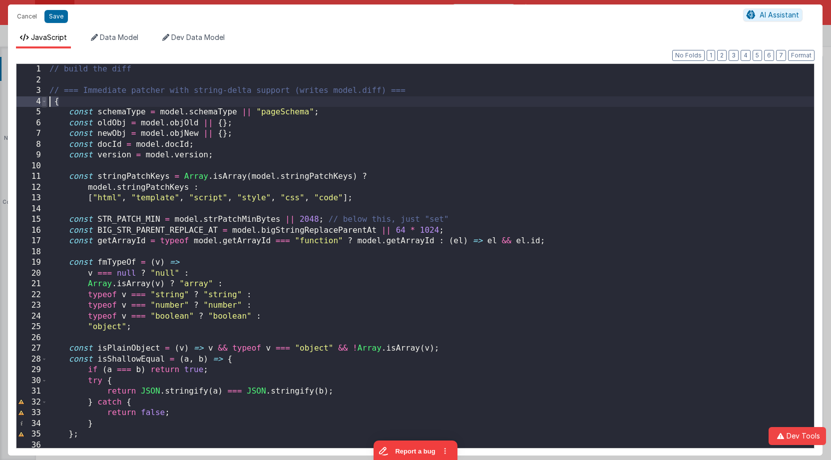
drag, startPoint x: 66, startPoint y: 100, endPoint x: 42, endPoint y: 100, distance: 24.0
click at [42, 100] on div "1 2 3 4 5 6 7 8 9 10 11 12 13 14 15 16 17 18 19 20 21 22 23 24 25 26 27 28 29 3…" at bounding box center [415, 255] width 799 height 385
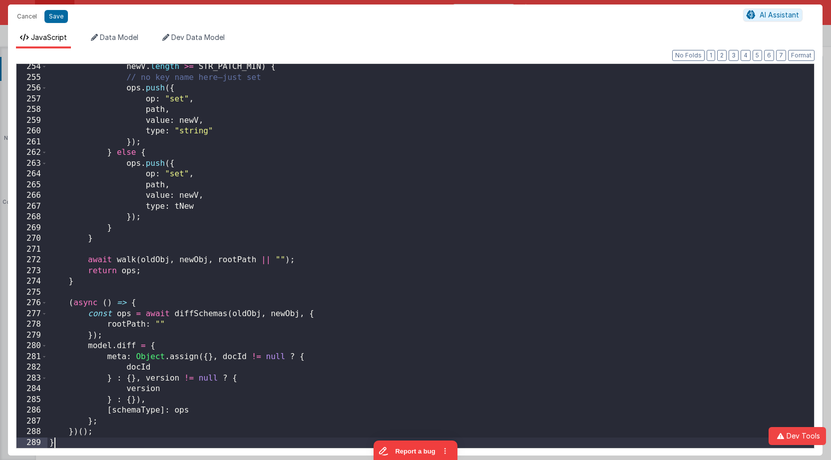
scroll to position [2719, 0]
click at [73, 439] on div "newV . length >= STR_PATCH_MIN ) { // no key name here—just set ops . push ({ o…" at bounding box center [430, 264] width 767 height 406
click at [804, 55] on button "Format" at bounding box center [801, 55] width 26 height 11
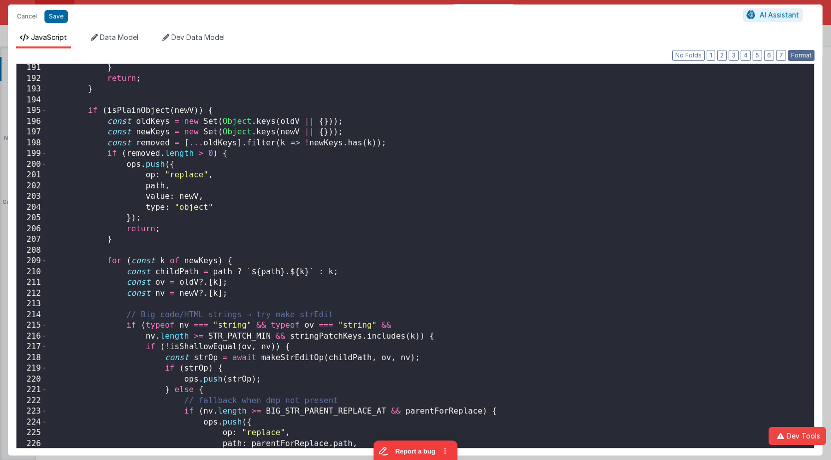
scroll to position [2001, 0]
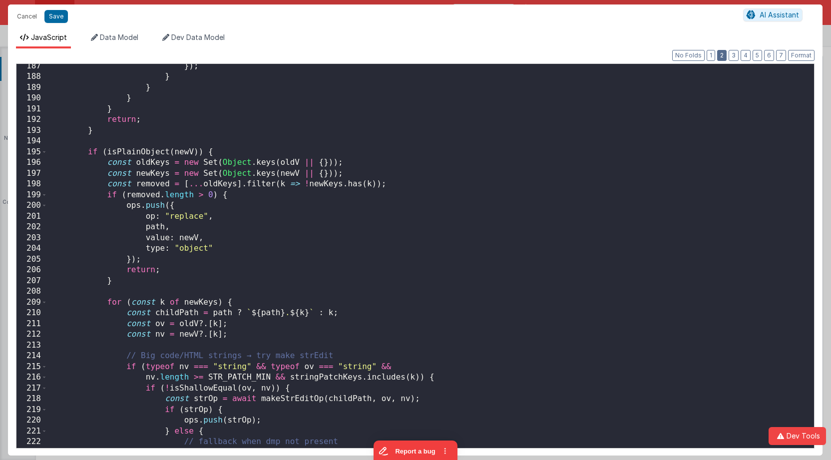
click at [727, 55] on button "2" at bounding box center [721, 55] width 9 height 11
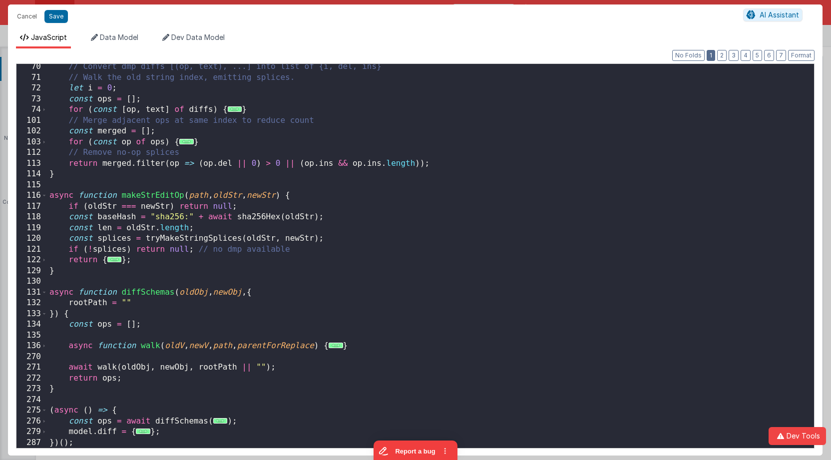
click at [715, 56] on button "1" at bounding box center [711, 55] width 8 height 11
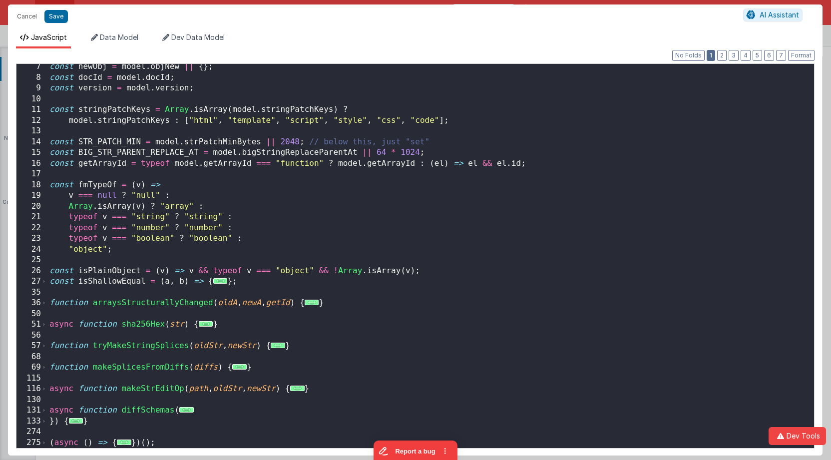
scroll to position [67, 0]
click at [802, 55] on button "Format" at bounding box center [801, 55] width 26 height 11
click at [714, 54] on button "1" at bounding box center [711, 55] width 8 height 11
click at [188, 410] on span "..." at bounding box center [186, 409] width 14 height 5
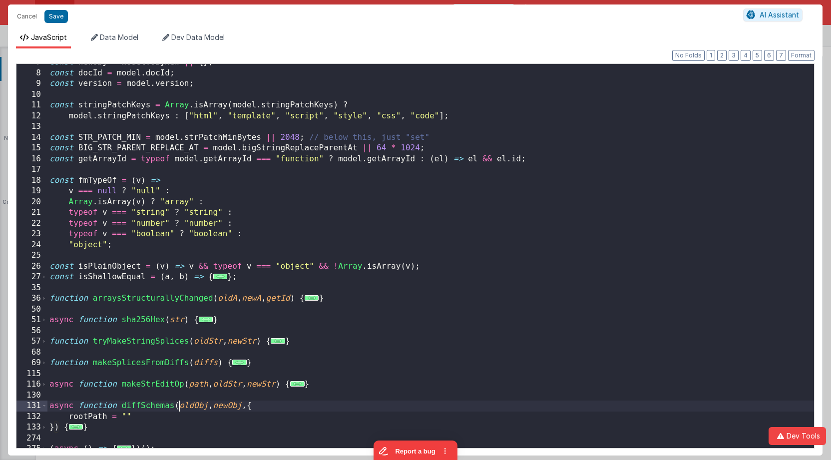
scroll to position [77, 0]
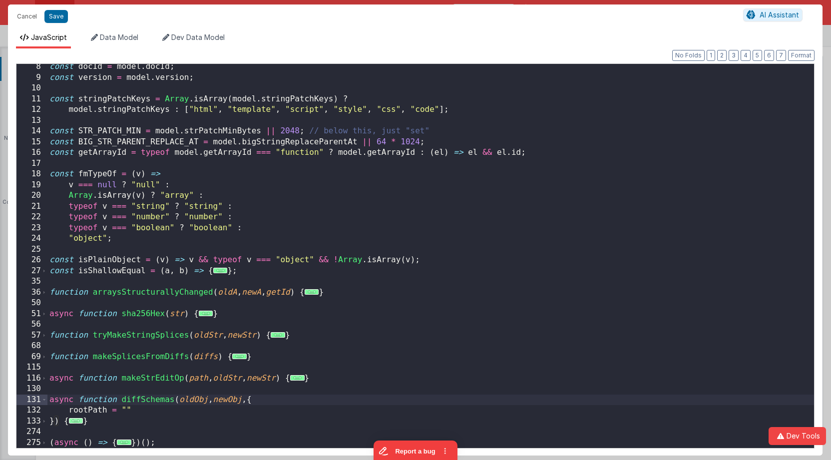
click at [76, 424] on span "..." at bounding box center [76, 420] width 14 height 5
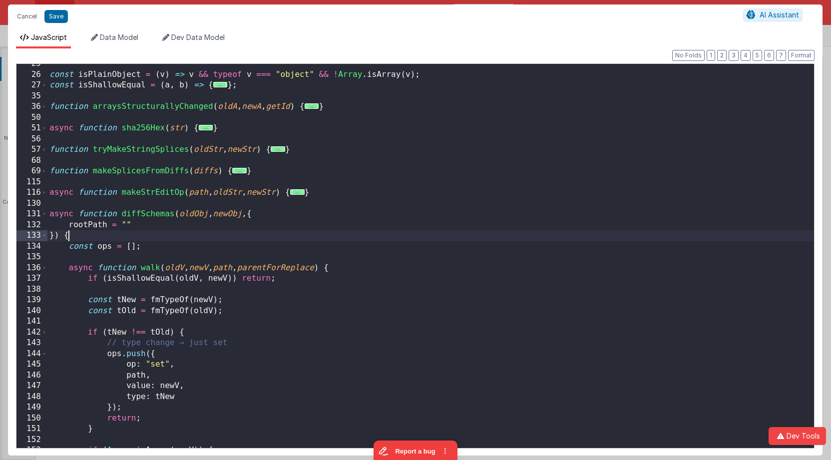
scroll to position [277, 0]
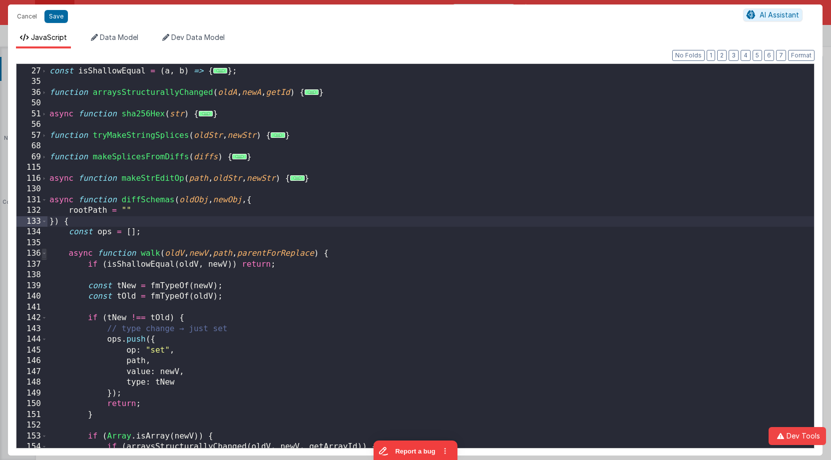
click at [45, 255] on span at bounding box center [43, 253] width 5 height 11
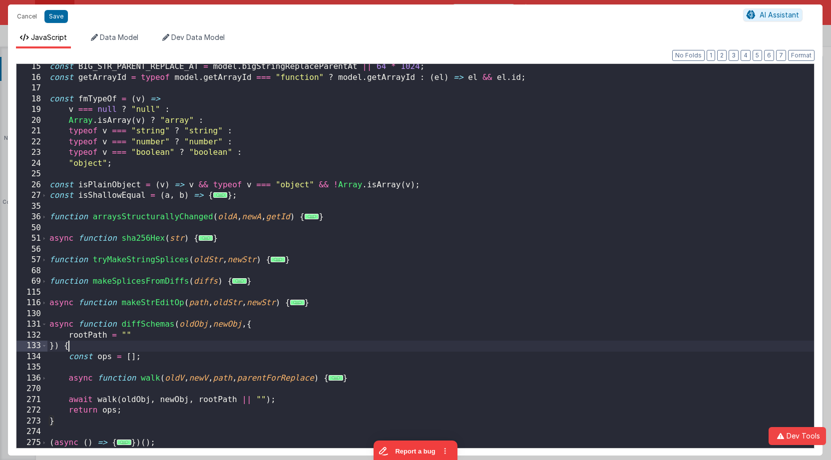
scroll to position [153, 0]
click at [221, 335] on div "const BIG_STR_PARENT_REPLACE_AT = model . bigStringReplaceParentAt || 64 * 1024…" at bounding box center [430, 264] width 767 height 406
drag, startPoint x: 51, startPoint y: 13, endPoint x: 130, endPoint y: 45, distance: 85.6
click at [51, 13] on button "Save" at bounding box center [55, 16] width 23 height 13
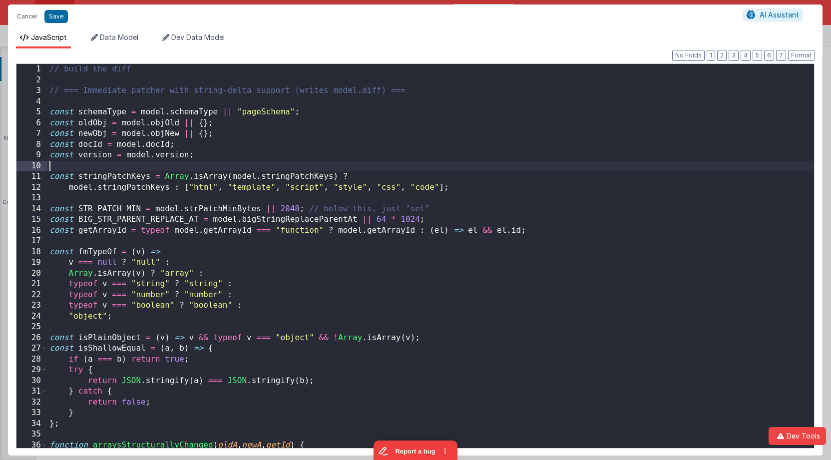
scroll to position [0, 0]
click at [436, 164] on div "// build the diff // === Immediate patcher with string-delta support (writes mo…" at bounding box center [430, 267] width 767 height 406
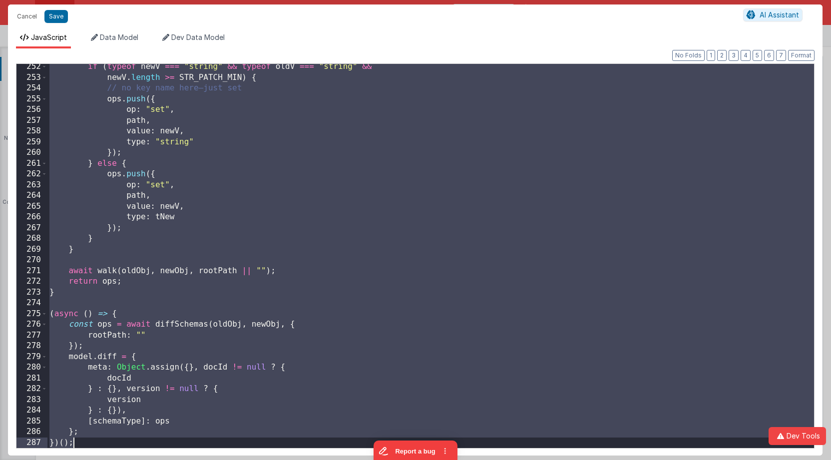
drag, startPoint x: 164, startPoint y: 99, endPoint x: 229, endPoint y: 479, distance: 384.6
click at [229, 460] on html "Cancel Save AI Assistant JavaScript Data Model Dev Data Model Format 7 6 5 4 3 …" at bounding box center [415, 230] width 831 height 460
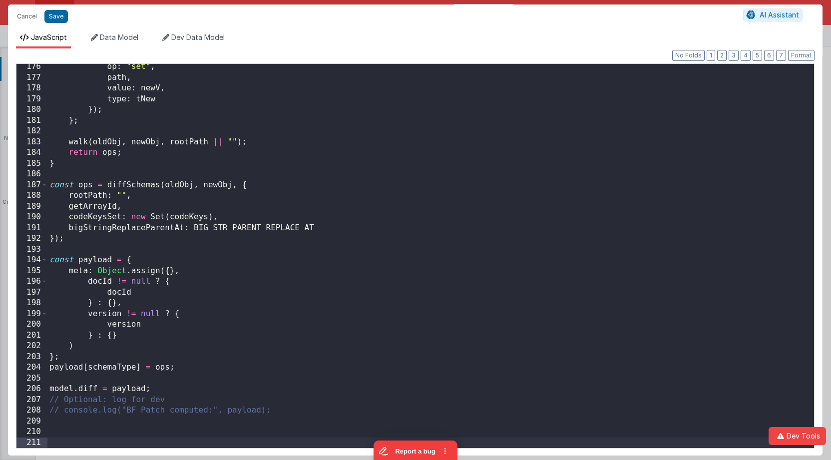
scroll to position [1881, 0]
drag, startPoint x: 804, startPoint y: 57, endPoint x: 789, endPoint y: 65, distance: 16.8
click at [804, 57] on button "Format" at bounding box center [801, 55] width 26 height 11
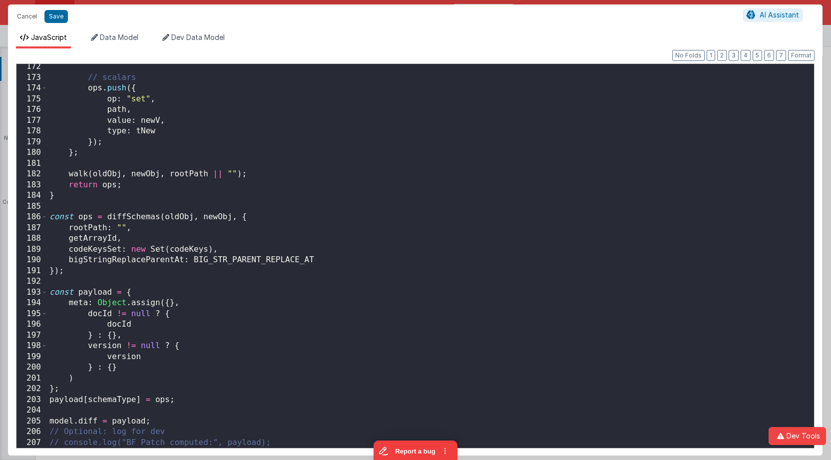
click at [359, 222] on div "// scalars ops . push ({ op : "set" , path , value : newV , type : tNew }) ; } …" at bounding box center [430, 264] width 767 height 406
click at [712, 53] on button "1" at bounding box center [711, 55] width 8 height 11
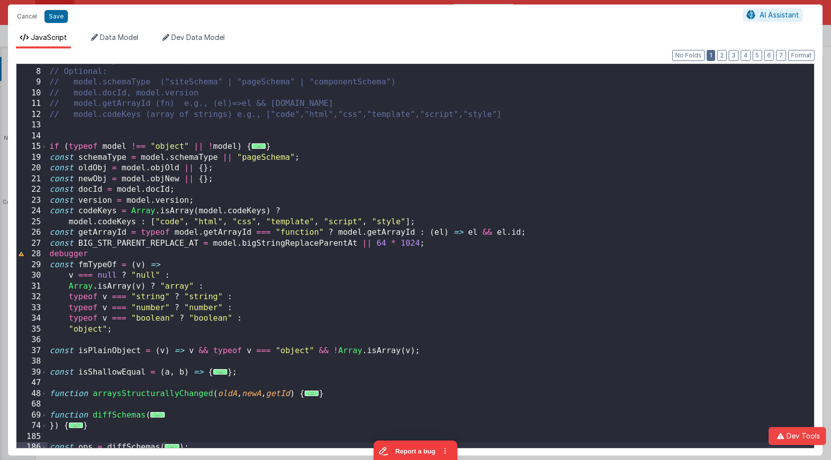
scroll to position [0, 0]
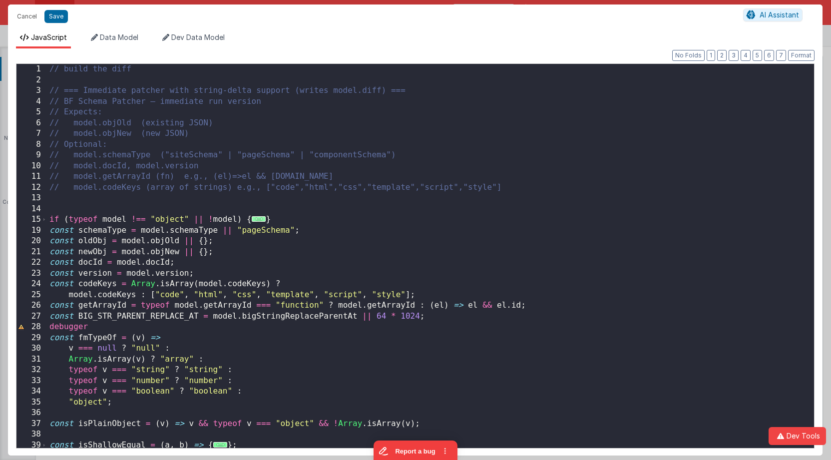
click at [260, 220] on span "..." at bounding box center [259, 218] width 14 height 5
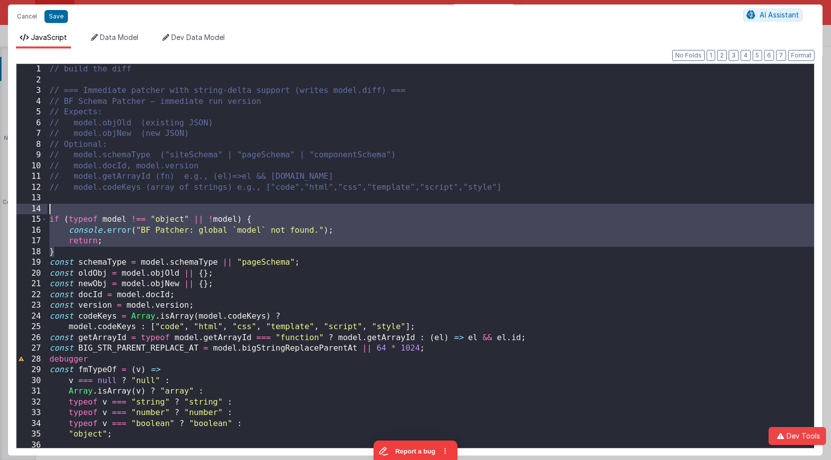
drag, startPoint x: 123, startPoint y: 252, endPoint x: 30, endPoint y: 214, distance: 100.1
click at [30, 214] on div "1 2 3 4 5 6 7 8 9 10 11 12 13 14 15 16 17 18 19 20 21 22 23 24 25 26 27 28 29 3…" at bounding box center [415, 255] width 799 height 385
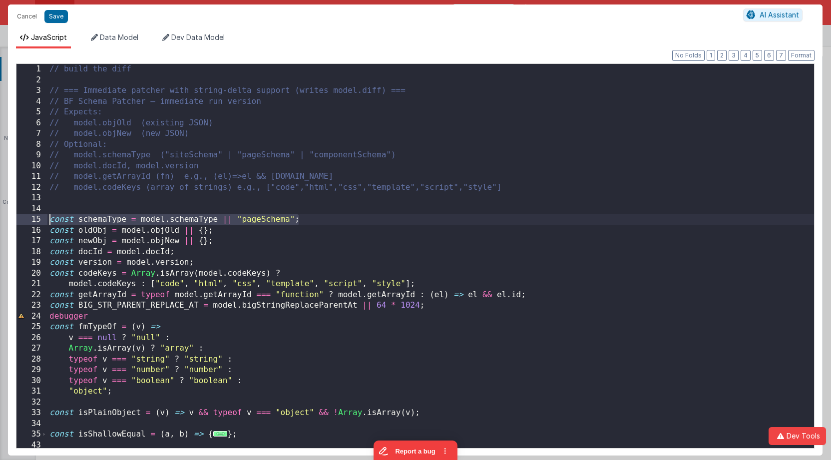
drag, startPoint x: 340, startPoint y: 223, endPoint x: 9, endPoint y: 217, distance: 330.2
click at [9, 217] on div "Format 7 6 5 4 3 2 1 No Folds 1 2 3 4 5 6 7 8 9 10 11 12 13 14 15 16 17 18 19 2…" at bounding box center [415, 251] width 815 height 407
click at [92, 217] on div "// build the diff // === Immediate patcher with string-delta support (writes mo…" at bounding box center [430, 267] width 767 height 406
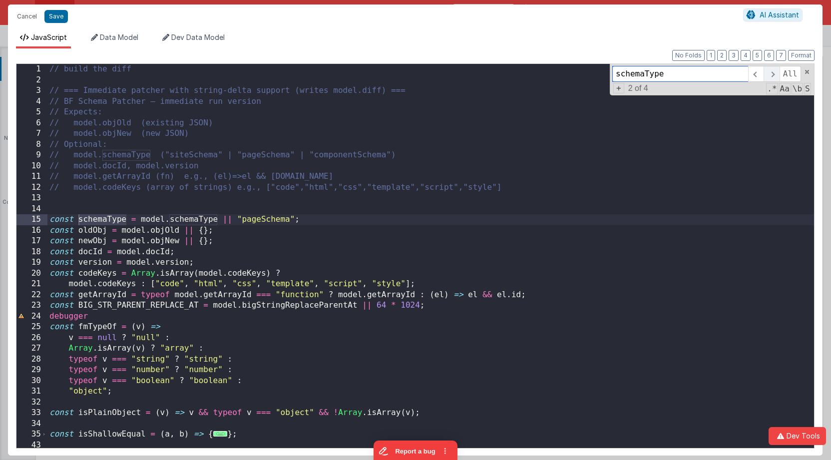
click at [771, 75] on span at bounding box center [771, 74] width 15 height 16
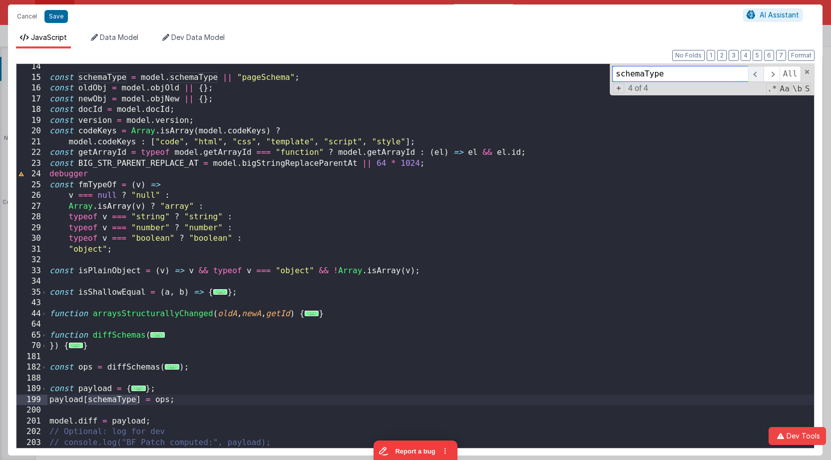
click at [756, 75] on span at bounding box center [755, 74] width 15 height 16
click at [757, 75] on span at bounding box center [755, 74] width 15 height 16
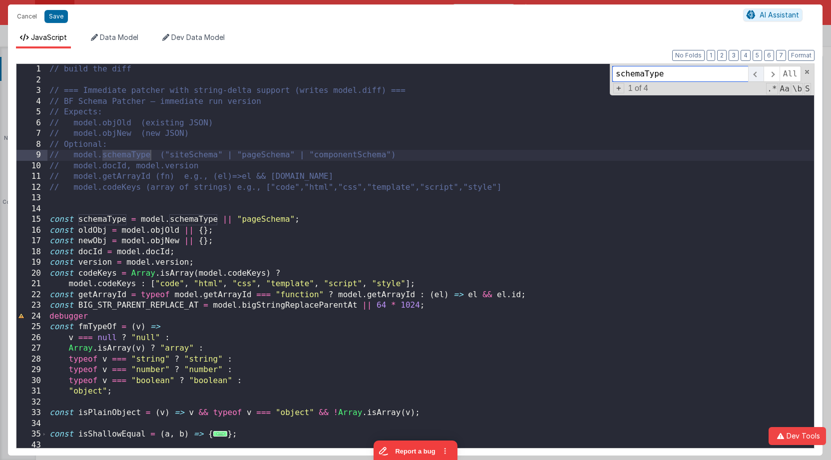
scroll to position [0, 0]
click at [771, 73] on span at bounding box center [771, 74] width 15 height 16
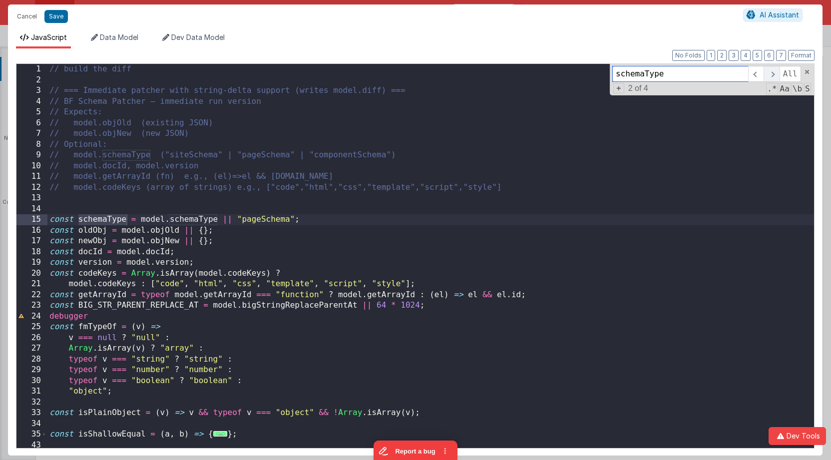
click at [771, 73] on span at bounding box center [771, 74] width 15 height 16
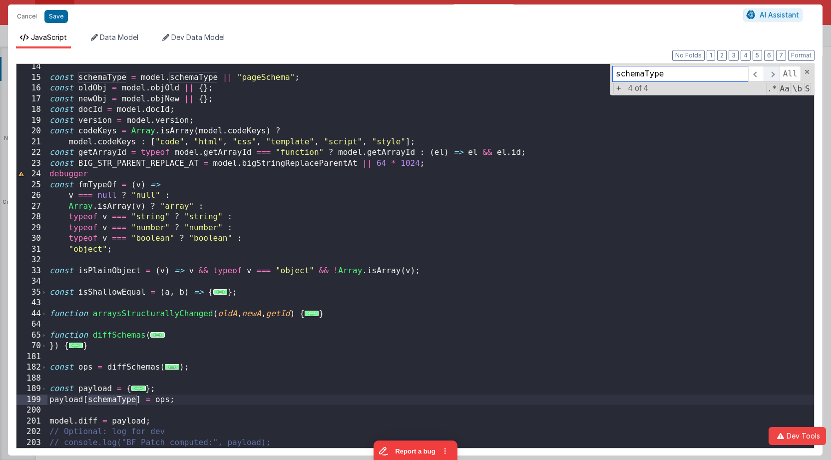
scroll to position [142, 0]
click at [808, 73] on span at bounding box center [807, 71] width 7 height 7
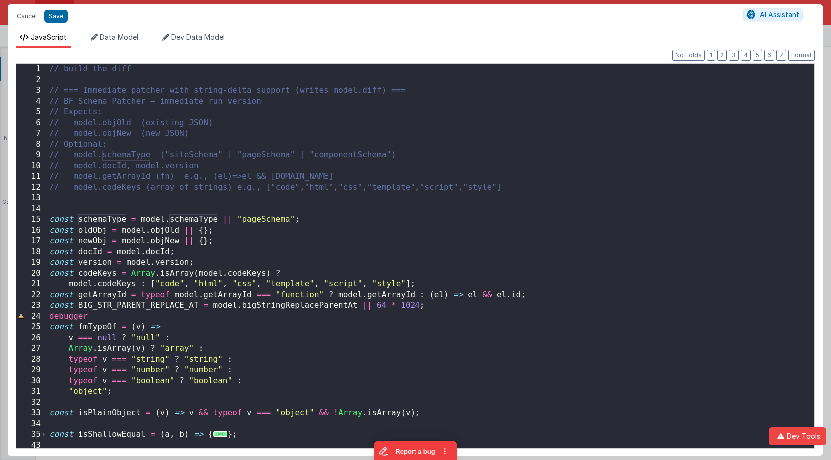
scroll to position [0, 0]
click at [329, 220] on div "// build the diff // === Immediate patcher with string-delta support (writes mo…" at bounding box center [430, 267] width 767 height 406
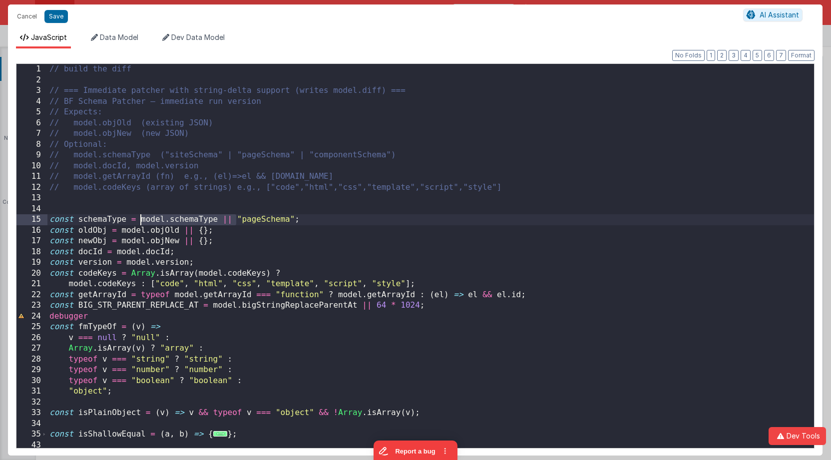
drag, startPoint x: 237, startPoint y: 220, endPoint x: 141, endPoint y: 219, distance: 95.9
click at [141, 219] on div "// build the diff // === Immediate patcher with string-delta support (writes mo…" at bounding box center [430, 267] width 767 height 406
click at [244, 220] on div "// build the diff // === Immediate patcher with string-delta support (writes mo…" at bounding box center [430, 267] width 767 height 406
drag, startPoint x: 140, startPoint y: 219, endPoint x: 290, endPoint y: 217, distance: 149.9
click at [290, 217] on div "// build the diff // === Immediate patcher with string-delta support (writes mo…" at bounding box center [430, 267] width 767 height 406
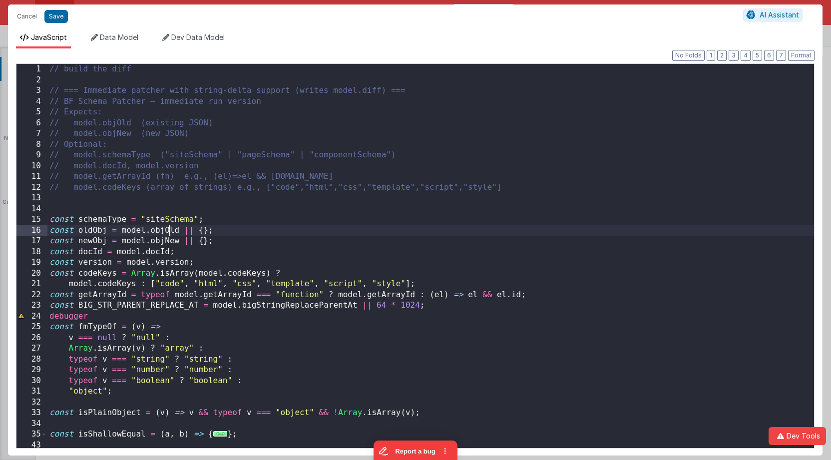
click at [169, 231] on div "// build the diff // === Immediate patcher with string-delta support (writes mo…" at bounding box center [430, 267] width 767 height 406
click at [126, 40] on span "Data Model" at bounding box center [119, 37] width 38 height 8
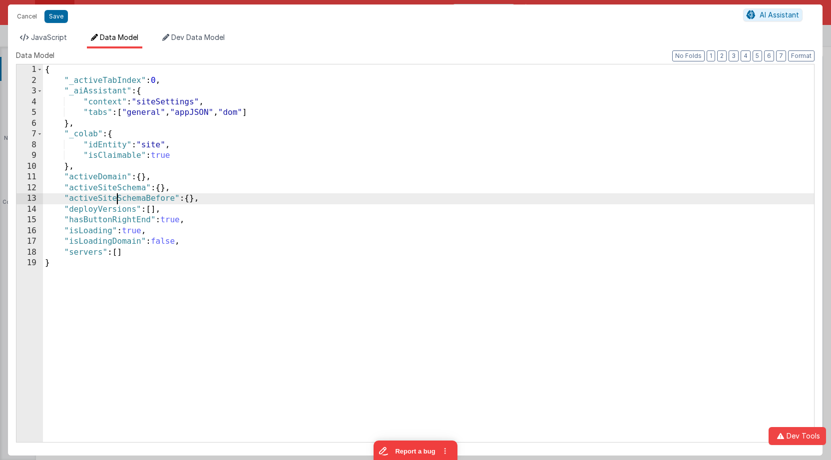
click at [117, 200] on div "{ "_activeTabIndex" : 0 , "_aiAssistant" : { "context" : "siteSettings" , "tabs…" at bounding box center [428, 263] width 771 height 399
click at [49, 35] on span "JavaScript" at bounding box center [49, 37] width 36 height 8
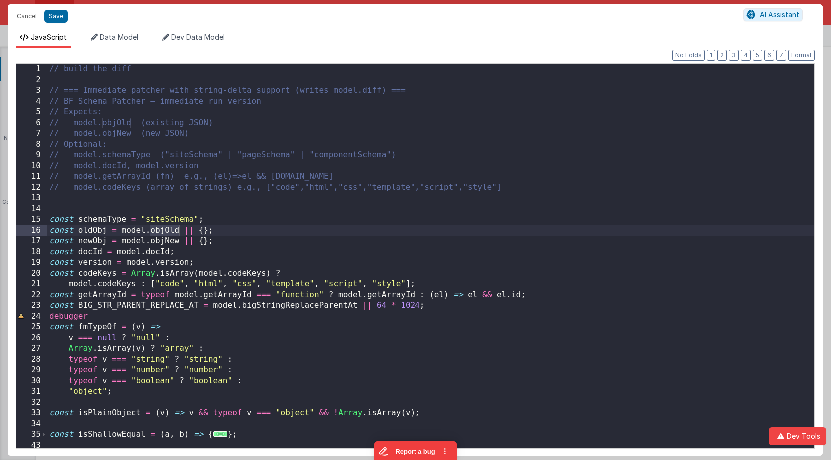
click at [169, 228] on div "// build the diff // === Immediate patcher with string-delta support (writes mo…" at bounding box center [430, 267] width 767 height 406
click at [166, 242] on div "// build the diff // === Immediate patcher with string-delta support (writes mo…" at bounding box center [430, 267] width 767 height 406
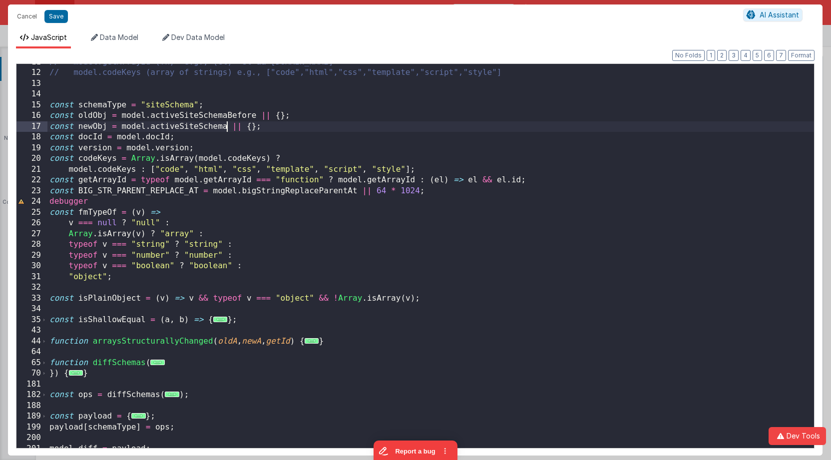
scroll to position [142, 0]
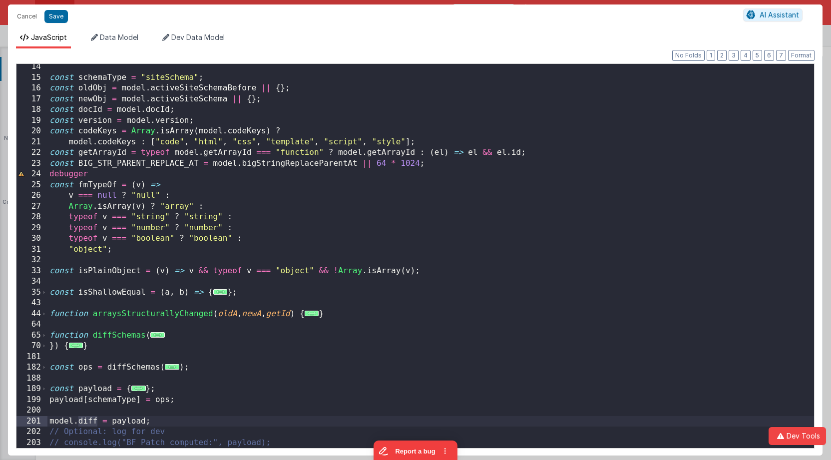
drag, startPoint x: 98, startPoint y: 420, endPoint x: 77, endPoint y: 420, distance: 21.0
click at [77, 420] on div "const schemaType = "siteSchema" ; const oldObj = model . activeSiteSchemaBefore…" at bounding box center [430, 264] width 767 height 406
click at [99, 420] on div "const schemaType = "siteSchema" ; const oldObj = model . activeSiteSchemaBefore…" at bounding box center [430, 256] width 767 height 384
drag, startPoint x: 155, startPoint y: 421, endPoint x: 95, endPoint y: 425, distance: 60.0
click at [26, 420] on div "14 15 16 17 18 19 20 21 22 23 24 25 26 27 28 29 30 31 32 33 34 35 43 44 64 65 7…" at bounding box center [415, 255] width 799 height 385
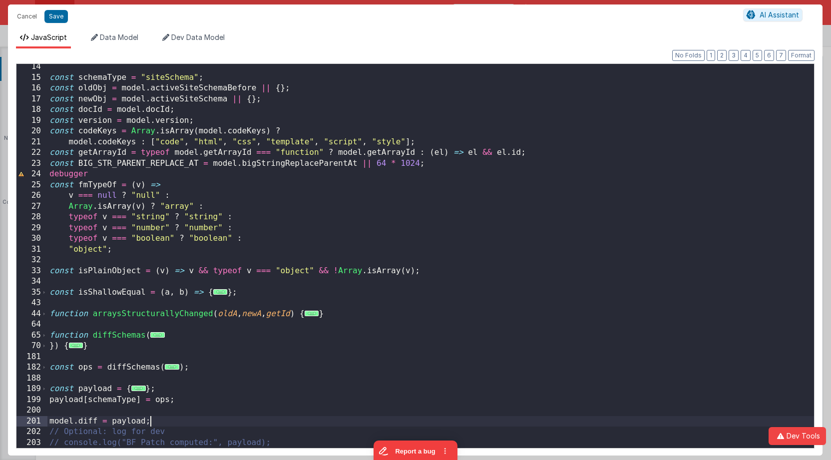
click at [159, 423] on div "const schemaType = "siteSchema" ; const oldObj = model . activeSiteSchemaBefore…" at bounding box center [430, 264] width 767 height 406
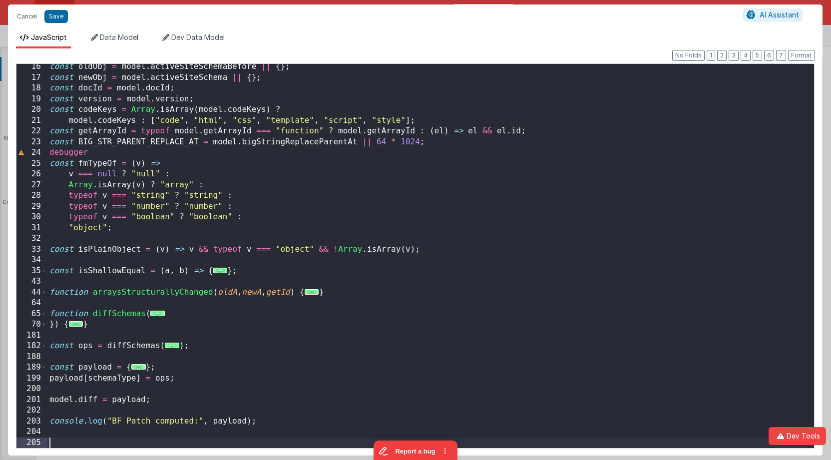
scroll to position [163, 0]
click at [243, 360] on div "const oldObj = model . activeSiteSchemaBefore || { } ; const newObj = model . a…" at bounding box center [430, 264] width 767 height 406
click at [59, 19] on button "Save" at bounding box center [55, 16] width 23 height 13
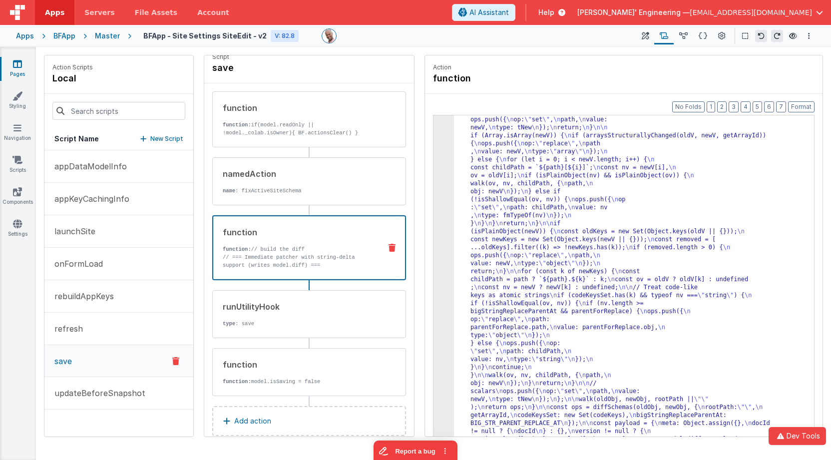
scroll to position [247, 0]
click at [600, 74] on div "Action function" at bounding box center [624, 74] width 382 height 22
click at [793, 35] on icon at bounding box center [793, 35] width 8 height 7
click at [790, 37] on icon at bounding box center [793, 35] width 8 height 7
click at [20, 130] on icon at bounding box center [17, 128] width 8 height 10
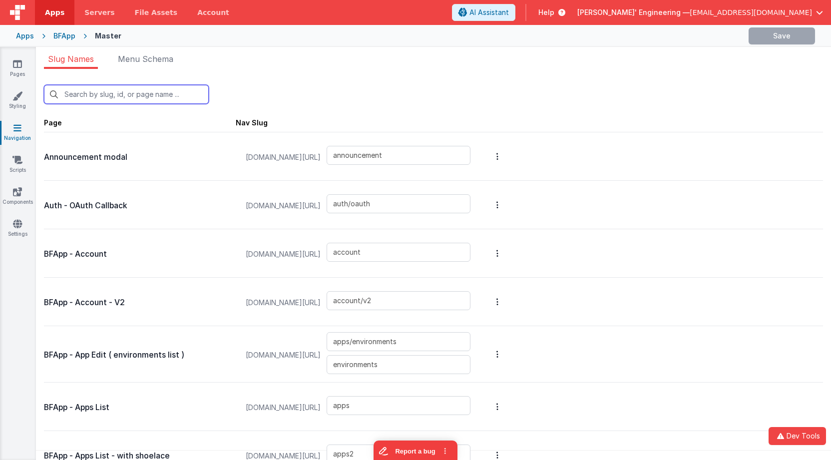
click at [123, 93] on input "text" at bounding box center [126, 94] width 165 height 19
type input "s"
type input "apps/environments"
type input "apps"
type input "apps2"
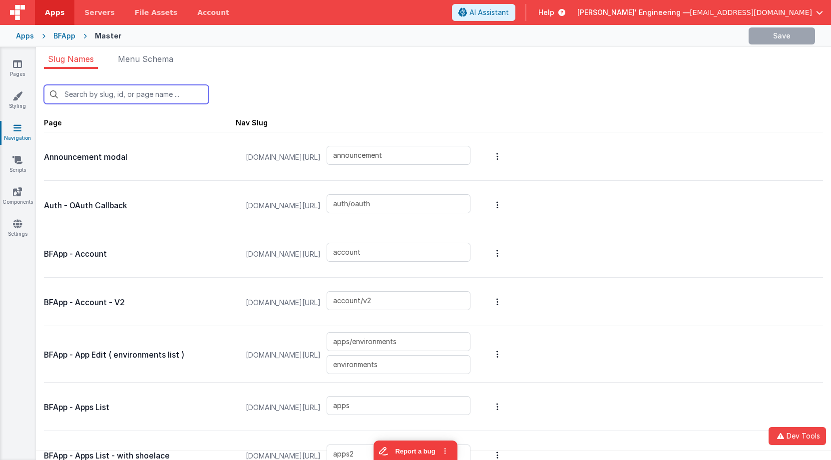
type input "login/reset"
type input "login/step3"
type input "login/signupsuccess"
type input "login/signup"
type input "apps/siteSettings"
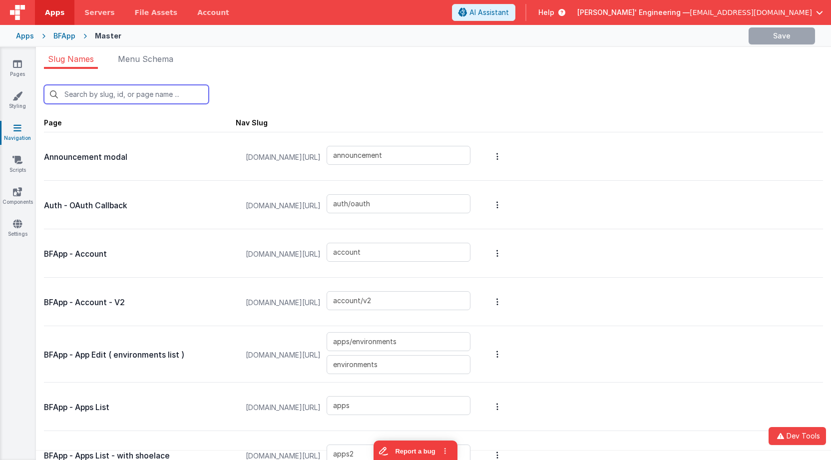
type input "apps/envedit/deploy"
type input "apps/envedit/edit"
type input "apps/merge"
type input "apps/envedit/version"
type input "apps/componentstudio2"
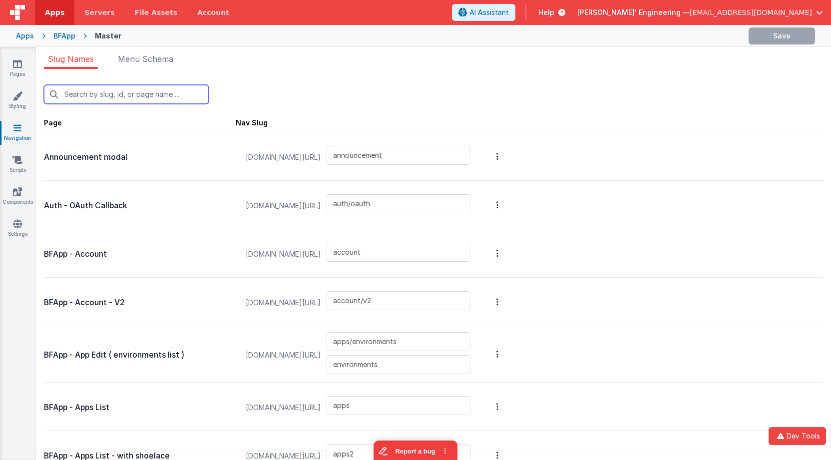
type input "apps/componentstudio"
type input "apps/new"
type input "apps/pages/old"
type input "apps/pages/new"
type input "examples_old"
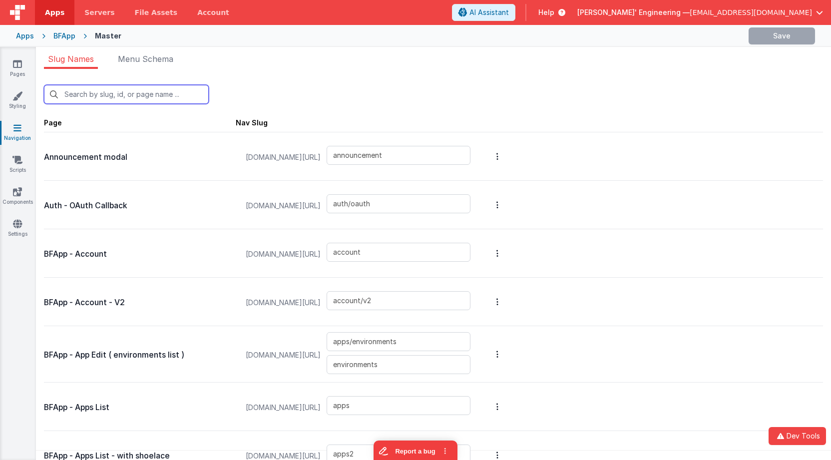
type input "apps/pages/edit"
type input "apps/pages/edit3"
type input "apps/pages/editmike"
type input "apps/pages/editv1"
type input "apps/pages"
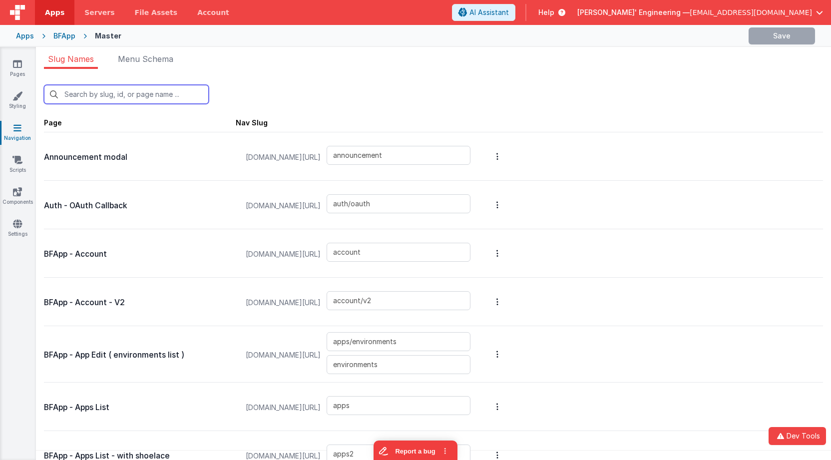
type input "genericdialogue"
type input "accountAddUser"
type input "changeplan"
type input "editdomains"
type input "changehelpercreds"
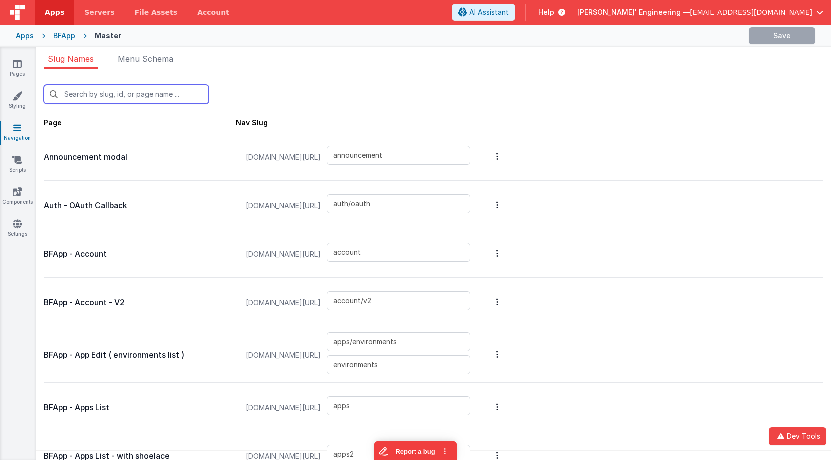
type input "paywallplans"
type input "plans"
type input "card_editServer"
type input "servers"
type input "apps/theme"
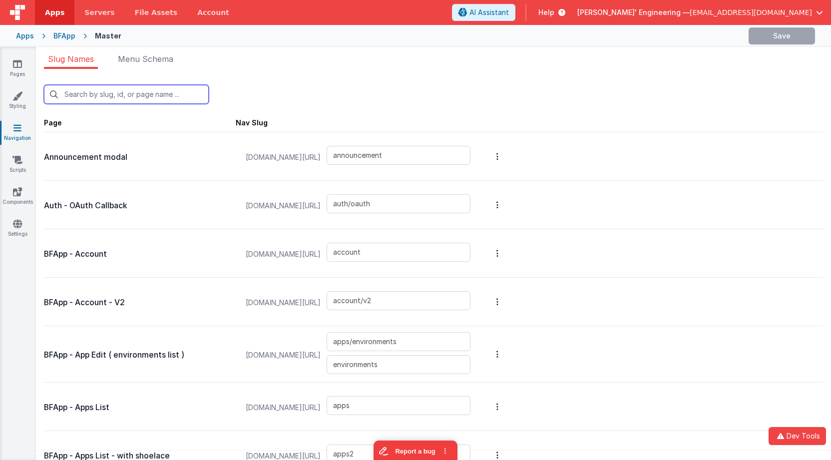
type input "apps/actionscripts"
type input "apps/actionscripts_old"
type input "apps/navigation"
type input "apps/site"
type input "sites/sitedetail"
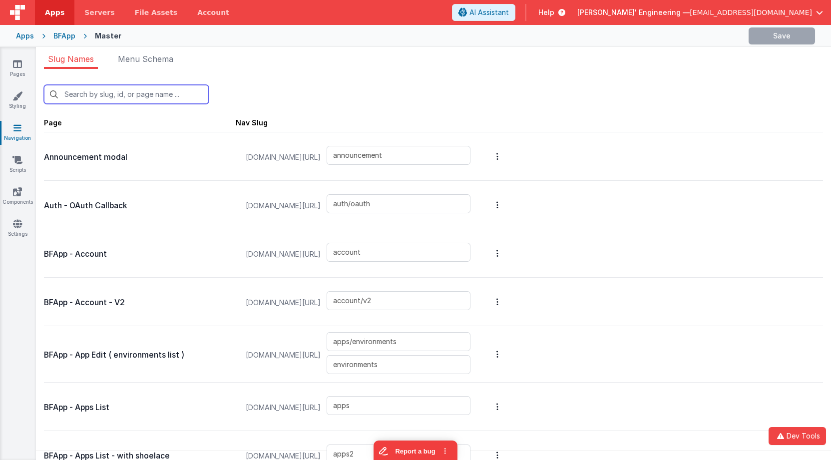
type input "sites/sitedetail2"
type input "sites"
type input "jseditor"
type input "statusdebug"
type input "componentpreview"
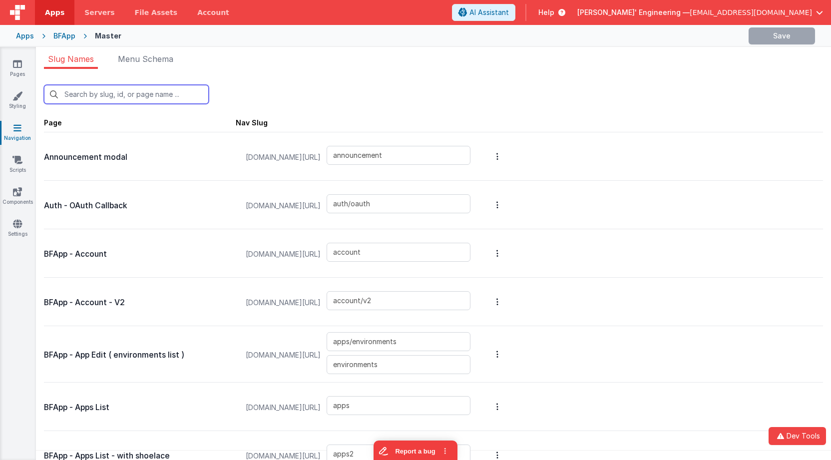
type input "default"
type input "debugcolab"
type input "playground"
type input "examples"
type input "assets"
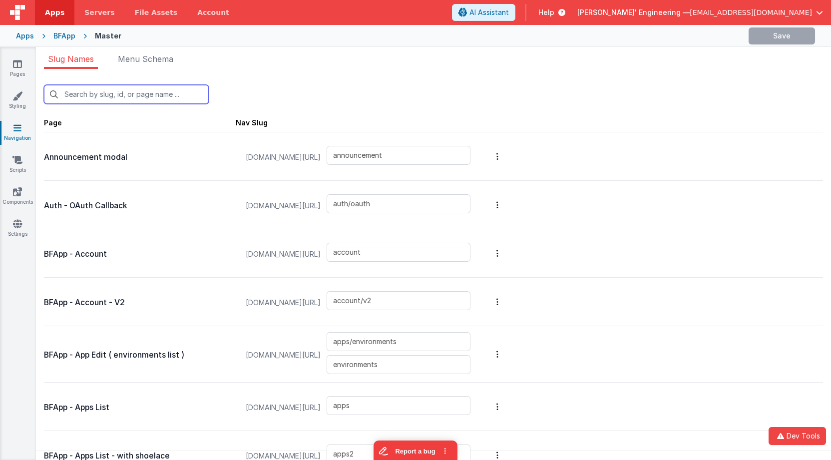
type input "card_migration_success"
type input "selectaction"
type input "swag"
type input "uitest"
type input "slack"
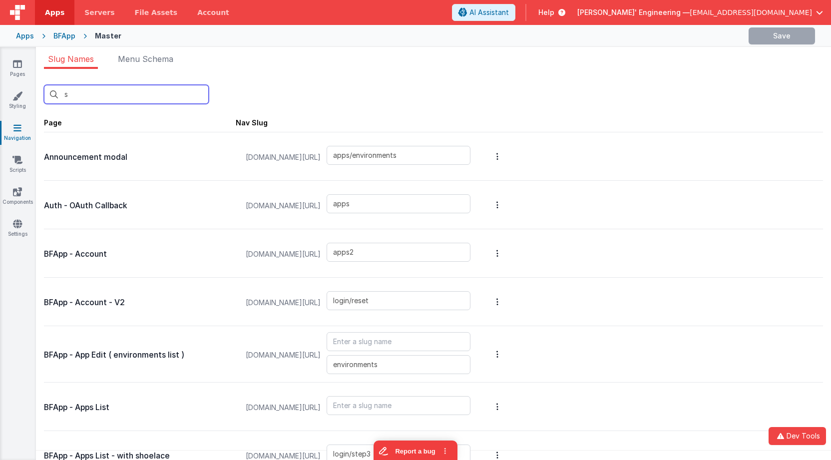
type input "si"
type input "login/step3"
type input "login/signupsuccess"
type input "login/signup"
type input "apps/siteSettings"
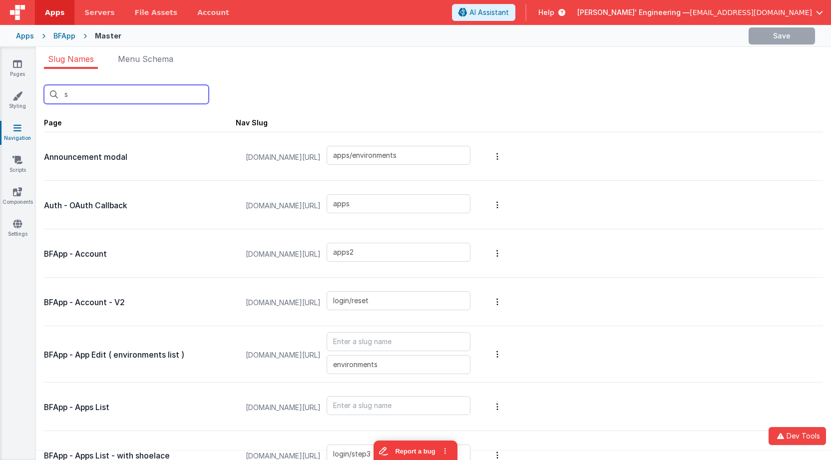
type input "apps/envedit/version"
type input "apps/pages/new"
type input "apps/theme"
type input "apps/actionscripts"
type input "apps/actionscripts_old"
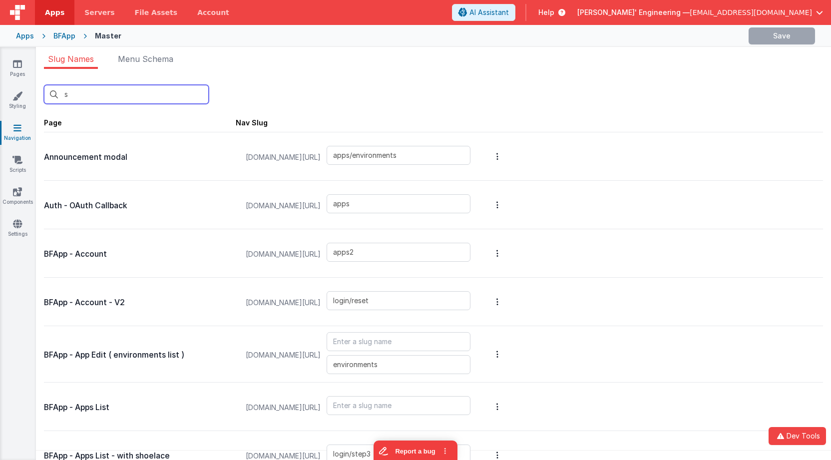
type input "apps/navigation"
type input "apps/site"
type input "sites/sitedetail"
type input "sites/sitedetail2"
type input "sites"
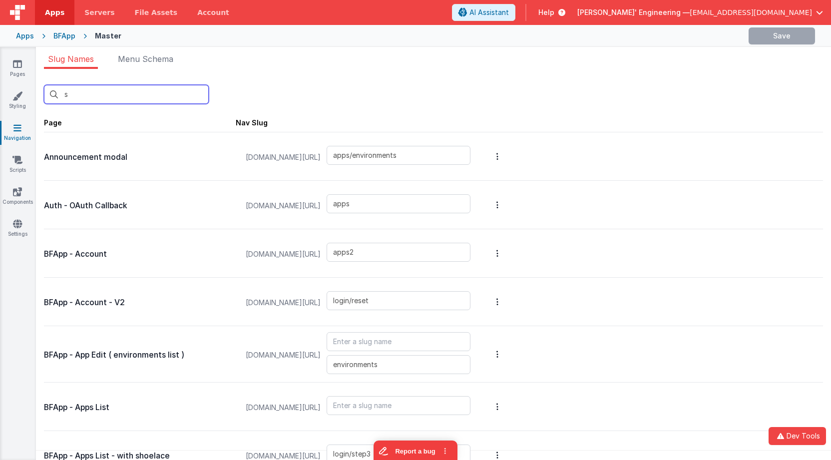
type input "playground"
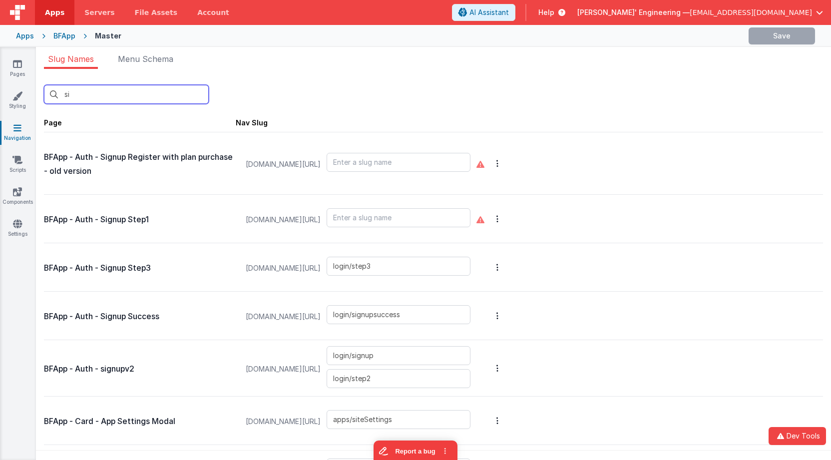
type input "sit"
type input "apps/siteSettings"
type input "apps/theme"
type input "apps/actionscripts"
type input "apps/actionscripts_old"
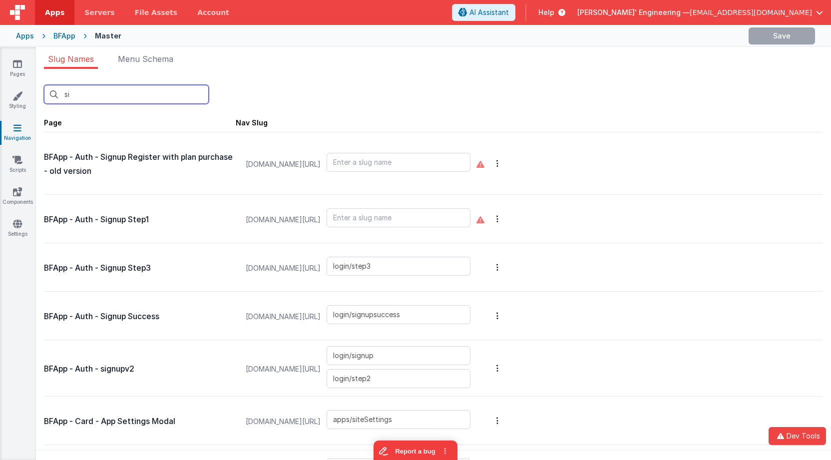
type input "apps/navigation"
type input "apps/site"
type input "sites/sitedetail"
type input "sites/sitedetail2"
type input "sites"
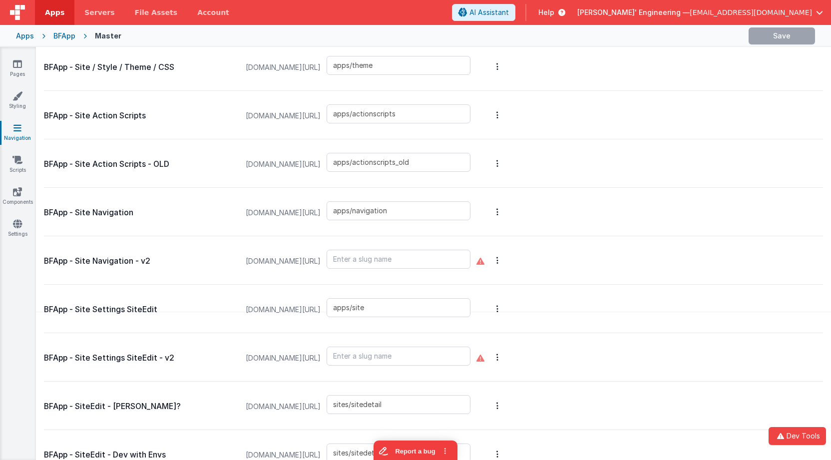
scroll to position [170, 0]
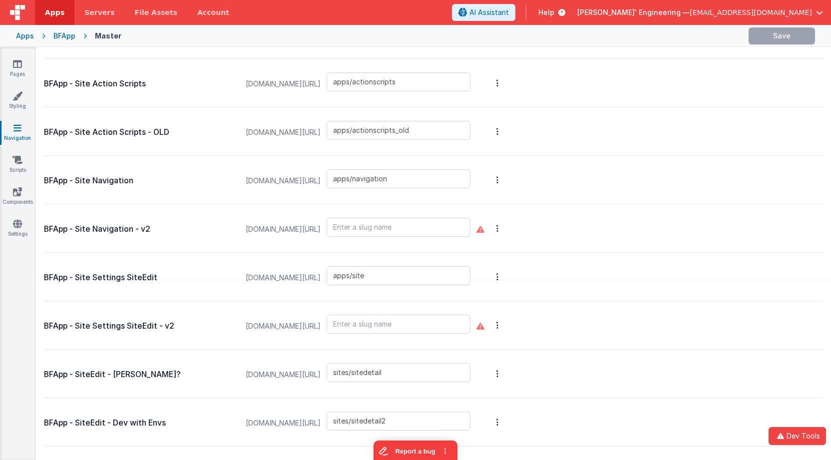
type input "site"
type input "apps/siteSettings"
type input "apps/theme"
type input "apps/actionscripts"
type input "apps/actionscripts_old"
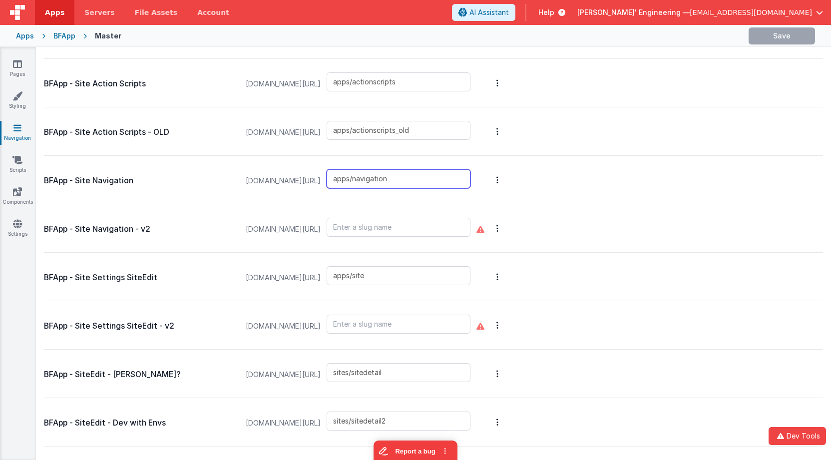
type input "apps/navigation"
type input "apps/site"
type input "sites/sitedetail"
type input "sites/sitedetail2"
type input "sites"
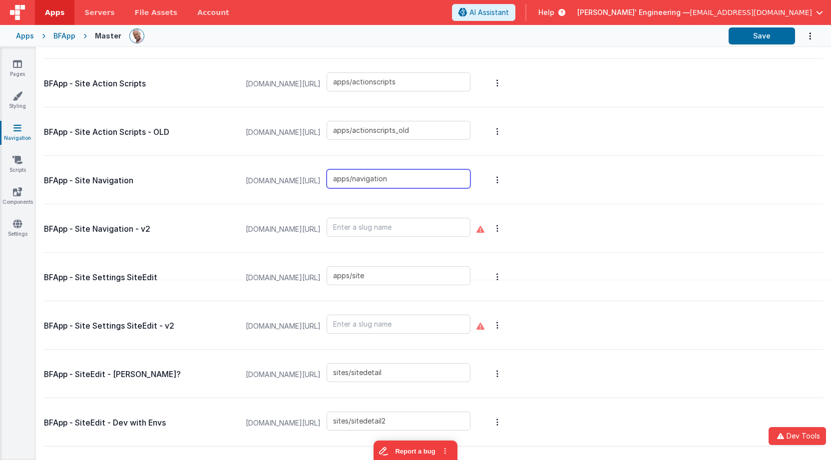
drag, startPoint x: 394, startPoint y: 176, endPoint x: 356, endPoint y: 172, distance: 38.1
click at [356, 172] on input "apps/navigation" at bounding box center [399, 178] width 144 height 19
drag, startPoint x: 404, startPoint y: 281, endPoint x: 333, endPoint y: 261, distance: 74.0
click at [313, 272] on div "appdev.fmbetterforms.com/#/ apps/site" at bounding box center [358, 278] width 237 height 38
click at [402, 224] on input "text" at bounding box center [399, 227] width 144 height 19
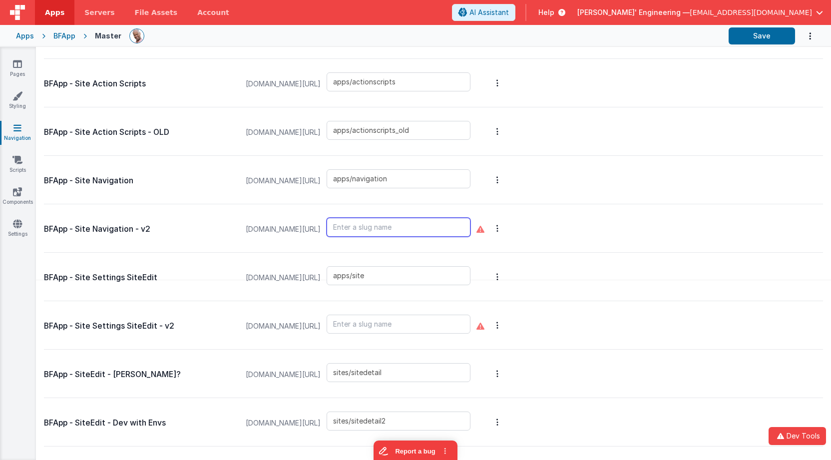
paste input "apps/site"
type input "apps/site"
click at [408, 324] on input "text" at bounding box center [399, 324] width 144 height 19
paste input "apps/site"
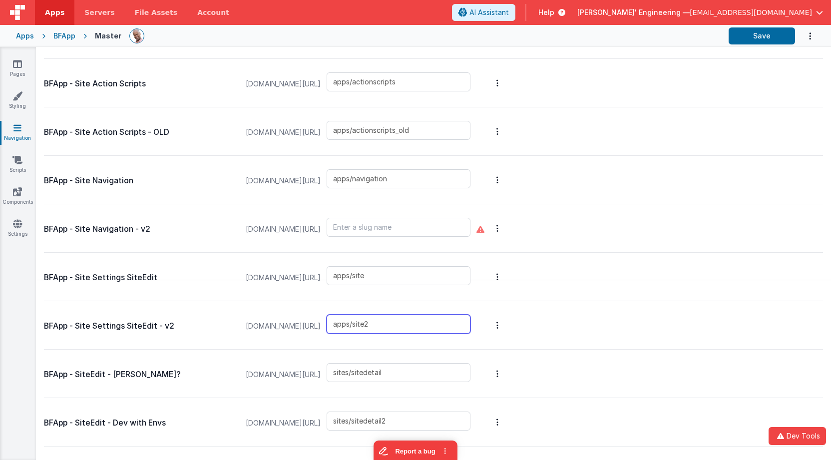
type input "apps/site2"
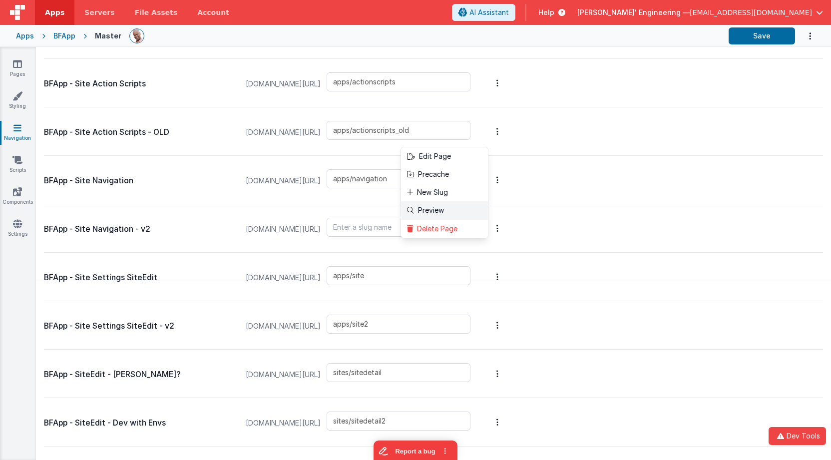
click at [474, 208] on link "Preview" at bounding box center [444, 210] width 87 height 18
drag, startPoint x: 446, startPoint y: 213, endPoint x: 433, endPoint y: 213, distance: 13.0
click at [445, 213] on link "Preview" at bounding box center [444, 210] width 87 height 18
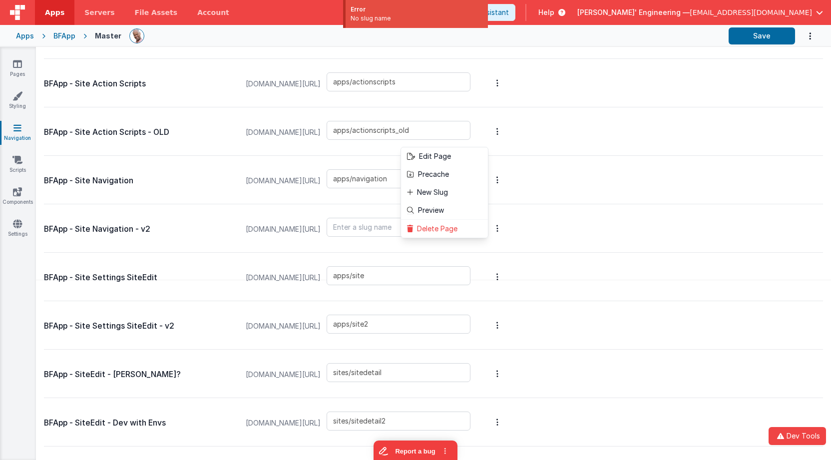
click at [409, 208] on button at bounding box center [415, 230] width 831 height 460
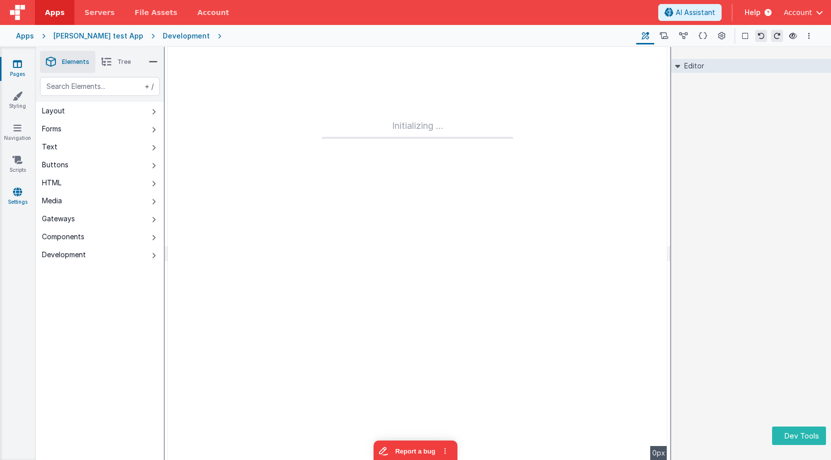
click at [23, 196] on link "Settings" at bounding box center [18, 197] width 36 height 20
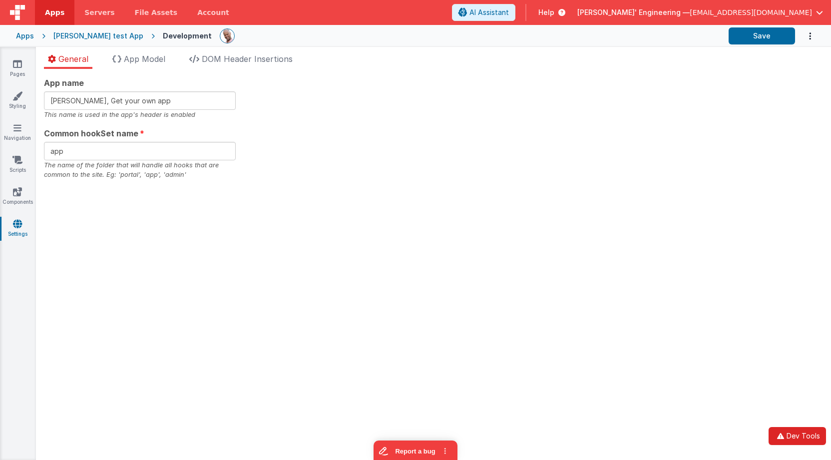
click at [806, 436] on button "Dev Tools" at bounding box center [797, 436] width 57 height 18
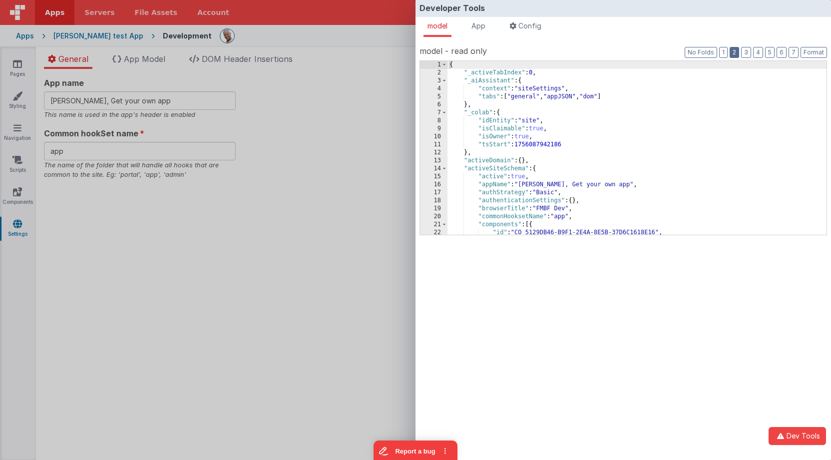
click at [733, 51] on button "2" at bounding box center [734, 52] width 9 height 11
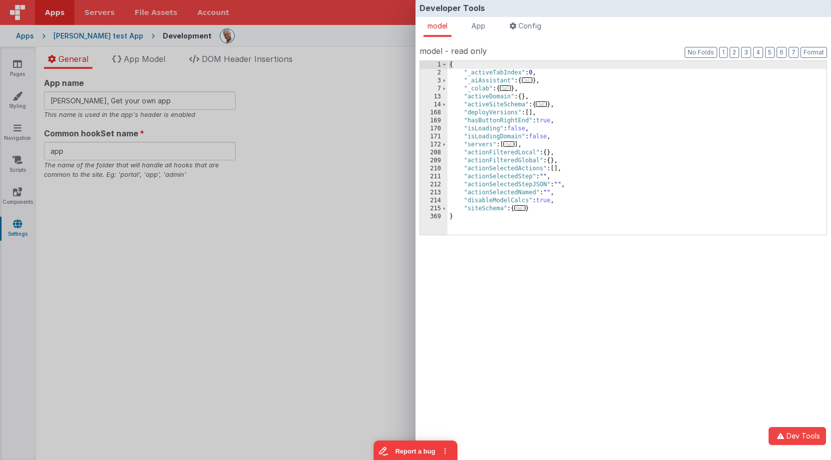
click at [216, 91] on div "Developer Tools model App Params Log (4) Misc Windows Config model - read only …" at bounding box center [415, 230] width 831 height 460
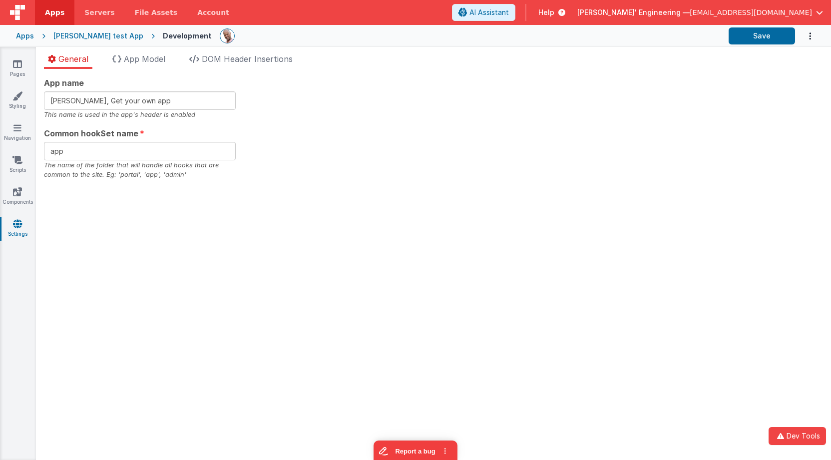
click at [22, 224] on link "Settings" at bounding box center [18, 229] width 36 height 20
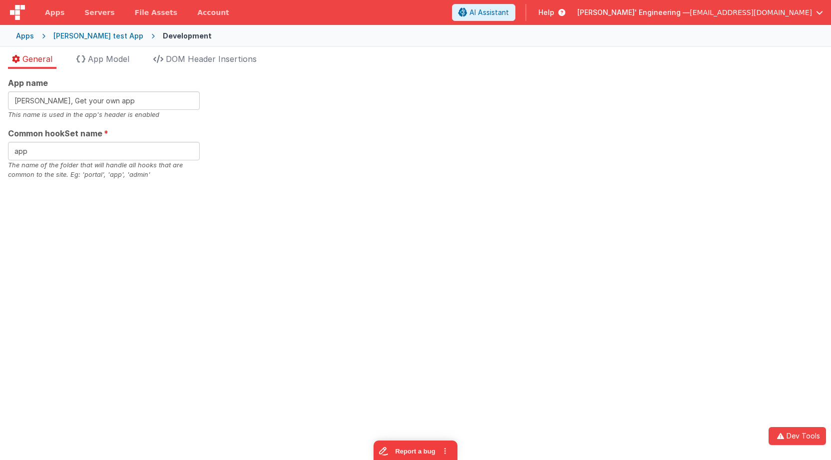
click at [300, 103] on div "App name Charles GUI, Get your own app This name is used in the app's header is…" at bounding box center [415, 128] width 815 height 103
click at [120, 64] on li "App Model" at bounding box center [102, 61] width 61 height 16
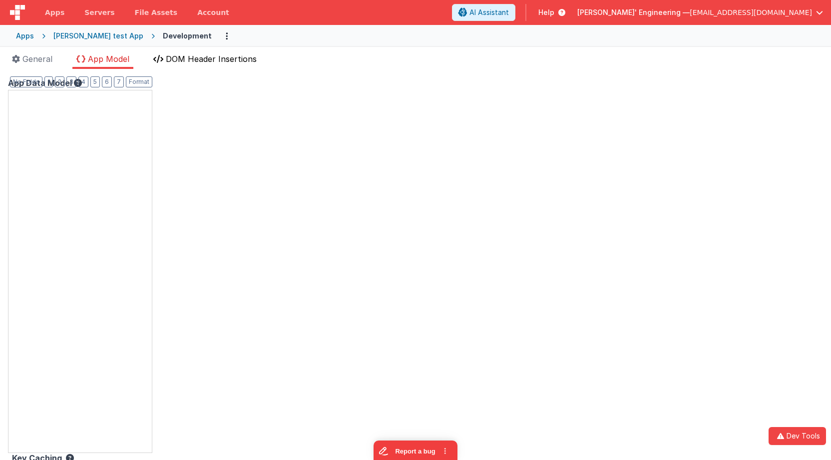
click at [231, 62] on span "DOM Header Insertions" at bounding box center [211, 59] width 91 height 10
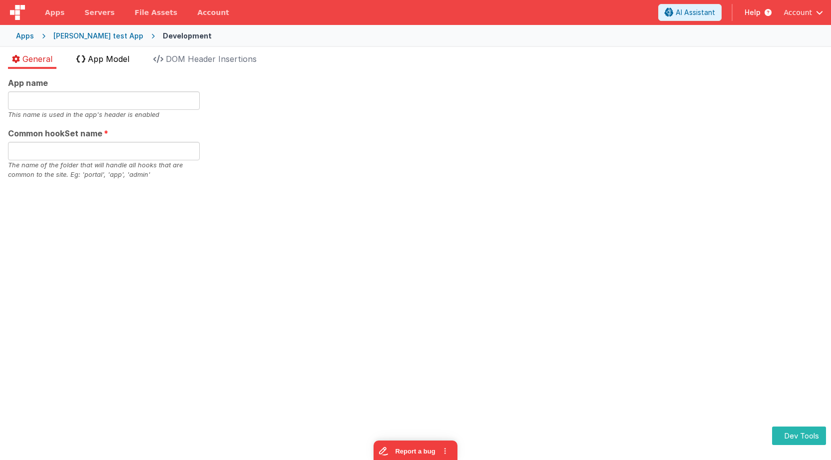
click at [95, 61] on span "App Model" at bounding box center [108, 59] width 41 height 10
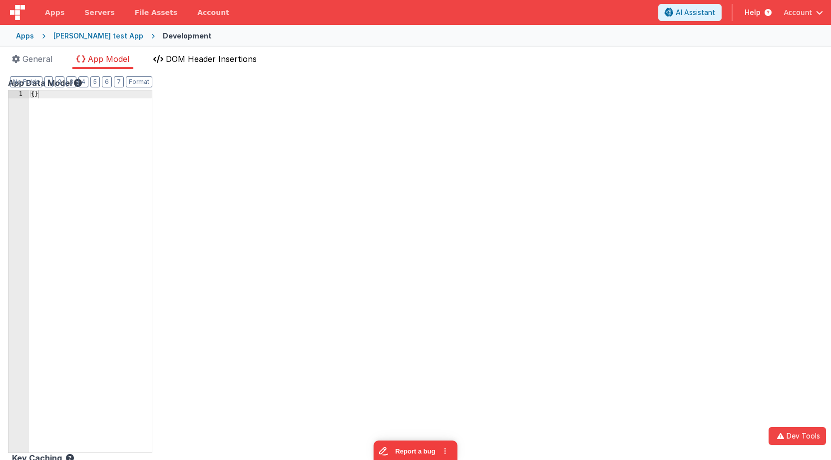
click at [177, 60] on span "DOM Header Insertions" at bounding box center [211, 59] width 91 height 10
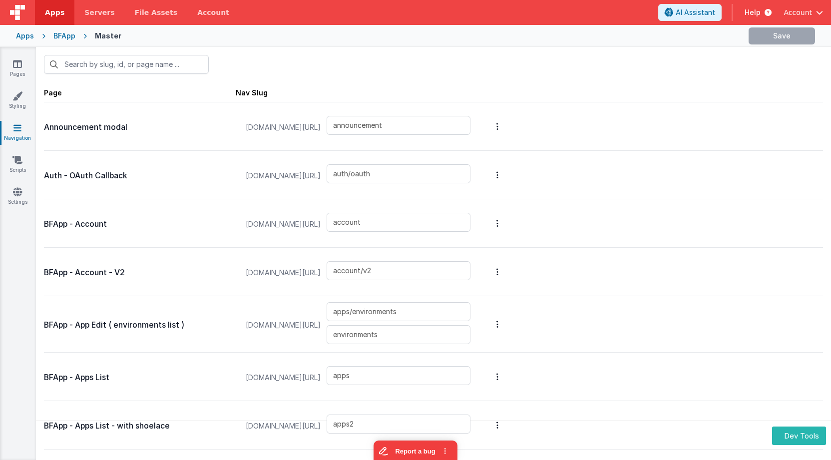
scroll to position [33, 0]
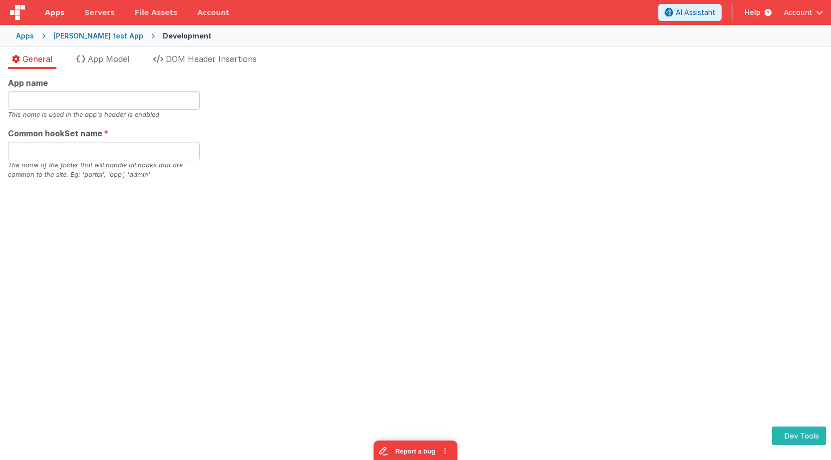
click at [52, 15] on span "Apps" at bounding box center [54, 12] width 19 height 10
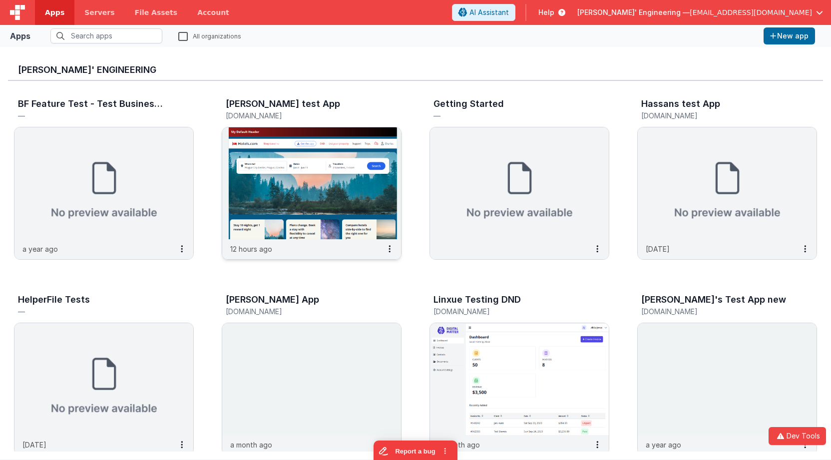
click at [371, 178] on img at bounding box center [311, 183] width 179 height 112
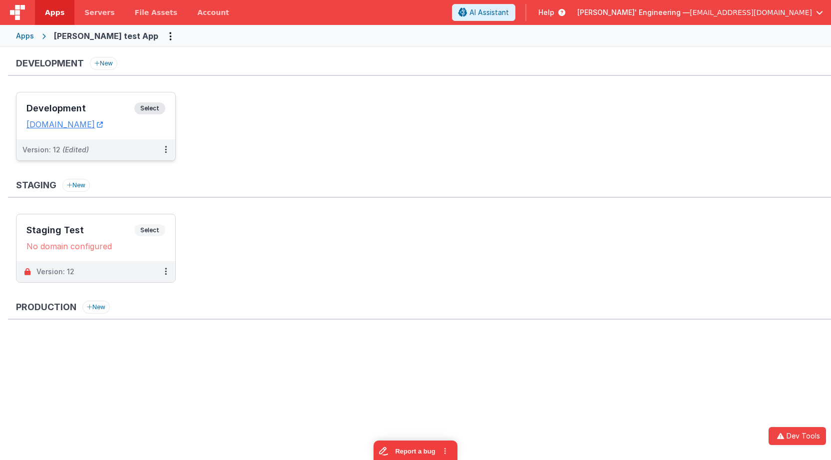
drag, startPoint x: 157, startPoint y: 110, endPoint x: 151, endPoint y: 104, distance: 8.5
click at [151, 104] on span "Select" at bounding box center [149, 108] width 31 height 12
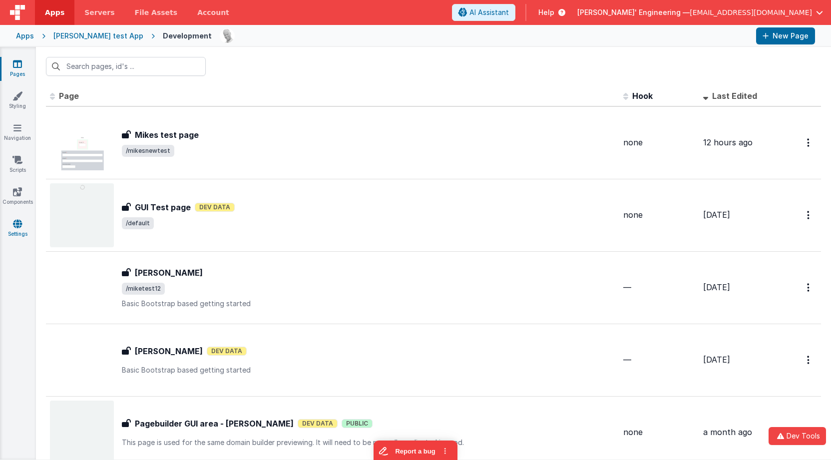
click at [18, 221] on icon at bounding box center [17, 224] width 9 height 10
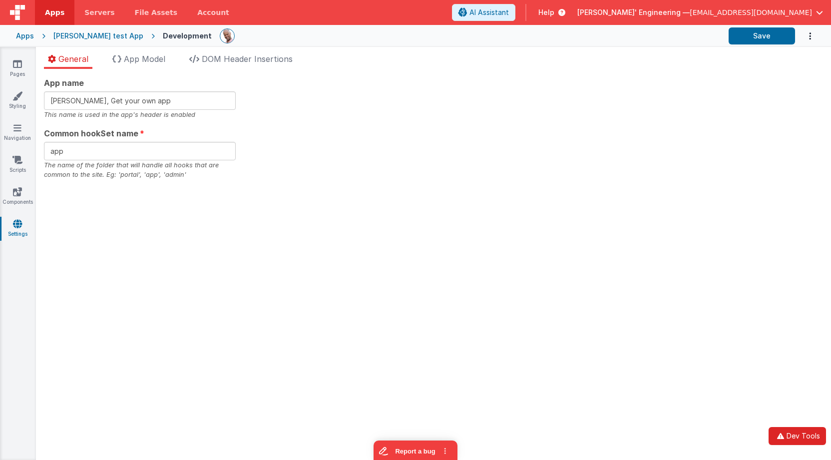
click at [804, 433] on button "Dev Tools" at bounding box center [797, 436] width 57 height 18
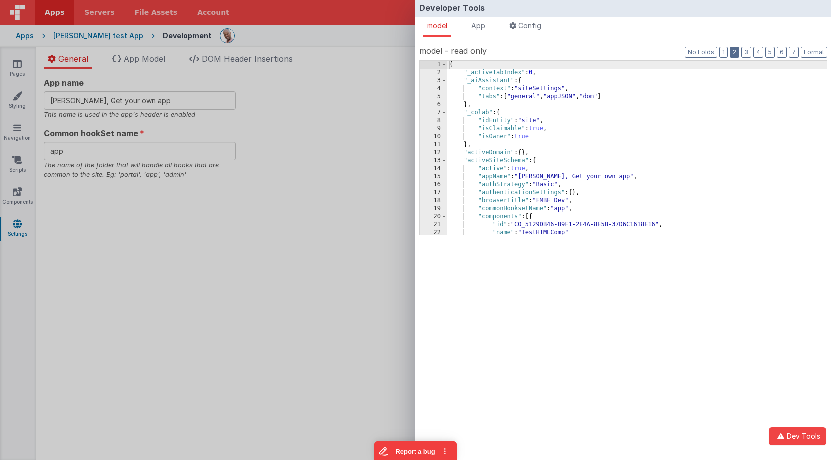
click at [739, 50] on button "2" at bounding box center [734, 52] width 9 height 11
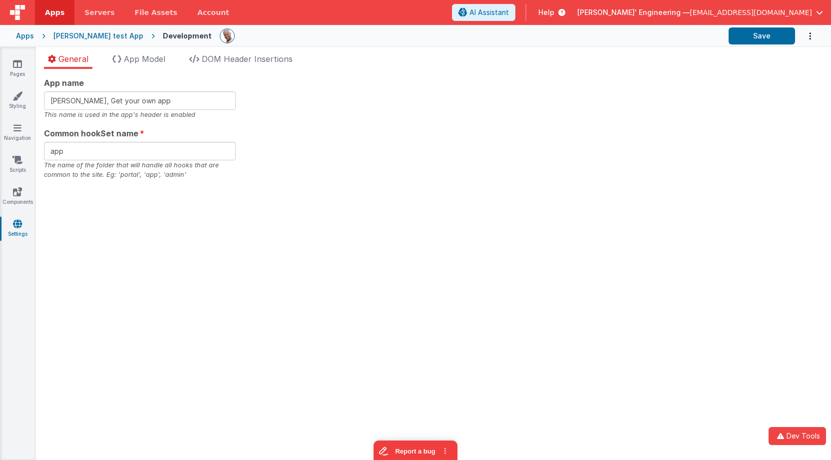
drag, startPoint x: 296, startPoint y: 36, endPoint x: 235, endPoint y: 0, distance: 70.8
click at [296, 36] on div "Developer Tools model App Params Log (2) Misc Windows Config model - read only …" at bounding box center [415, 230] width 831 height 460
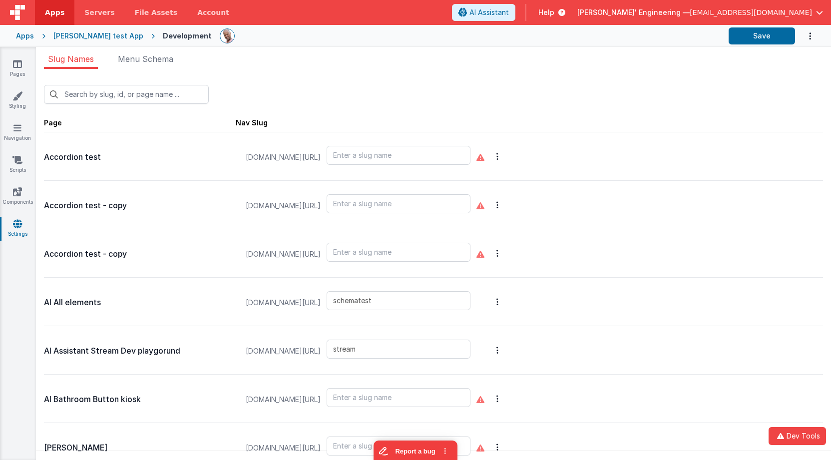
click at [90, 33] on div "[PERSON_NAME] test App" at bounding box center [98, 36] width 90 height 10
